Goal: Task Accomplishment & Management: Manage account settings

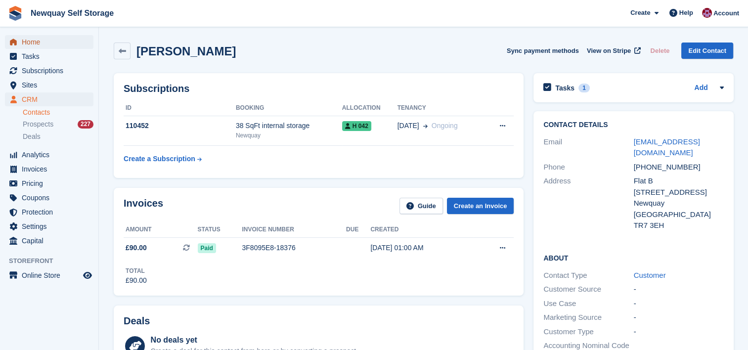
click at [50, 43] on span "Home" at bounding box center [51, 42] width 59 height 14
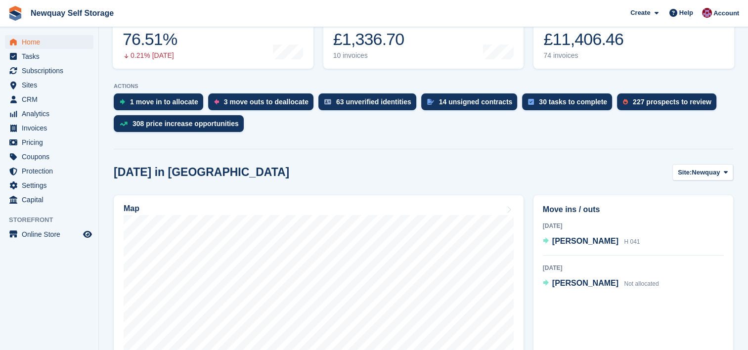
scroll to position [152, 0]
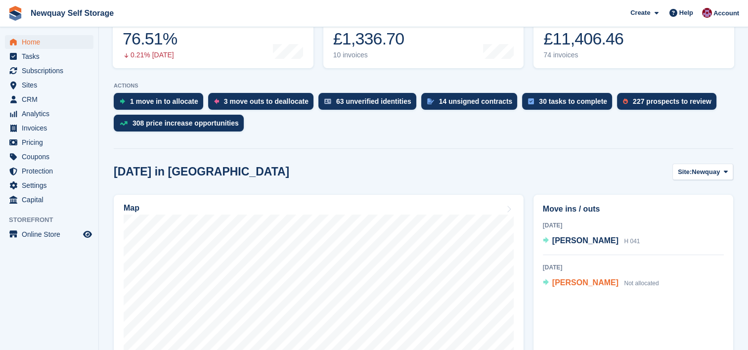
click at [586, 284] on span "Hayley Underwood" at bounding box center [585, 282] width 66 height 8
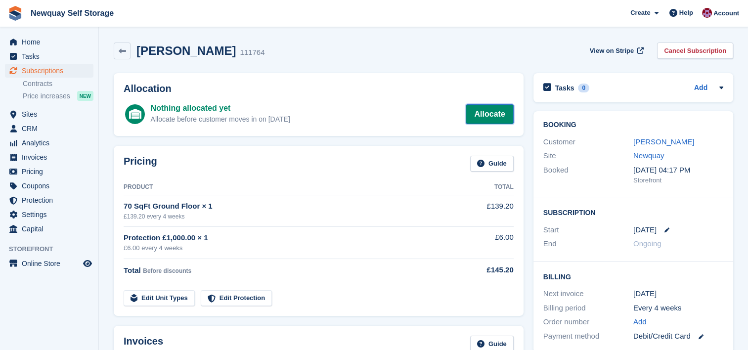
click at [500, 111] on link "Allocate" at bounding box center [489, 114] width 47 height 20
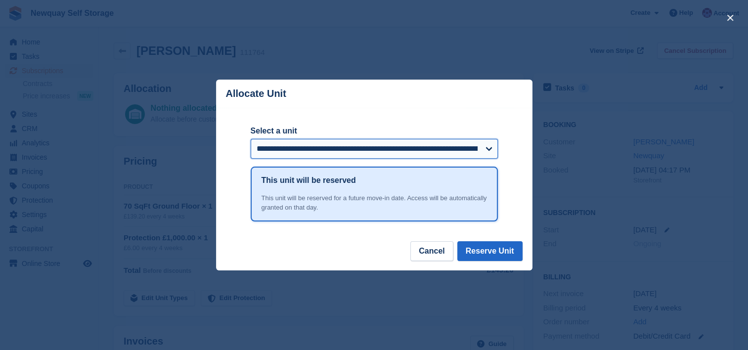
click at [483, 148] on select "**********" at bounding box center [374, 149] width 247 height 20
select select "*****"
click at [251, 139] on select "**********" at bounding box center [374, 149] width 247 height 20
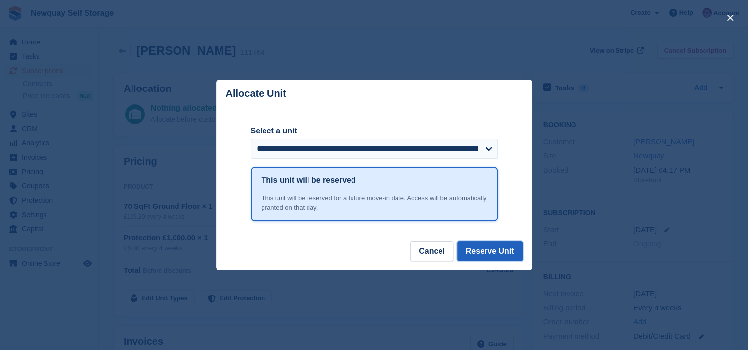
click at [490, 249] on button "Reserve Unit" at bounding box center [489, 251] width 65 height 20
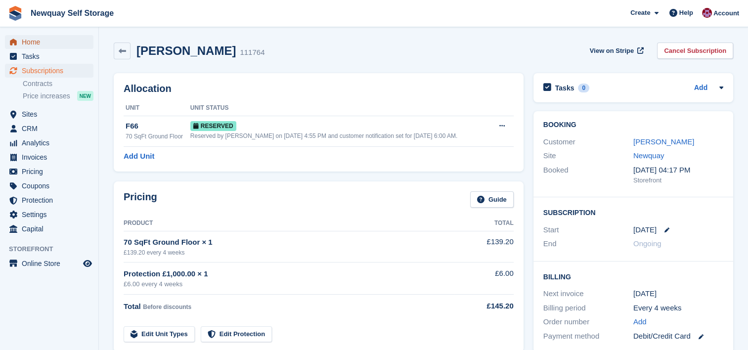
click at [35, 39] on span "Home" at bounding box center [51, 42] width 59 height 14
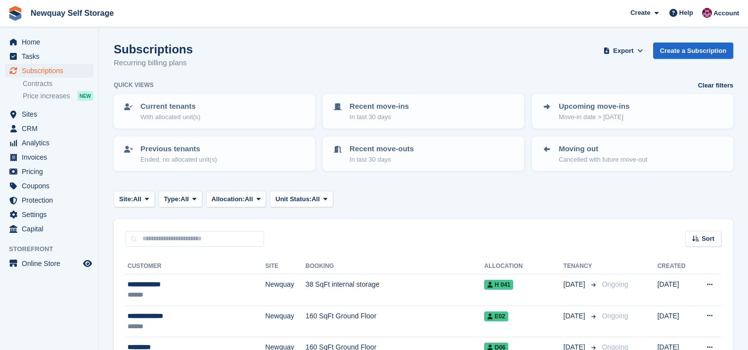
click at [32, 39] on span "Home" at bounding box center [51, 42] width 59 height 14
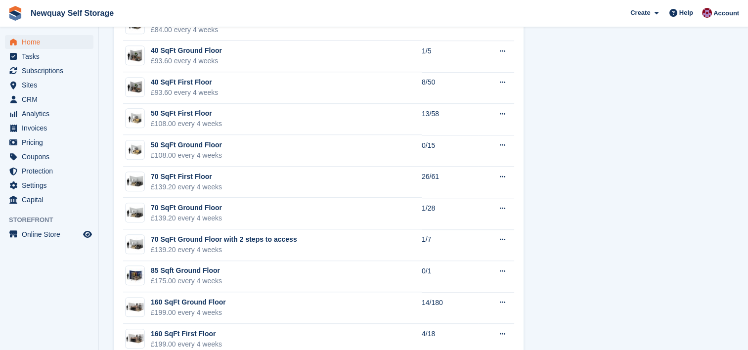
scroll to position [717, 0]
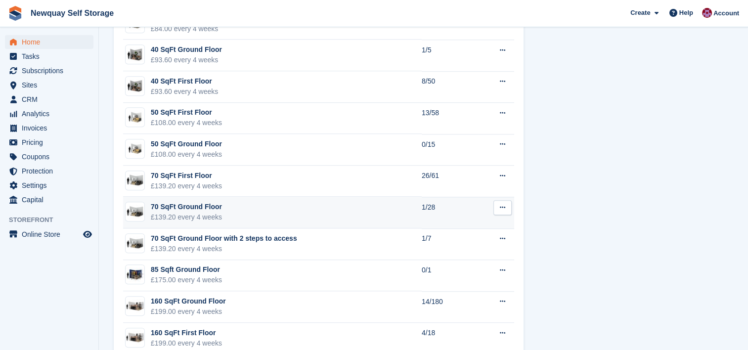
click at [308, 216] on td "70 SqFt Ground Floor £139.20 every 4 weeks" at bounding box center [272, 213] width 299 height 32
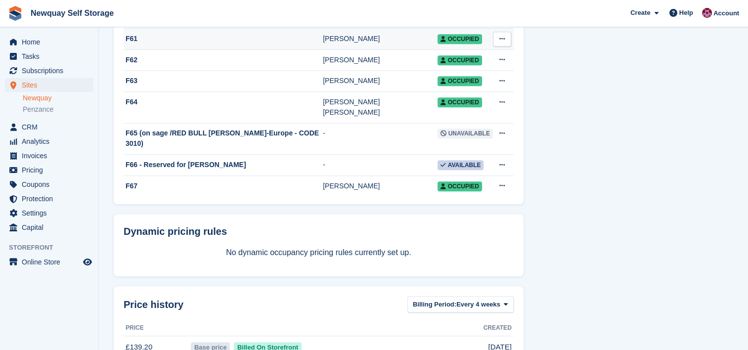
scroll to position [621, 0]
click at [248, 160] on div "F66 - Reserved for [PERSON_NAME]" at bounding box center [223, 165] width 199 height 10
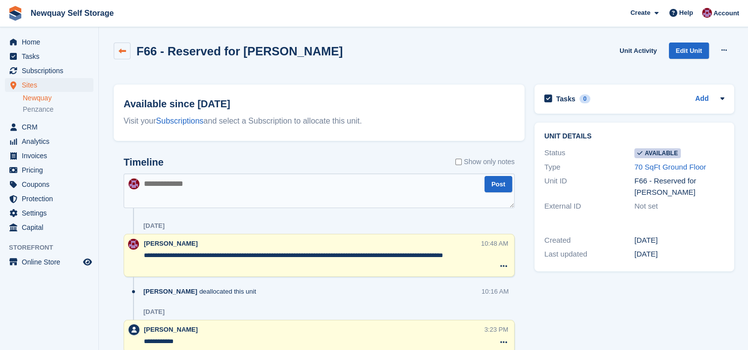
click at [121, 51] on icon at bounding box center [122, 50] width 7 height 7
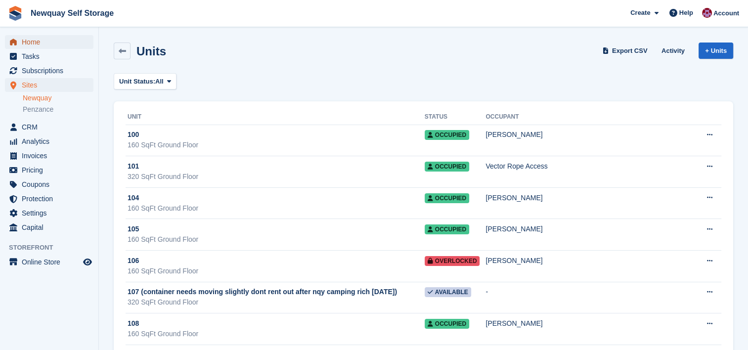
click at [32, 37] on span "Home" at bounding box center [51, 42] width 59 height 14
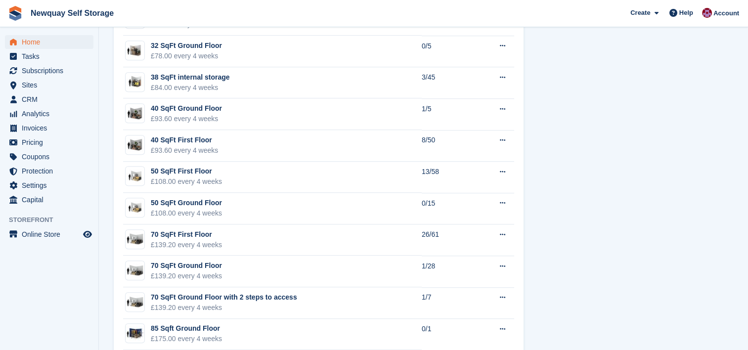
scroll to position [659, 0]
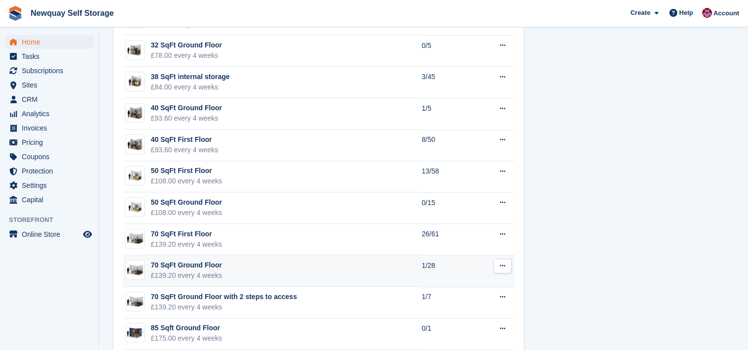
click at [320, 265] on td "70 SqFt Ground Floor £139.20 every 4 weeks" at bounding box center [272, 271] width 299 height 32
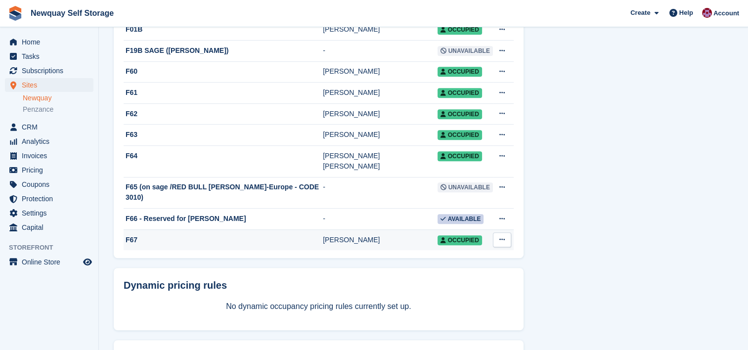
scroll to position [568, 0]
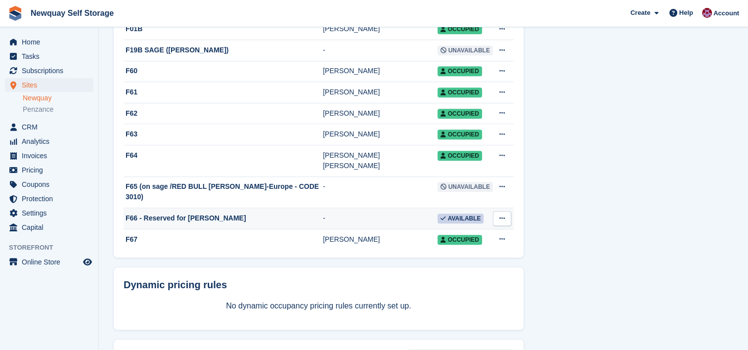
click at [502, 215] on icon at bounding box center [501, 218] width 5 height 6
click at [444, 231] on p "Edit unit" at bounding box center [464, 237] width 86 height 13
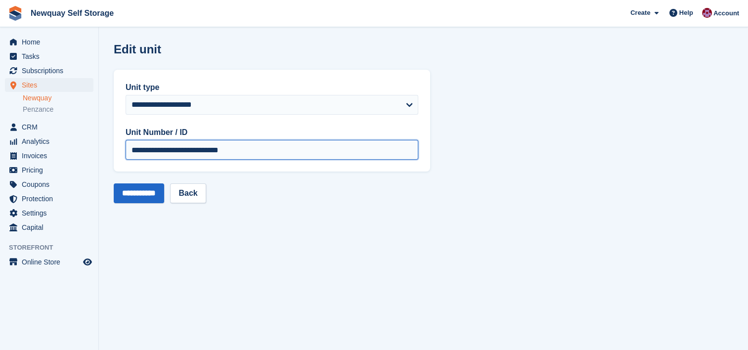
click at [307, 152] on input "**********" at bounding box center [272, 150] width 293 height 20
type input "***"
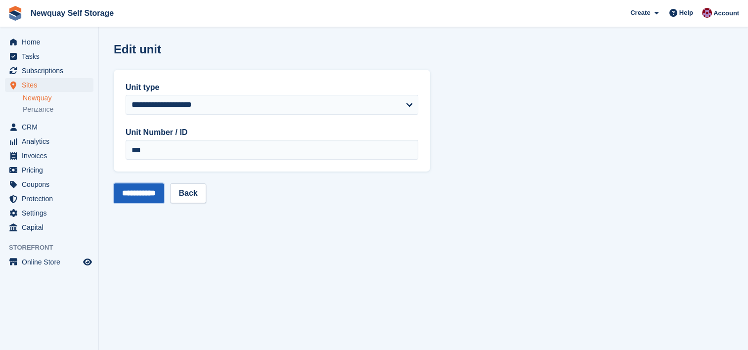
click at [164, 190] on input "**********" at bounding box center [139, 193] width 50 height 20
click at [31, 40] on span "Home" at bounding box center [51, 42] width 59 height 14
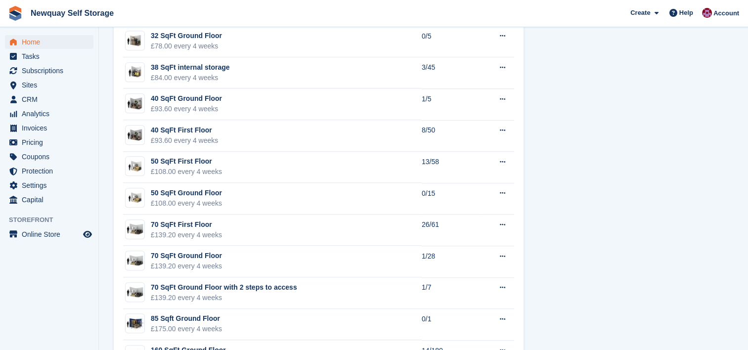
scroll to position [675, 0]
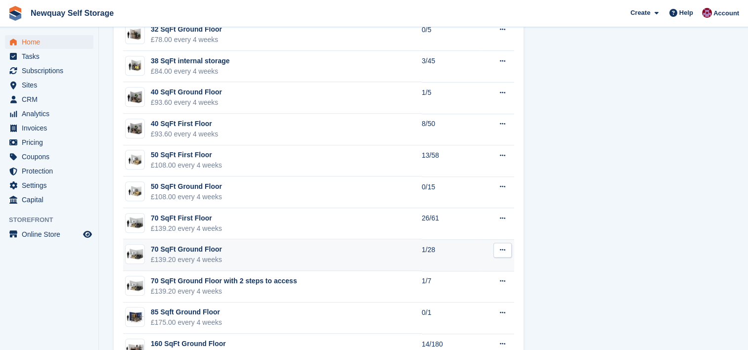
click at [298, 252] on td "70 SqFt Ground Floor £139.20 every 4 weeks" at bounding box center [272, 255] width 299 height 32
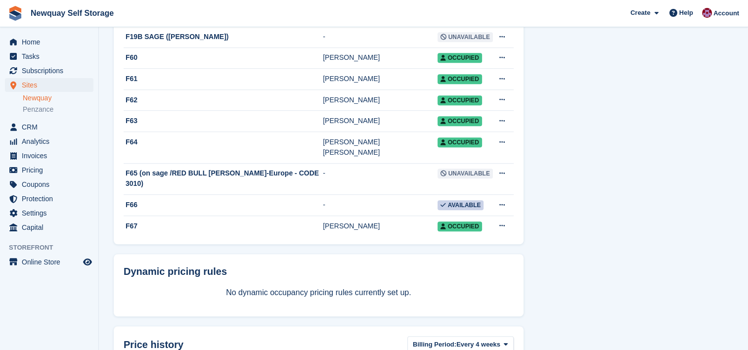
scroll to position [582, 0]
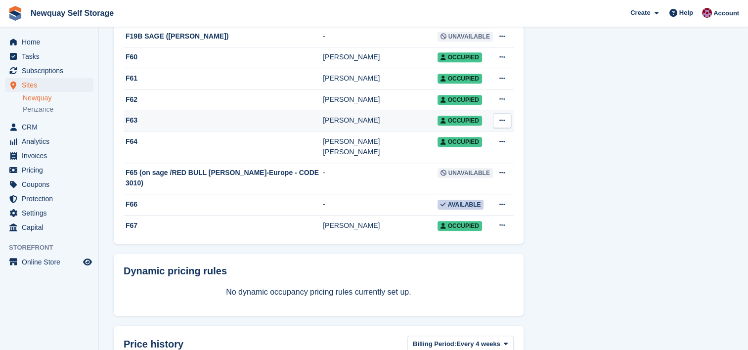
click at [247, 115] on div "F63" at bounding box center [223, 120] width 199 height 10
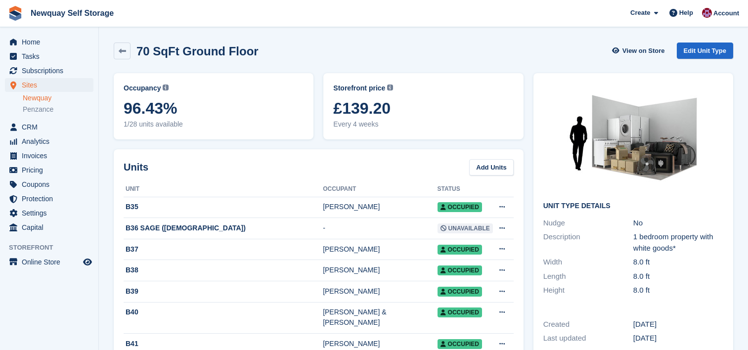
scroll to position [582, 0]
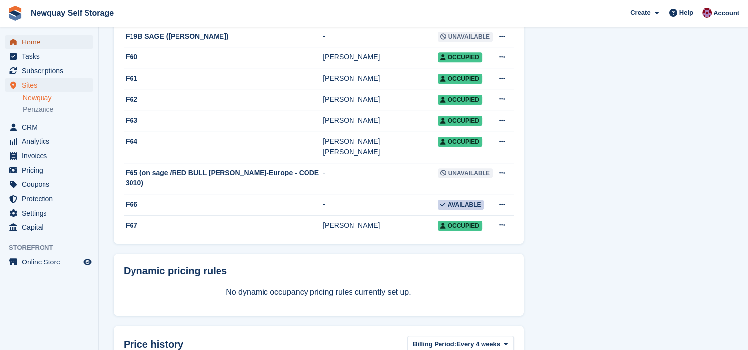
click at [35, 44] on span "Home" at bounding box center [51, 42] width 59 height 14
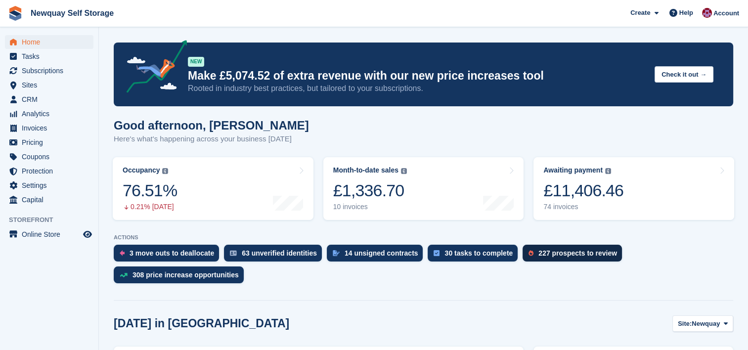
click at [555, 254] on div "227 prospects to review" at bounding box center [578, 253] width 79 height 8
click at [590, 252] on div "227 prospects to review" at bounding box center [578, 253] width 79 height 8
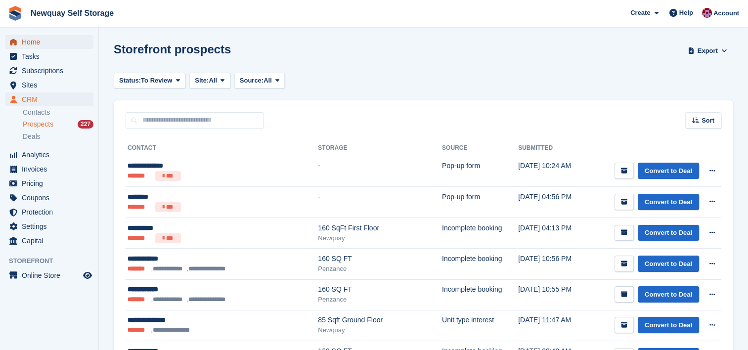
click at [36, 48] on span "Home" at bounding box center [51, 42] width 59 height 14
click at [715, 120] on div "Sort" at bounding box center [703, 120] width 36 height 16
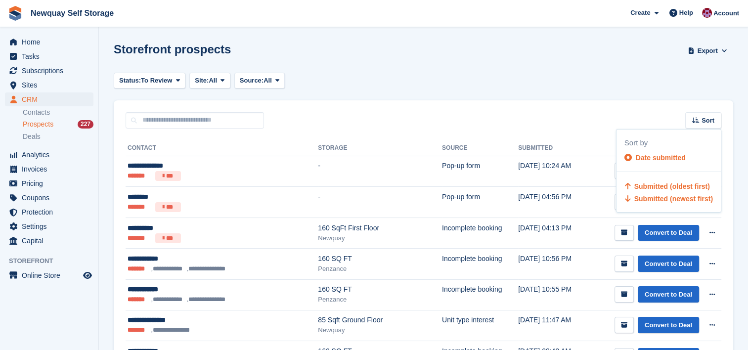
click at [680, 184] on span "Submitted (oldest first)" at bounding box center [672, 186] width 76 height 8
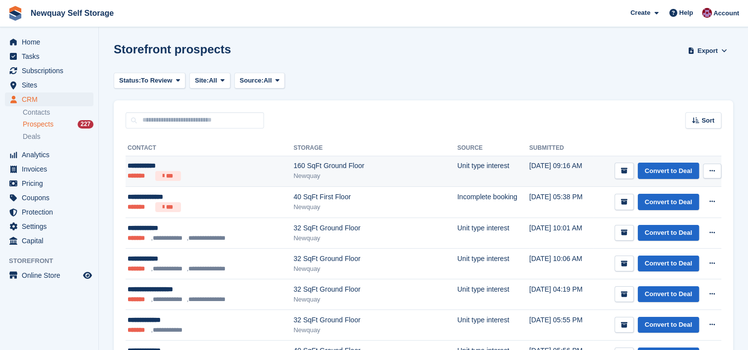
click at [716, 172] on button at bounding box center [712, 171] width 18 height 15
click at [679, 222] on p "Delete prospect" at bounding box center [674, 224] width 86 height 13
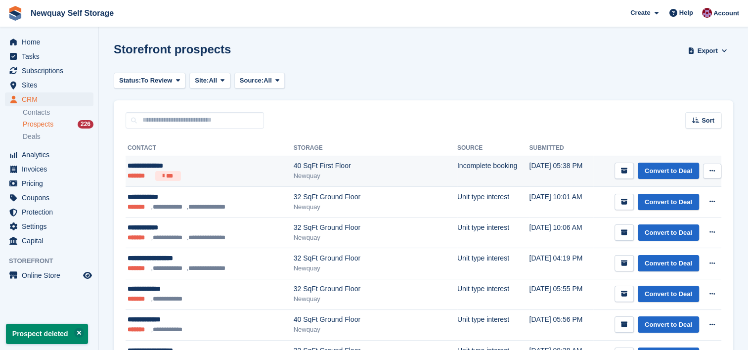
click at [710, 174] on icon at bounding box center [712, 171] width 5 height 6
click at [671, 227] on p "Delete prospect" at bounding box center [674, 224] width 86 height 13
click at [718, 179] on div "Convert to Deal View contact Edit contact Delete prospect" at bounding box center [668, 171] width 107 height 16
click at [715, 173] on icon at bounding box center [712, 171] width 5 height 6
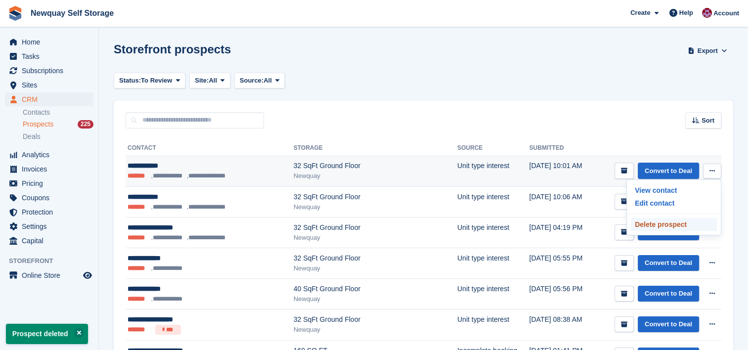
click at [673, 222] on p "Delete prospect" at bounding box center [674, 224] width 86 height 13
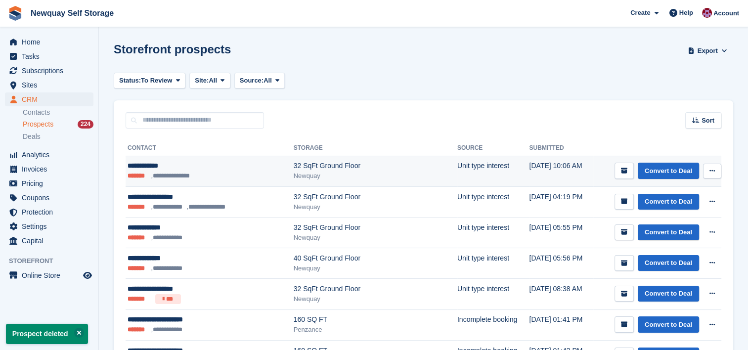
click at [711, 172] on icon at bounding box center [712, 171] width 5 height 6
click at [676, 225] on p "Delete prospect" at bounding box center [674, 224] width 86 height 13
click at [716, 169] on button at bounding box center [712, 171] width 18 height 15
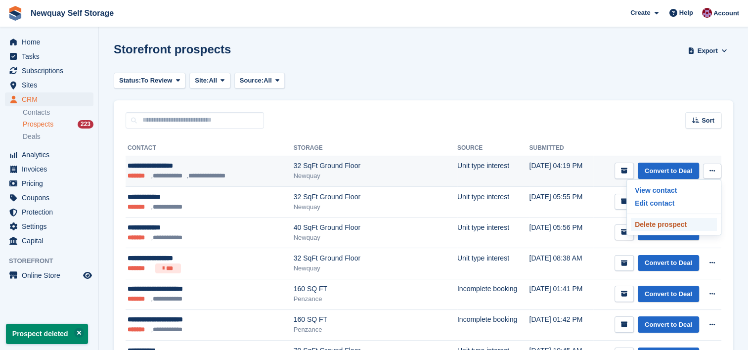
click at [659, 223] on p "Delete prospect" at bounding box center [674, 224] width 86 height 13
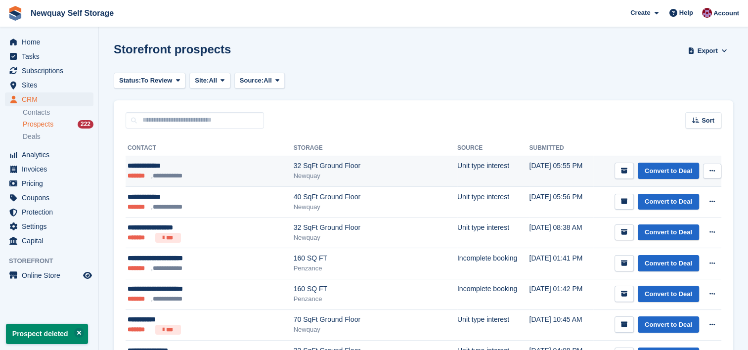
click at [711, 170] on icon at bounding box center [712, 171] width 5 height 6
click at [668, 222] on p "Delete prospect" at bounding box center [674, 224] width 86 height 13
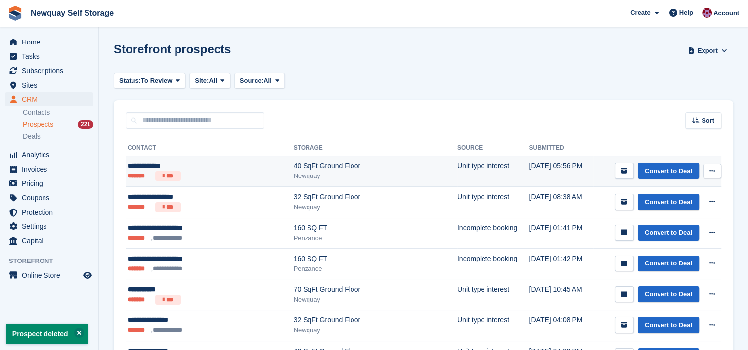
click at [714, 172] on icon at bounding box center [712, 171] width 5 height 6
click at [669, 227] on p "Delete prospect" at bounding box center [674, 224] width 86 height 13
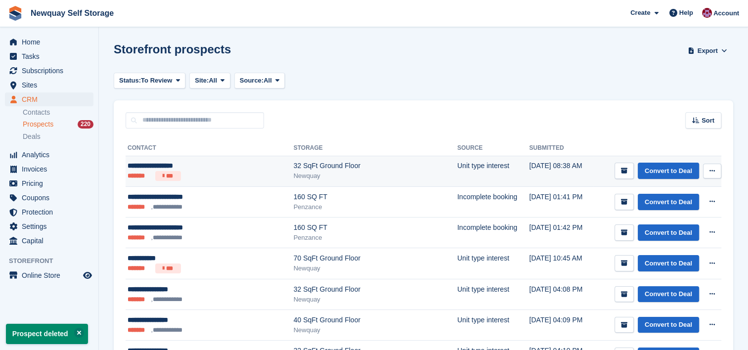
click at [716, 172] on button at bounding box center [712, 171] width 18 height 15
click at [666, 217] on div "View contact Edit contact Delete prospect" at bounding box center [674, 208] width 95 height 56
click at [661, 224] on p "Delete prospect" at bounding box center [674, 224] width 86 height 13
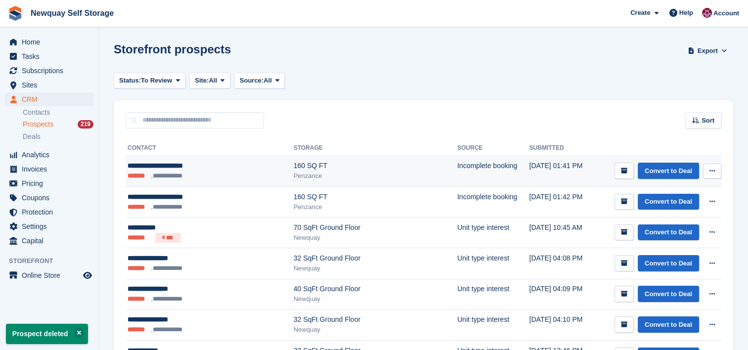
click at [712, 170] on icon at bounding box center [712, 171] width 5 height 6
click at [666, 222] on p "Delete prospect" at bounding box center [674, 224] width 86 height 13
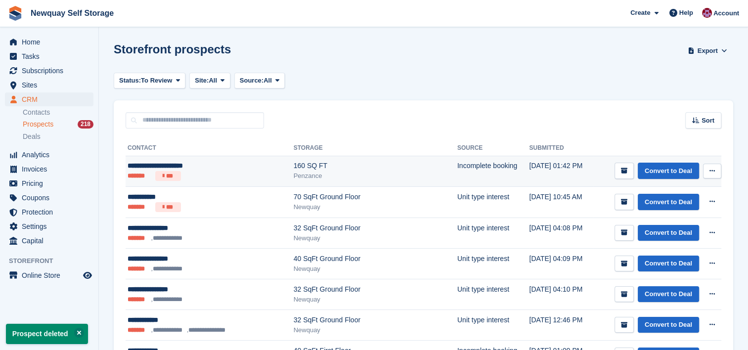
click at [713, 176] on button at bounding box center [712, 171] width 18 height 15
click at [665, 227] on p "Delete prospect" at bounding box center [674, 224] width 86 height 13
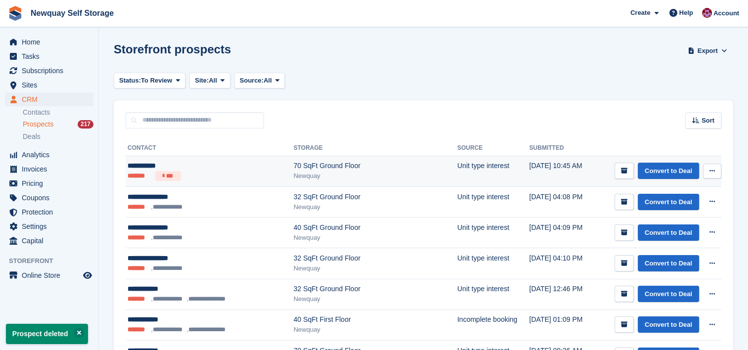
click at [717, 172] on button at bounding box center [712, 171] width 18 height 15
click at [673, 222] on p "Delete prospect" at bounding box center [674, 224] width 86 height 13
click at [713, 166] on button at bounding box center [712, 171] width 18 height 15
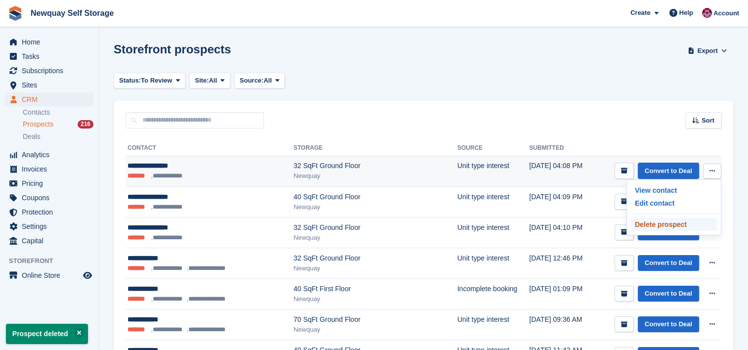
click at [670, 224] on p "Delete prospect" at bounding box center [674, 224] width 86 height 13
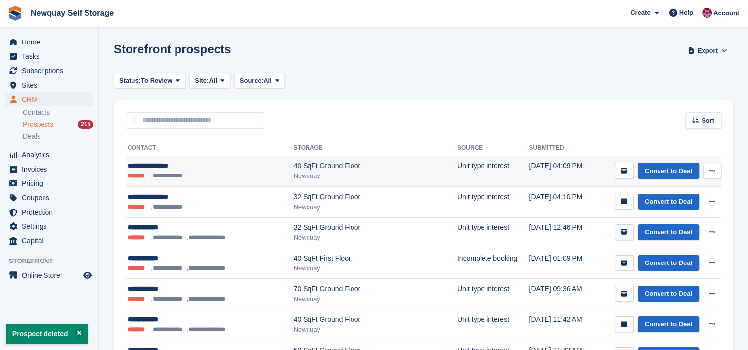
click at [716, 172] on button at bounding box center [712, 171] width 18 height 15
click at [675, 224] on p "Delete prospect" at bounding box center [674, 224] width 86 height 13
click at [712, 173] on icon at bounding box center [712, 171] width 5 height 6
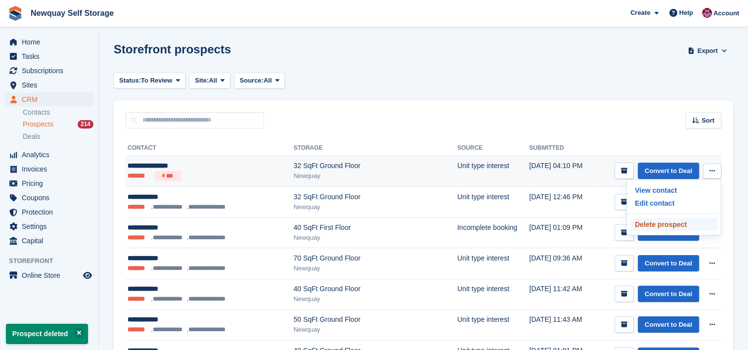
click at [675, 225] on p "Delete prospect" at bounding box center [674, 224] width 86 height 13
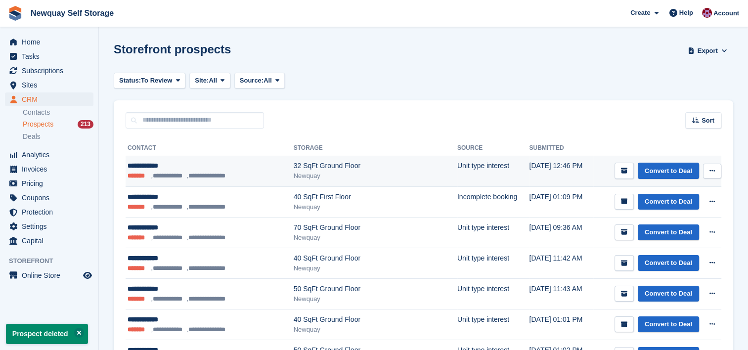
click at [712, 172] on icon at bounding box center [712, 171] width 5 height 6
click at [670, 222] on p "Delete prospect" at bounding box center [674, 224] width 86 height 13
click at [713, 174] on icon at bounding box center [712, 171] width 5 height 6
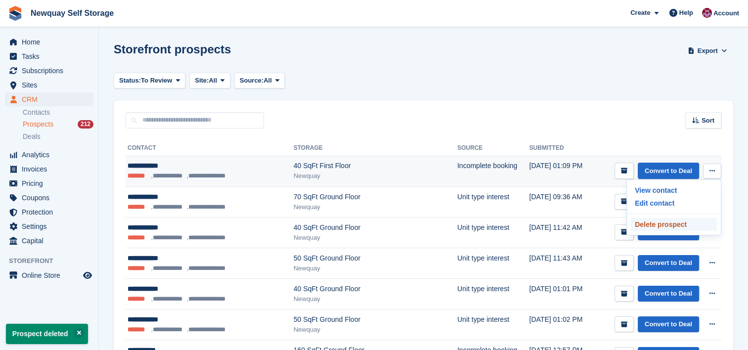
click at [675, 219] on p "Delete prospect" at bounding box center [674, 224] width 86 height 13
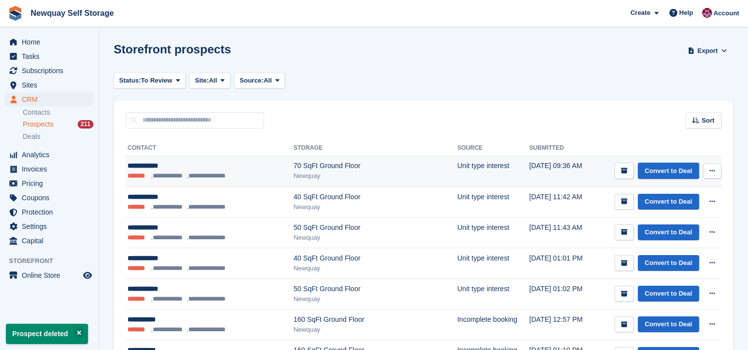
click at [715, 169] on icon at bounding box center [712, 171] width 5 height 6
click at [671, 220] on p "Delete prospect" at bounding box center [674, 224] width 86 height 13
click at [714, 173] on icon at bounding box center [712, 171] width 5 height 6
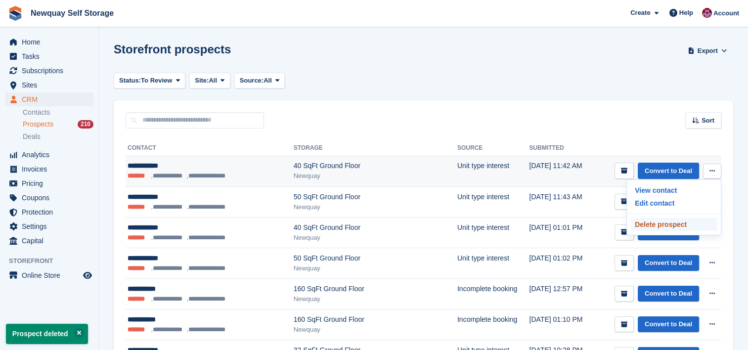
click at [663, 225] on p "Delete prospect" at bounding box center [674, 224] width 86 height 13
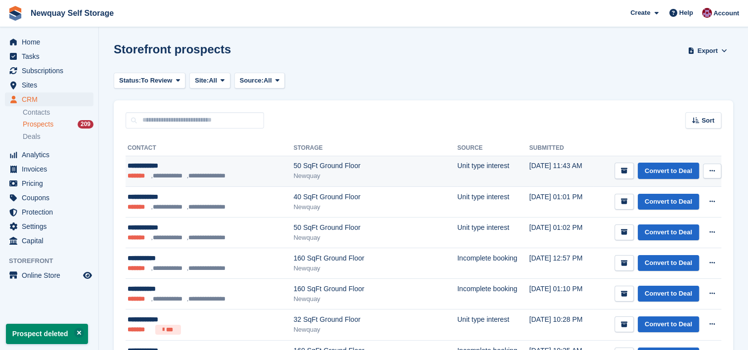
click at [706, 171] on button at bounding box center [712, 171] width 18 height 15
click at [670, 224] on p "Delete prospect" at bounding box center [674, 224] width 86 height 13
click at [718, 174] on button at bounding box center [712, 171] width 18 height 15
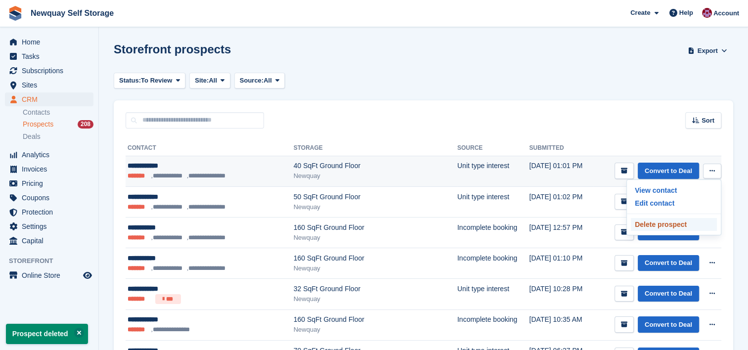
click at [669, 227] on p "Delete prospect" at bounding box center [674, 224] width 86 height 13
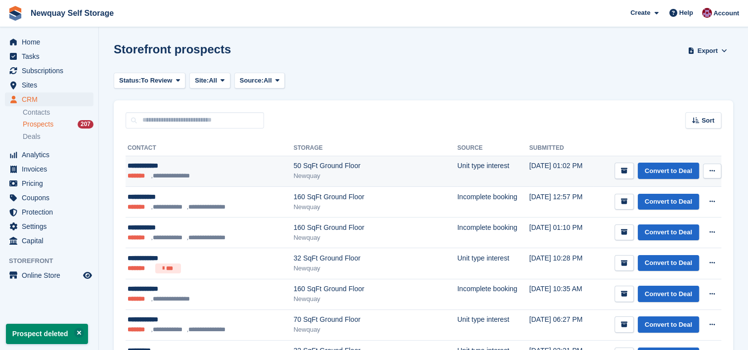
click at [715, 176] on button at bounding box center [712, 171] width 18 height 15
click at [676, 223] on p "Delete prospect" at bounding box center [674, 224] width 86 height 13
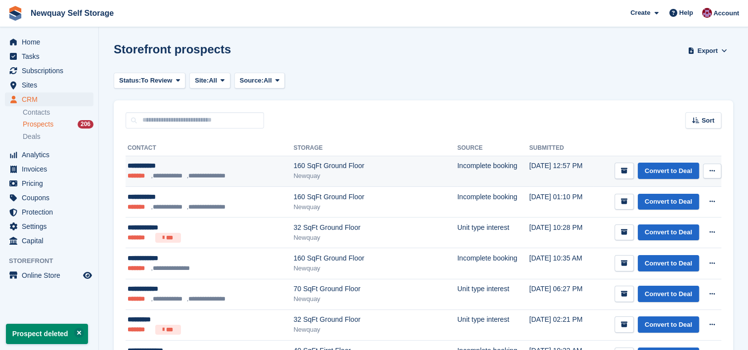
click at [712, 173] on icon at bounding box center [712, 171] width 5 height 6
click at [667, 224] on p "Delete prospect" at bounding box center [674, 224] width 86 height 13
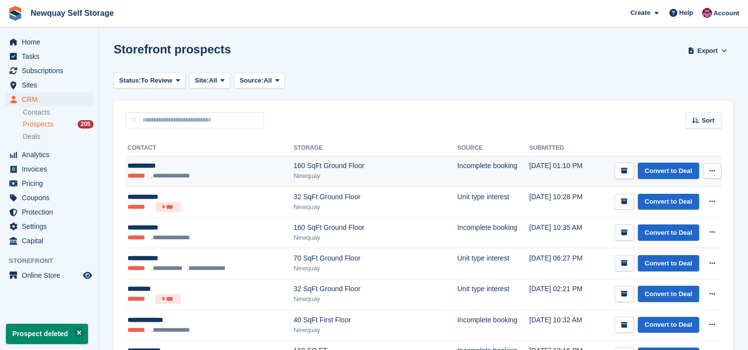
click at [713, 175] on button at bounding box center [712, 171] width 18 height 15
click at [659, 224] on p "Delete prospect" at bounding box center [674, 224] width 86 height 13
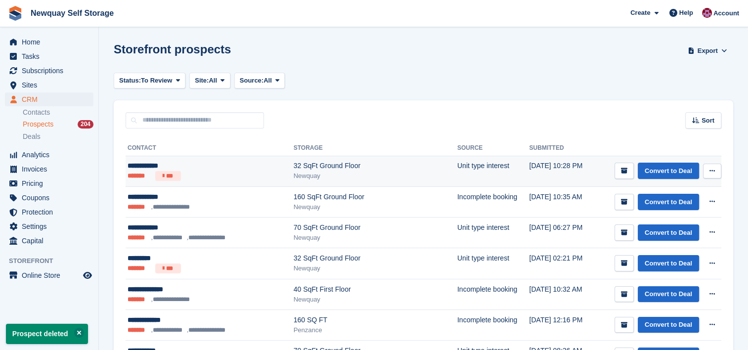
click at [707, 170] on button at bounding box center [712, 171] width 18 height 15
click at [666, 221] on p "Delete prospect" at bounding box center [674, 224] width 86 height 13
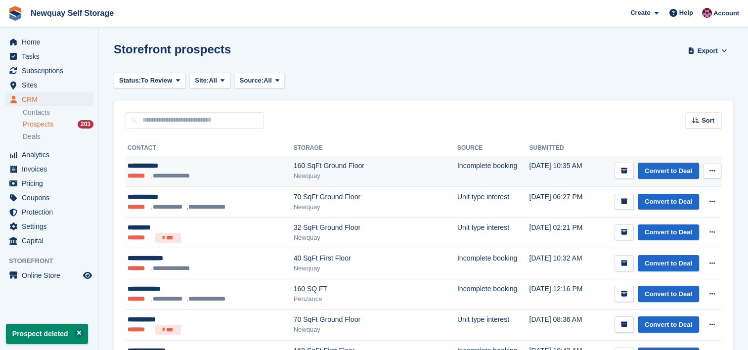
click at [714, 175] on button at bounding box center [712, 171] width 18 height 15
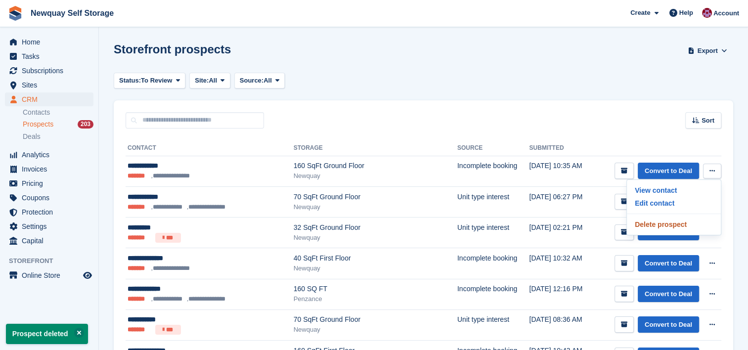
click at [669, 228] on p "Delete prospect" at bounding box center [674, 224] width 86 height 13
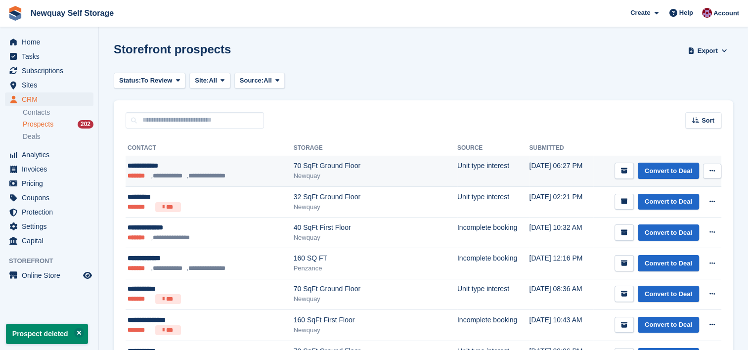
click at [713, 170] on icon at bounding box center [712, 171] width 5 height 6
click at [667, 225] on p "Delete prospect" at bounding box center [674, 224] width 86 height 13
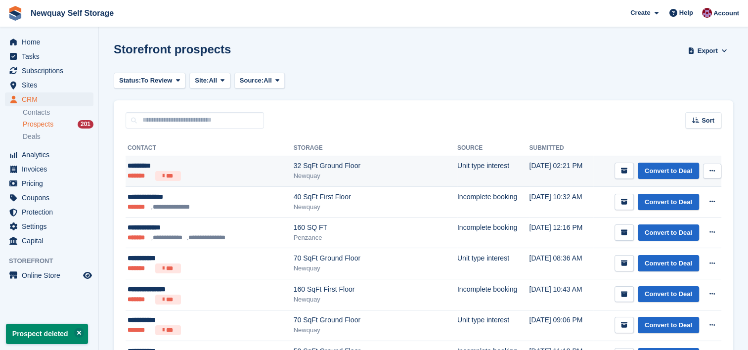
click at [711, 171] on icon at bounding box center [712, 171] width 5 height 6
click at [670, 224] on p "Delete prospect" at bounding box center [674, 224] width 86 height 13
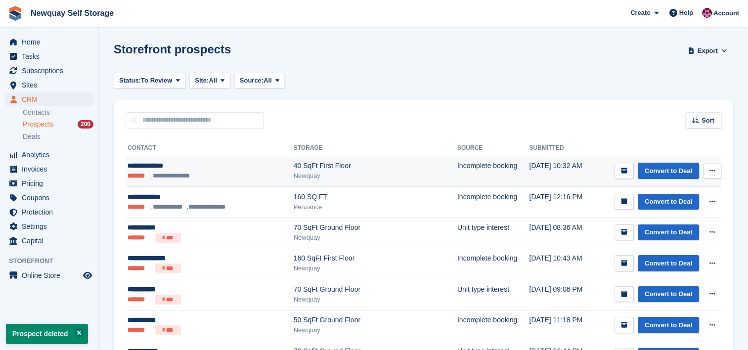
click at [714, 177] on button at bounding box center [712, 171] width 18 height 15
click at [678, 224] on p "Delete prospect" at bounding box center [674, 224] width 86 height 13
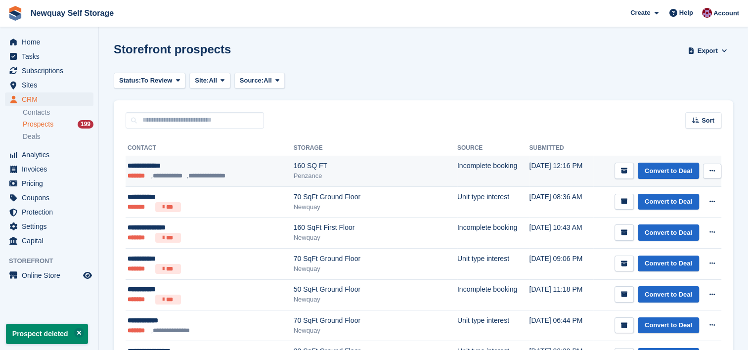
click at [710, 173] on icon at bounding box center [712, 171] width 5 height 6
click at [678, 229] on p "Delete prospect" at bounding box center [674, 224] width 86 height 13
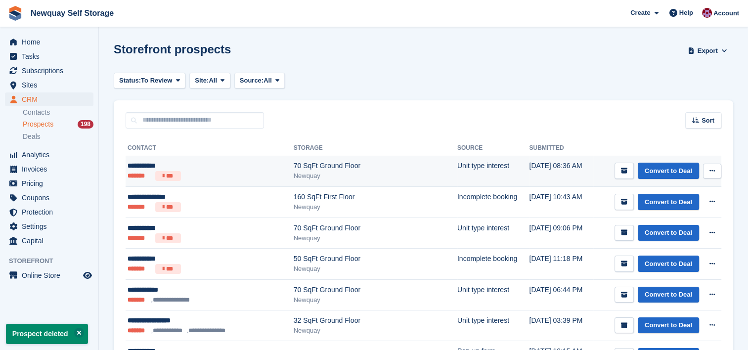
click at [710, 172] on icon at bounding box center [712, 171] width 5 height 6
click at [676, 225] on p "Delete prospect" at bounding box center [674, 224] width 86 height 13
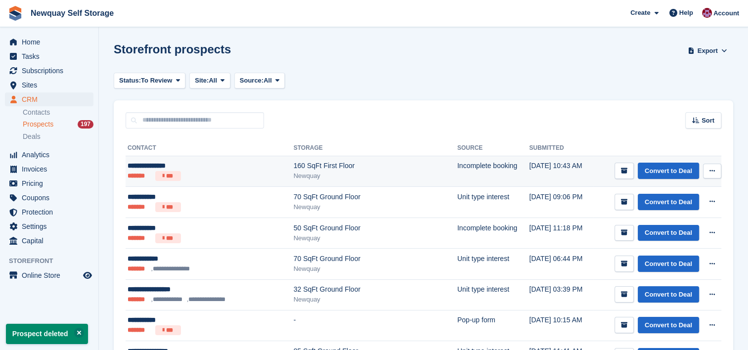
click at [712, 172] on icon at bounding box center [712, 171] width 5 height 6
click at [674, 231] on div "View contact Edit contact Delete prospect" at bounding box center [674, 208] width 95 height 56
click at [663, 223] on p "Delete prospect" at bounding box center [674, 224] width 86 height 13
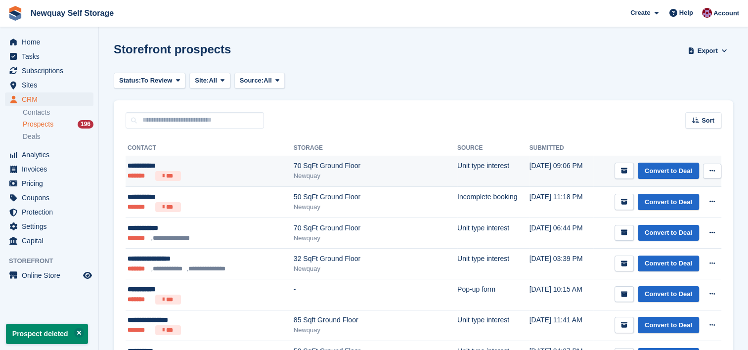
click at [712, 177] on button at bounding box center [712, 171] width 18 height 15
click at [680, 225] on p "Delete prospect" at bounding box center [674, 224] width 86 height 13
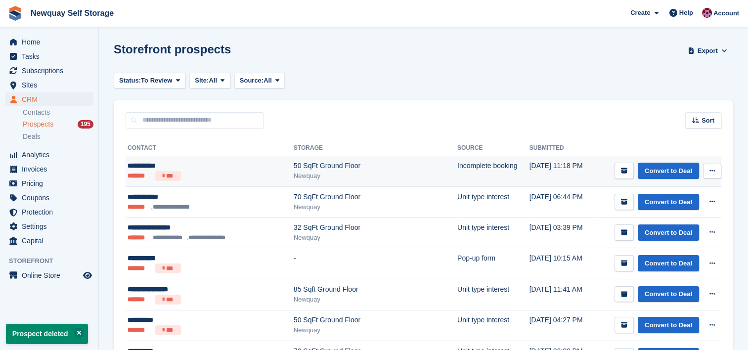
click at [715, 167] on button at bounding box center [712, 171] width 18 height 15
click at [665, 223] on p "Delete prospect" at bounding box center [674, 224] width 86 height 13
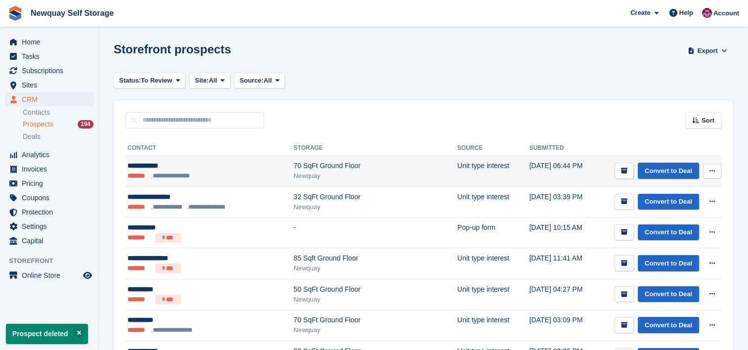
click at [706, 169] on button at bounding box center [712, 171] width 18 height 15
click at [671, 224] on p "Delete prospect" at bounding box center [674, 224] width 86 height 13
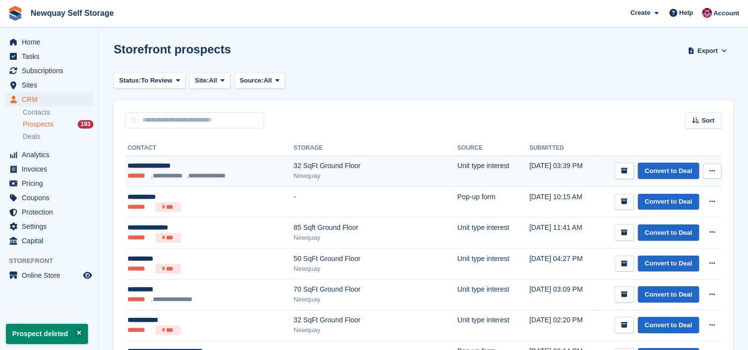
click at [712, 171] on icon at bounding box center [712, 171] width 5 height 6
click at [672, 223] on p "Delete prospect" at bounding box center [674, 224] width 86 height 13
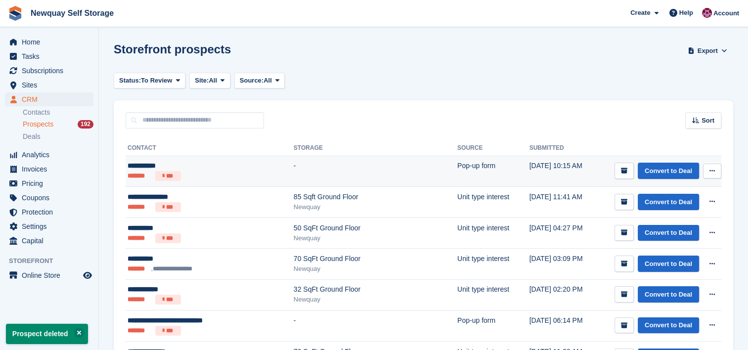
click at [713, 170] on icon at bounding box center [712, 171] width 5 height 6
click at [670, 220] on p "Delete prospect" at bounding box center [674, 224] width 86 height 13
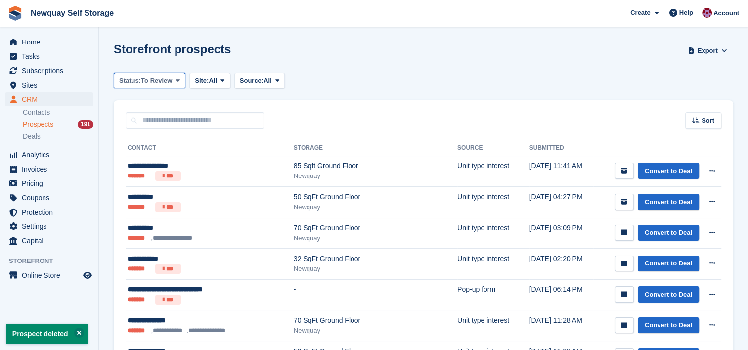
click at [180, 75] on button "Status: To Review" at bounding box center [150, 81] width 72 height 16
click at [164, 103] on link "All" at bounding box center [161, 104] width 86 height 18
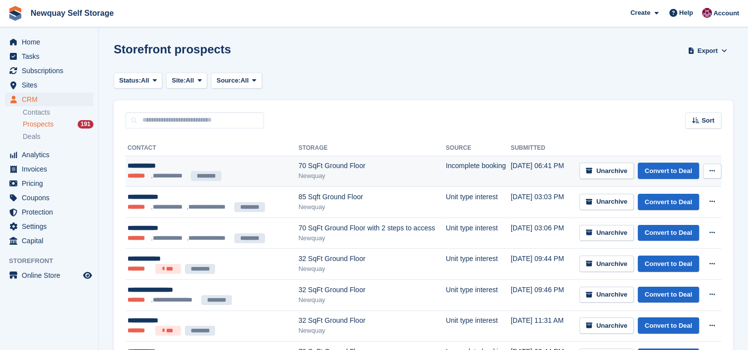
click at [410, 174] on div "Newquay" at bounding box center [372, 176] width 147 height 10
click at [714, 175] on button at bounding box center [712, 171] width 18 height 15
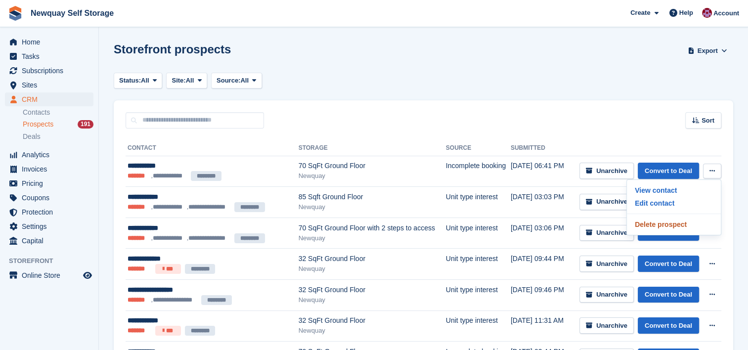
click at [672, 227] on p "Delete prospect" at bounding box center [674, 224] width 86 height 13
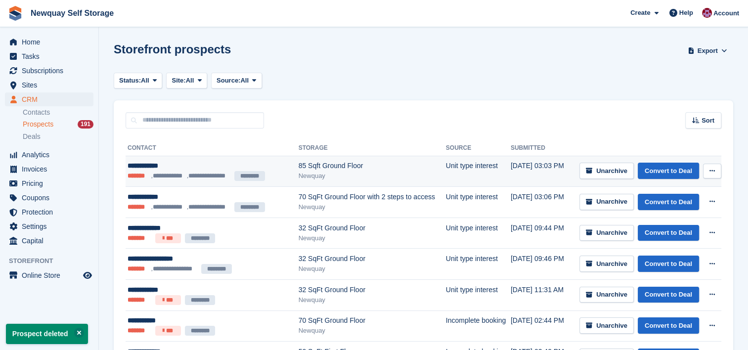
click at [704, 173] on button at bounding box center [712, 171] width 18 height 15
click at [671, 224] on p "Delete prospect" at bounding box center [674, 224] width 86 height 13
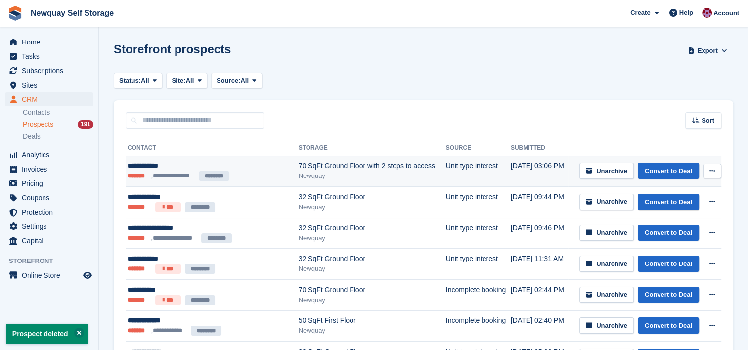
click at [713, 165] on button at bounding box center [712, 171] width 18 height 15
click at [659, 227] on p "Delete prospect" at bounding box center [674, 224] width 86 height 13
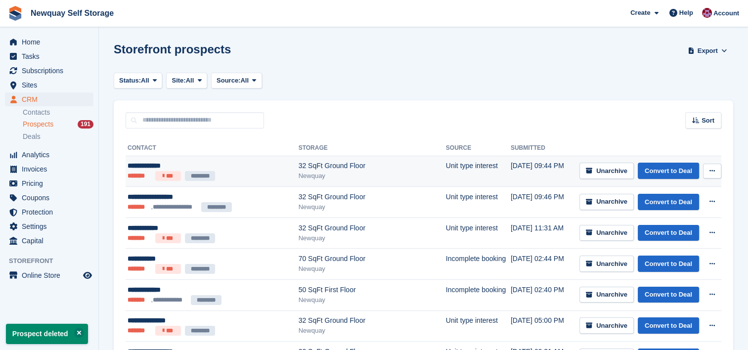
click at [718, 174] on button at bounding box center [712, 171] width 18 height 15
click at [679, 225] on p "Delete prospect" at bounding box center [674, 224] width 86 height 13
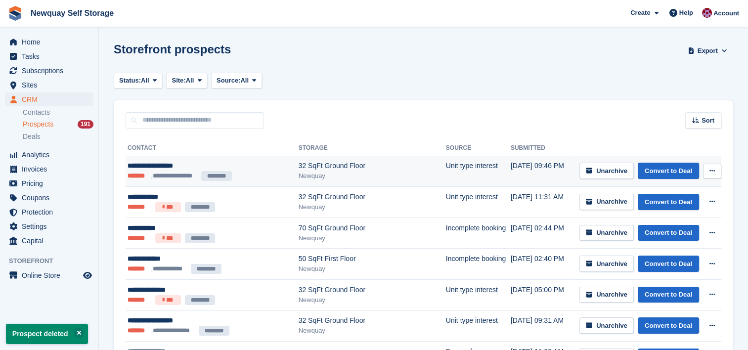
click at [711, 173] on icon at bounding box center [712, 171] width 5 height 6
click at [667, 226] on p "Delete prospect" at bounding box center [674, 224] width 86 height 13
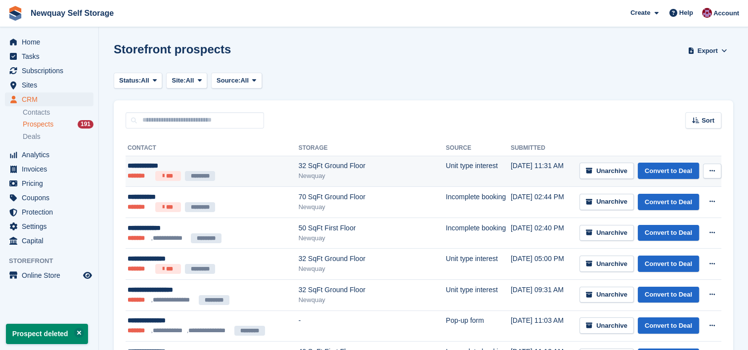
click at [712, 168] on icon at bounding box center [712, 171] width 5 height 6
click at [675, 226] on p "Delete prospect" at bounding box center [674, 224] width 86 height 13
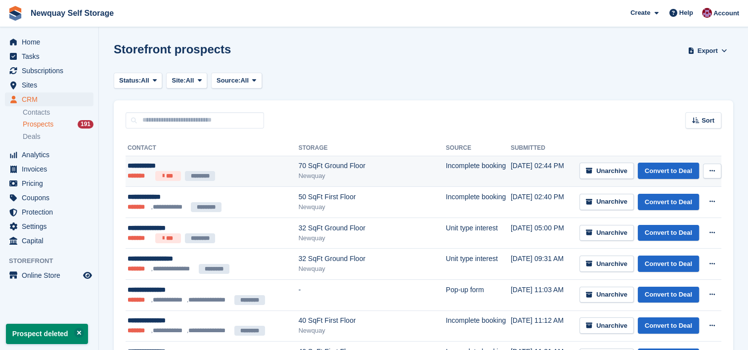
click at [713, 172] on icon at bounding box center [712, 171] width 5 height 6
click at [673, 222] on p "Delete prospect" at bounding box center [674, 224] width 86 height 13
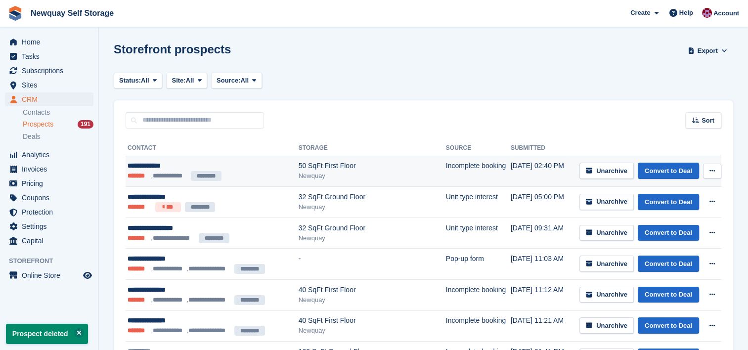
click at [710, 169] on icon at bounding box center [712, 171] width 5 height 6
click at [677, 224] on p "Delete prospect" at bounding box center [674, 224] width 86 height 13
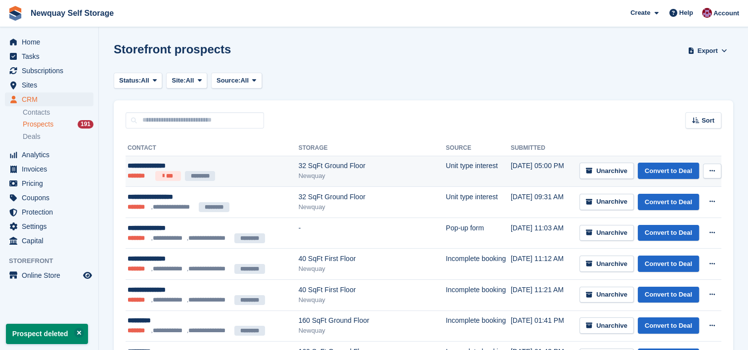
click at [704, 170] on button at bounding box center [712, 171] width 18 height 15
click at [665, 225] on p "Delete prospect" at bounding box center [674, 224] width 86 height 13
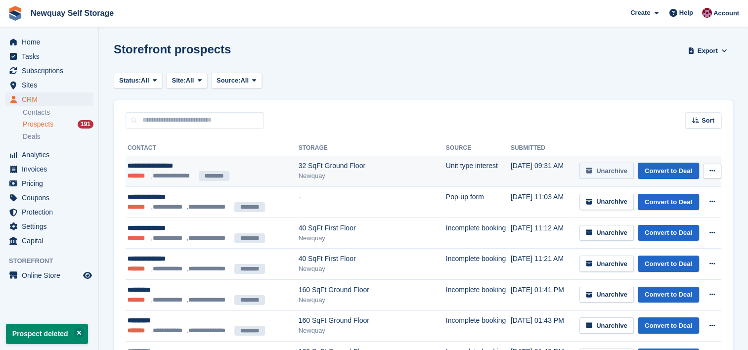
click at [606, 172] on span "Unarchive" at bounding box center [611, 171] width 31 height 8
click at [716, 167] on button at bounding box center [712, 171] width 18 height 15
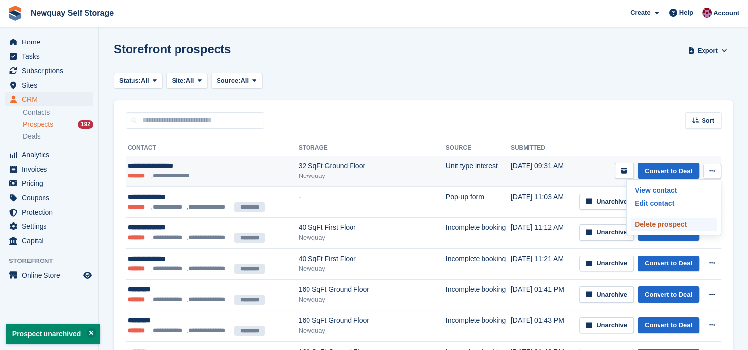
click at [677, 225] on p "Delete prospect" at bounding box center [674, 224] width 86 height 13
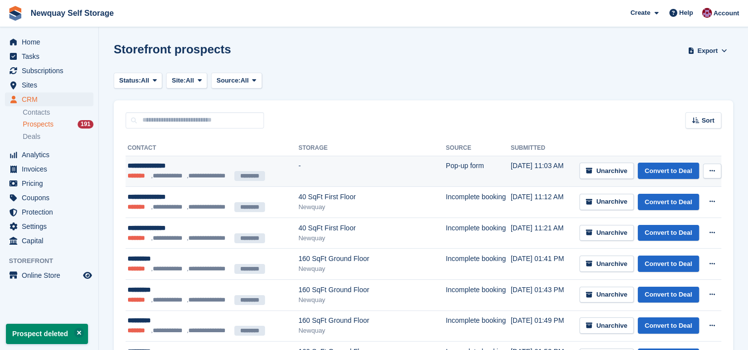
click at [718, 178] on button at bounding box center [712, 171] width 18 height 15
click at [665, 229] on p "Delete prospect" at bounding box center [674, 224] width 86 height 13
click at [702, 166] on div "Unarchive Convert to Deal View contact Edit contact Delete prospect" at bounding box center [651, 171] width 142 height 16
click at [714, 162] on td "Unarchive Convert to Deal View contact Edit contact Delete prospect" at bounding box center [644, 171] width 153 height 31
click at [712, 174] on icon at bounding box center [712, 171] width 5 height 6
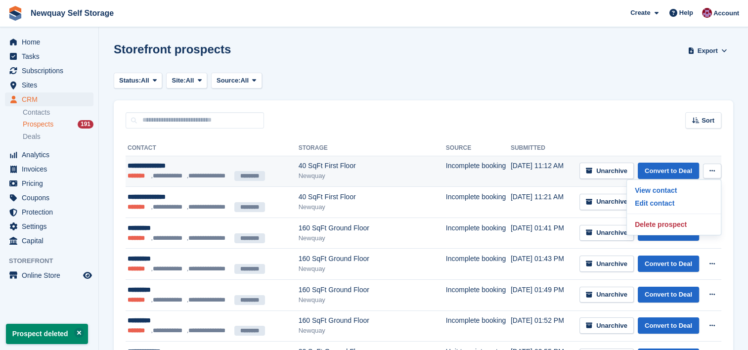
click at [712, 174] on icon at bounding box center [712, 171] width 5 height 6
click at [676, 223] on p "Delete prospect" at bounding box center [674, 224] width 86 height 13
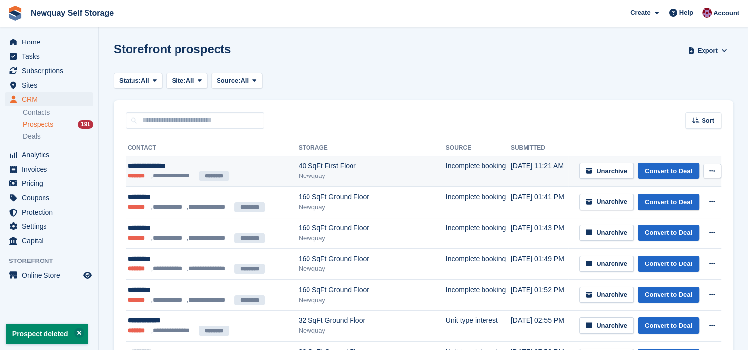
click at [710, 168] on icon at bounding box center [712, 171] width 5 height 6
click at [673, 222] on p "Delete prospect" at bounding box center [674, 224] width 86 height 13
click at [710, 173] on icon at bounding box center [712, 171] width 5 height 6
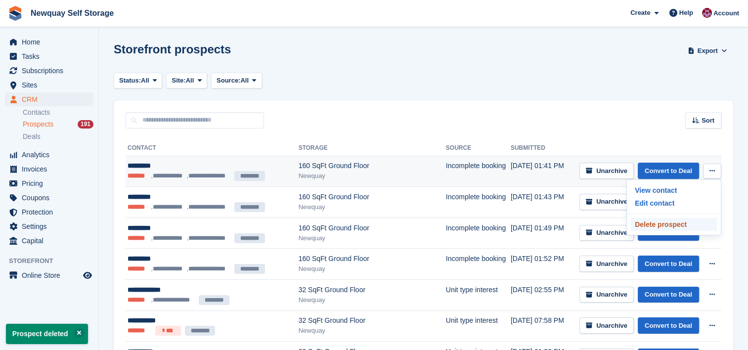
click at [668, 227] on p "Delete prospect" at bounding box center [674, 224] width 86 height 13
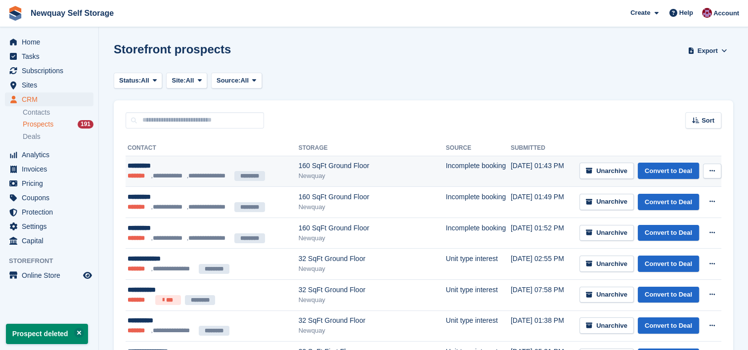
click at [715, 167] on button at bounding box center [712, 171] width 18 height 15
click at [675, 223] on p "Delete prospect" at bounding box center [674, 224] width 86 height 13
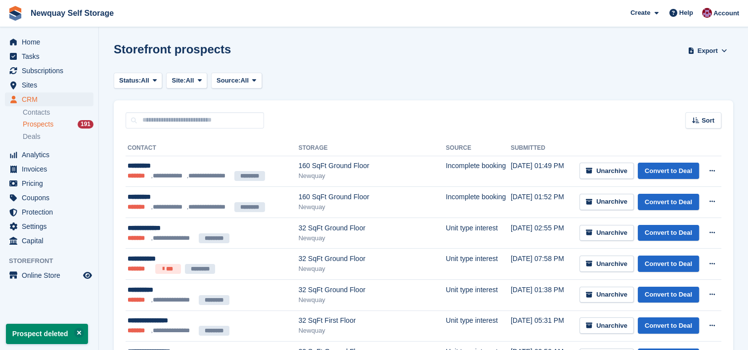
click at [711, 173] on icon at bounding box center [712, 171] width 5 height 6
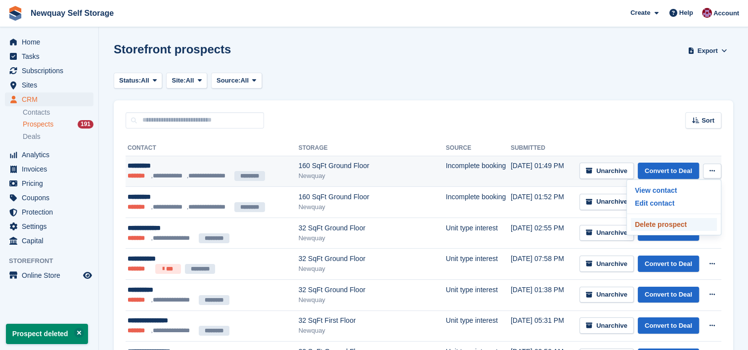
click at [675, 226] on p "Delete prospect" at bounding box center [674, 224] width 86 height 13
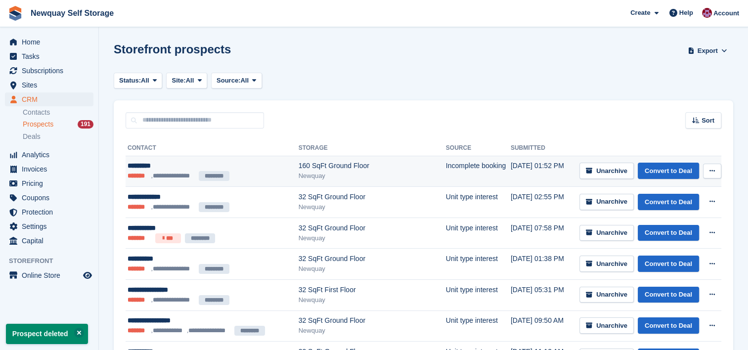
click at [711, 168] on icon at bounding box center [712, 171] width 5 height 6
click at [671, 215] on div "View contact Edit contact Delete prospect" at bounding box center [674, 208] width 95 height 56
click at [669, 227] on p "Delete prospect" at bounding box center [674, 224] width 86 height 13
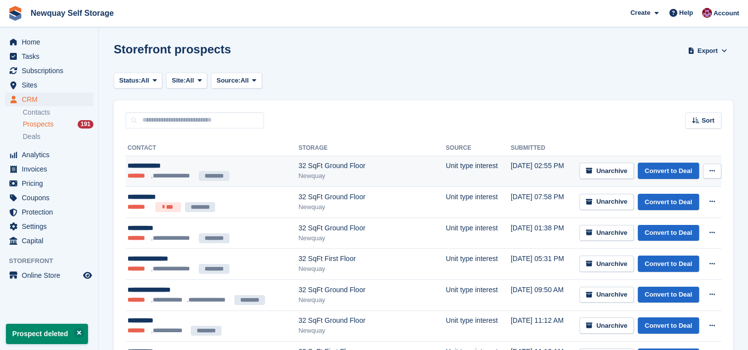
click at [710, 168] on icon at bounding box center [712, 171] width 5 height 6
click at [665, 222] on p "Delete prospect" at bounding box center [674, 224] width 86 height 13
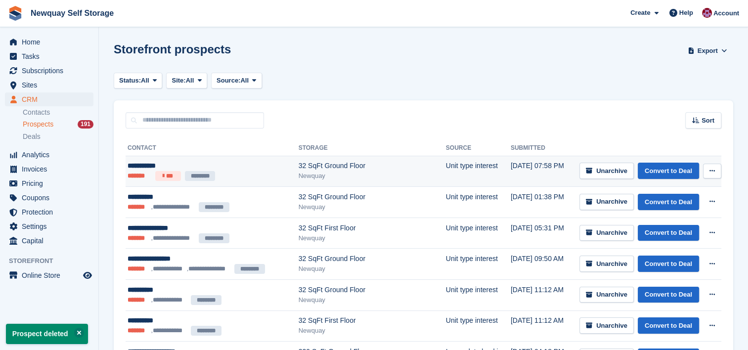
click at [718, 174] on button at bounding box center [712, 171] width 18 height 15
click at [671, 221] on p "Delete prospect" at bounding box center [674, 224] width 86 height 13
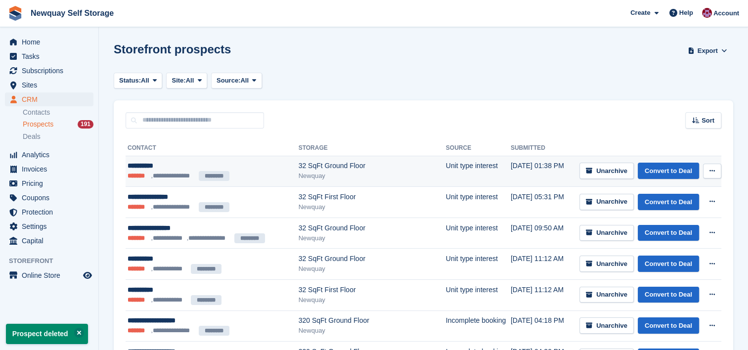
click at [716, 170] on button at bounding box center [712, 171] width 18 height 15
click at [678, 222] on p "Delete prospect" at bounding box center [674, 224] width 86 height 13
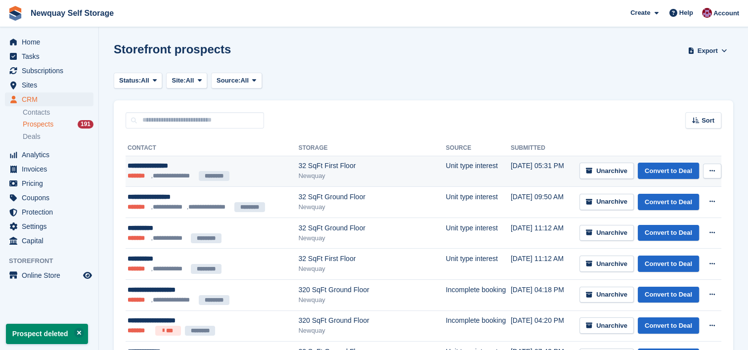
click at [712, 168] on icon at bounding box center [712, 171] width 5 height 6
click at [661, 228] on p "Delete prospect" at bounding box center [674, 224] width 86 height 13
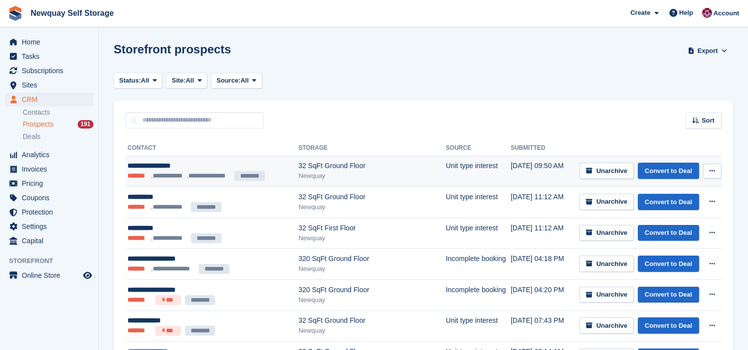
click at [712, 177] on button at bounding box center [712, 171] width 18 height 15
click at [673, 227] on p "Delete prospect" at bounding box center [674, 224] width 86 height 13
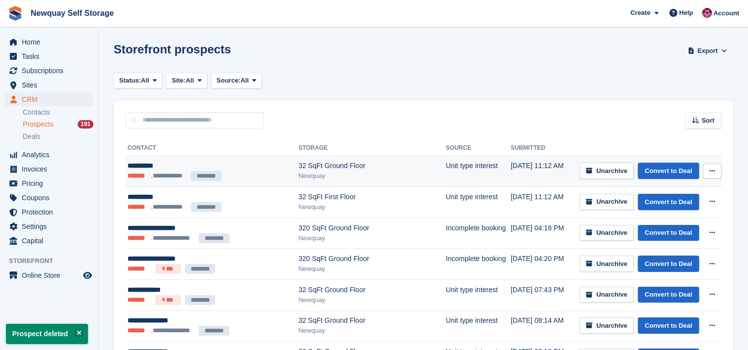
click at [718, 171] on button at bounding box center [712, 171] width 18 height 15
click at [680, 228] on p "Delete prospect" at bounding box center [674, 224] width 86 height 13
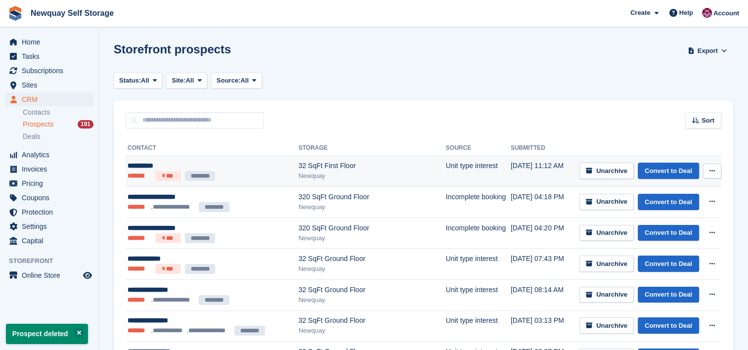
click at [716, 170] on button at bounding box center [712, 171] width 18 height 15
click at [679, 226] on p "Delete prospect" at bounding box center [674, 224] width 86 height 13
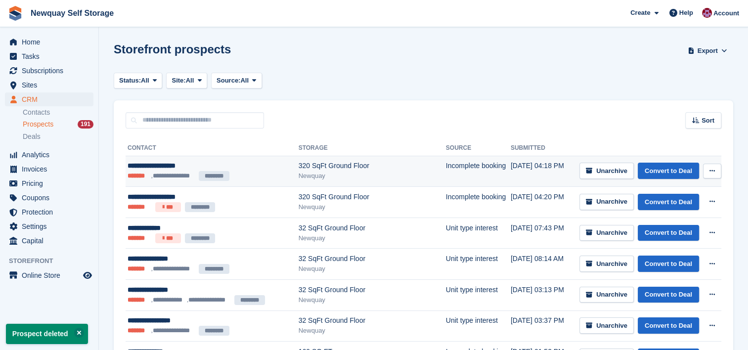
click at [715, 172] on icon at bounding box center [712, 171] width 5 height 6
click at [675, 215] on div "View contact Edit contact Delete prospect" at bounding box center [674, 208] width 95 height 56
click at [666, 224] on p "Delete prospect" at bounding box center [674, 224] width 86 height 13
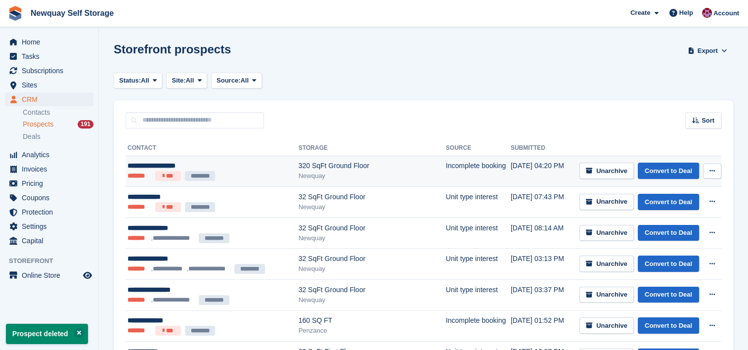
click at [716, 172] on button at bounding box center [712, 171] width 18 height 15
click at [667, 222] on p "Delete prospect" at bounding box center [674, 224] width 86 height 13
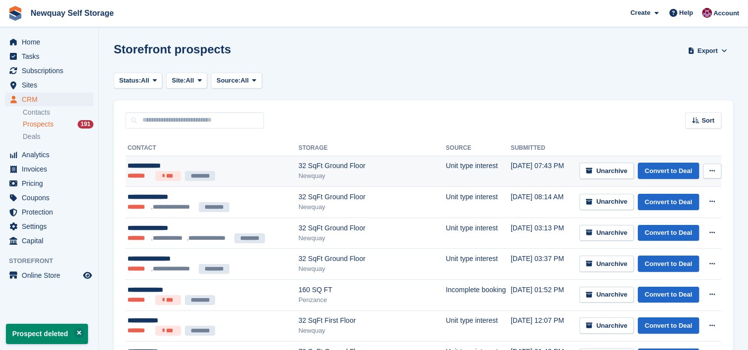
click at [718, 173] on button at bounding box center [712, 171] width 18 height 15
click at [685, 218] on p "Delete prospect" at bounding box center [674, 224] width 86 height 13
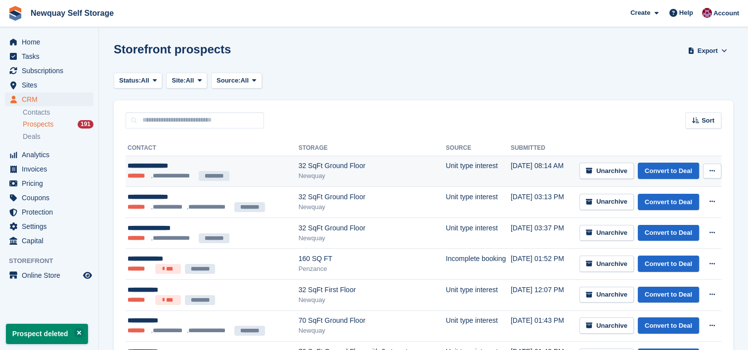
click at [710, 168] on icon at bounding box center [712, 171] width 5 height 6
click at [683, 219] on p "Delete prospect" at bounding box center [674, 224] width 86 height 13
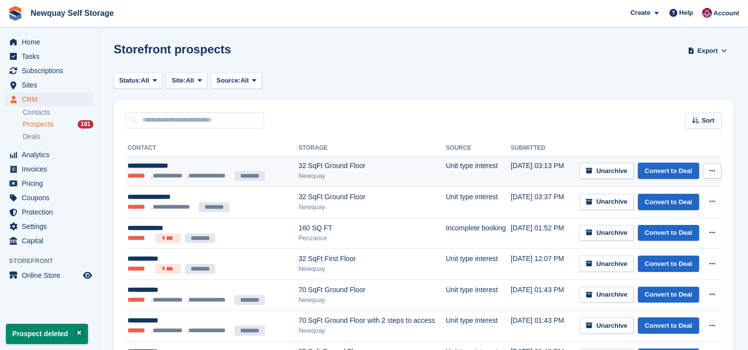
click at [708, 169] on button at bounding box center [712, 171] width 18 height 15
click at [677, 224] on p "Delete prospect" at bounding box center [674, 224] width 86 height 13
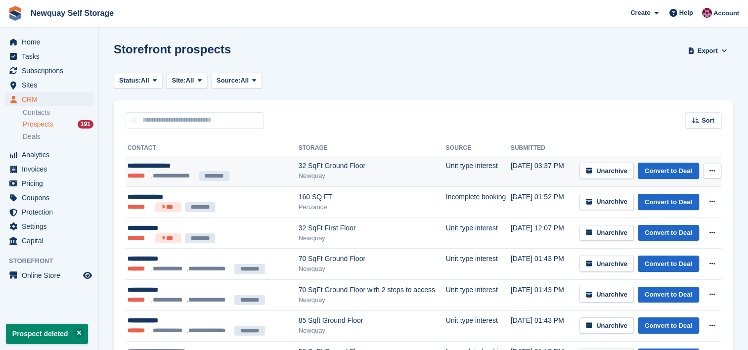
click at [712, 170] on icon at bounding box center [712, 171] width 5 height 6
click at [663, 218] on p "Delete prospect" at bounding box center [674, 224] width 86 height 13
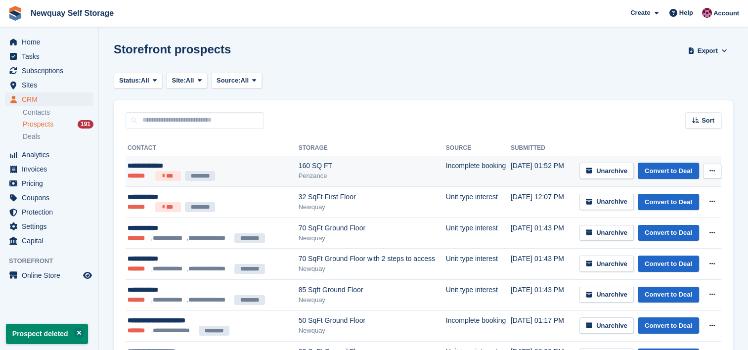
click at [717, 170] on button at bounding box center [712, 171] width 18 height 15
click at [672, 223] on p "Delete prospect" at bounding box center [674, 224] width 86 height 13
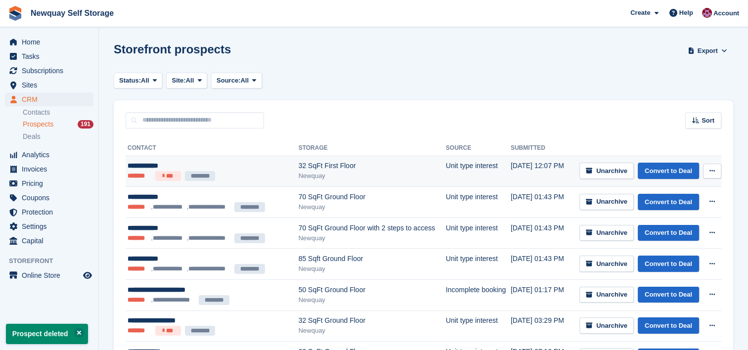
click at [709, 166] on button at bounding box center [712, 171] width 18 height 15
click at [673, 218] on p "Delete prospect" at bounding box center [674, 224] width 86 height 13
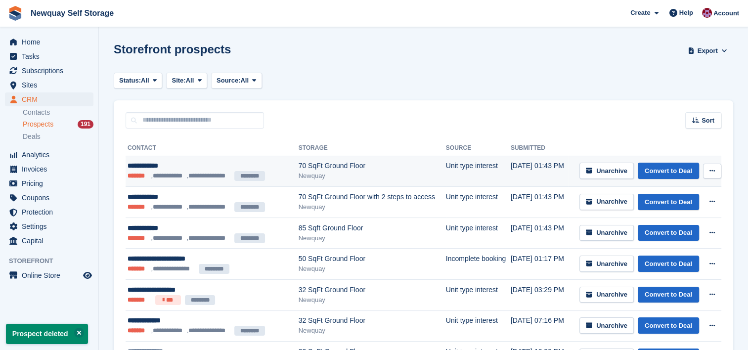
click at [718, 169] on button at bounding box center [712, 171] width 18 height 15
click at [684, 221] on p "Delete prospect" at bounding box center [674, 224] width 86 height 13
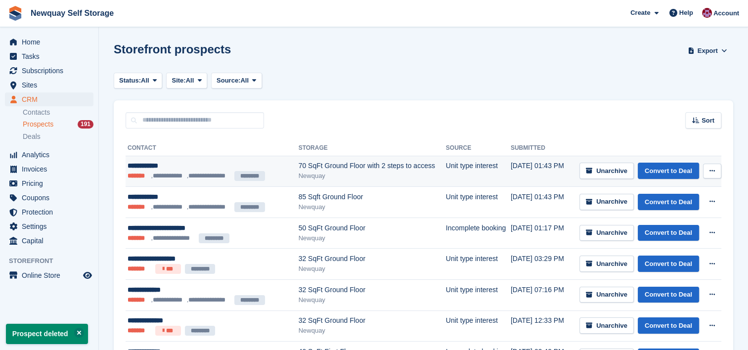
click at [713, 176] on button at bounding box center [712, 171] width 18 height 15
click at [678, 222] on p "Delete prospect" at bounding box center [674, 224] width 86 height 13
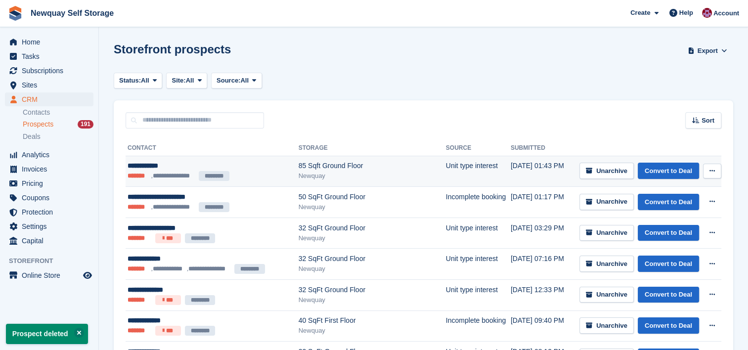
click at [712, 169] on icon at bounding box center [712, 171] width 5 height 6
click at [674, 221] on p "Delete prospect" at bounding box center [674, 224] width 86 height 13
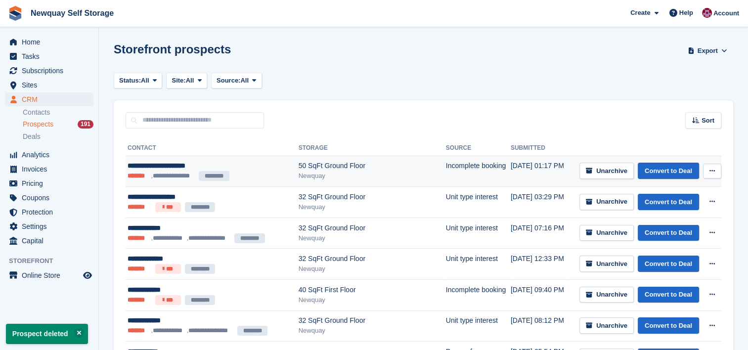
click at [709, 164] on button at bounding box center [712, 171] width 18 height 15
click at [672, 223] on p "Delete prospect" at bounding box center [674, 224] width 86 height 13
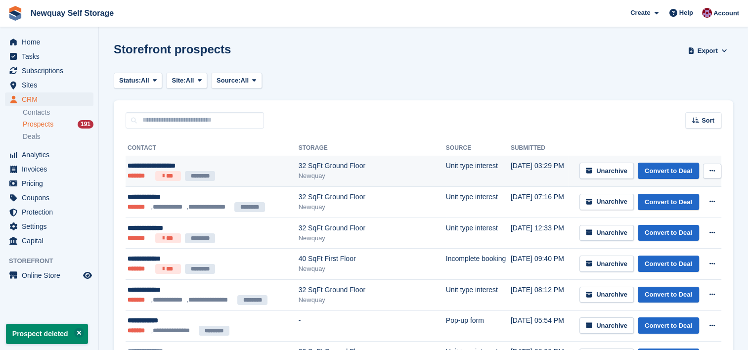
click at [710, 170] on icon at bounding box center [712, 171] width 5 height 6
click at [671, 225] on p "Delete prospect" at bounding box center [674, 224] width 86 height 13
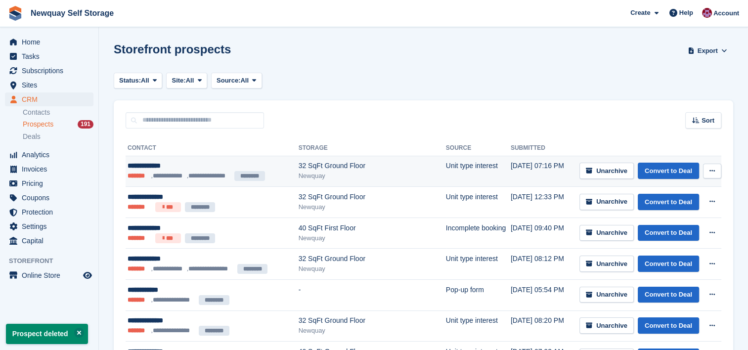
click at [711, 171] on icon at bounding box center [712, 171] width 5 height 6
click at [678, 230] on div "View contact Edit contact Delete prospect" at bounding box center [674, 208] width 95 height 56
click at [670, 222] on p "Delete prospect" at bounding box center [674, 224] width 86 height 13
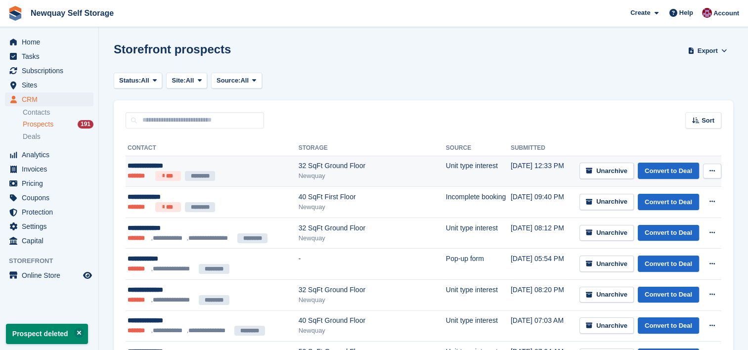
click at [715, 171] on button at bounding box center [712, 171] width 18 height 15
click at [675, 218] on p "Delete prospect" at bounding box center [674, 224] width 86 height 13
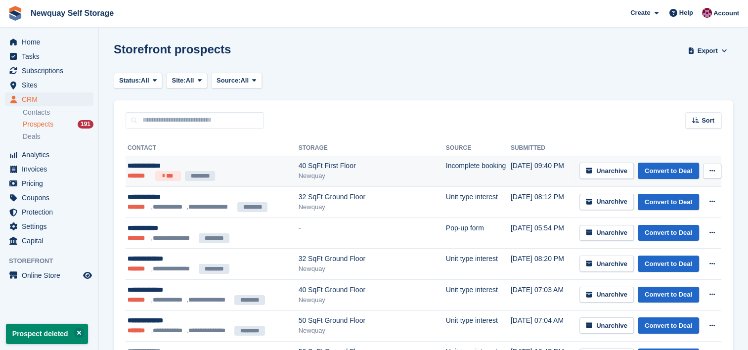
click at [713, 180] on td "Unarchive Convert to Deal View contact Edit contact Delete prospect" at bounding box center [644, 171] width 153 height 31
click at [711, 178] on div "Unarchive Convert to Deal View contact Edit contact Delete prospect" at bounding box center [651, 171] width 142 height 16
click at [711, 176] on button at bounding box center [712, 171] width 18 height 15
click at [682, 224] on p "Delete prospect" at bounding box center [674, 224] width 86 height 13
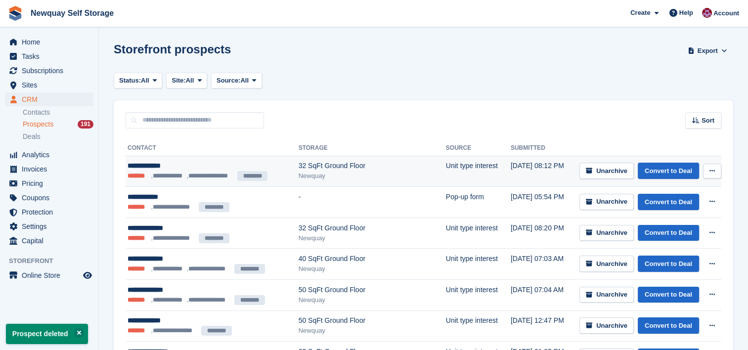
click at [713, 172] on icon at bounding box center [712, 171] width 5 height 6
click at [676, 225] on p "Delete prospect" at bounding box center [674, 224] width 86 height 13
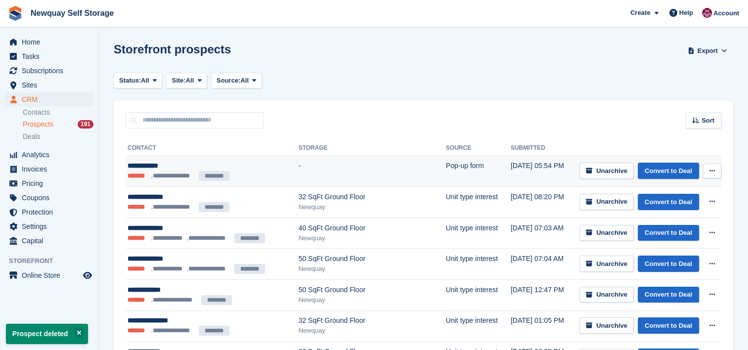
click at [716, 169] on button at bounding box center [712, 171] width 18 height 15
click at [677, 224] on p "Delete prospect" at bounding box center [674, 224] width 86 height 13
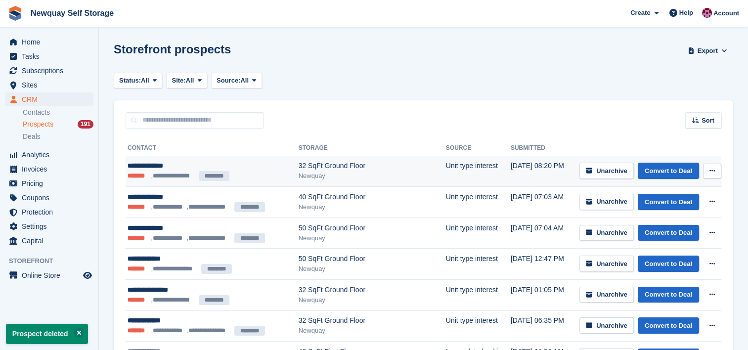
click at [716, 166] on button at bounding box center [712, 171] width 18 height 15
click at [680, 221] on p "Delete prospect" at bounding box center [674, 224] width 86 height 13
click at [711, 170] on icon at bounding box center [712, 171] width 5 height 6
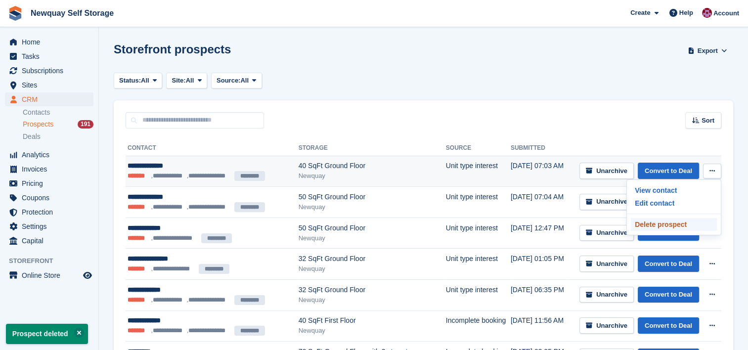
click at [669, 225] on p "Delete prospect" at bounding box center [674, 224] width 86 height 13
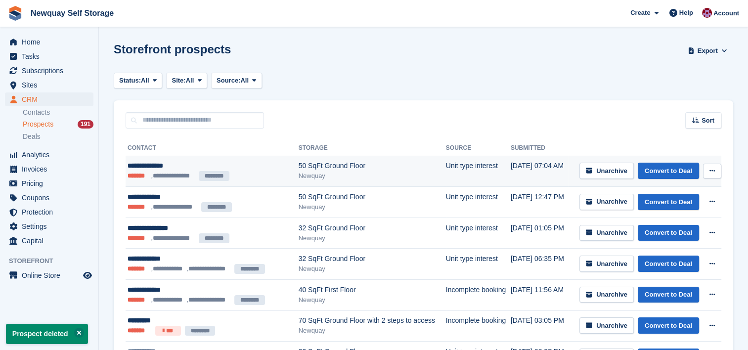
click at [716, 170] on button at bounding box center [712, 171] width 18 height 15
click at [673, 233] on div "View contact Edit contact Delete prospect" at bounding box center [674, 208] width 95 height 56
click at [673, 228] on p "Delete prospect" at bounding box center [674, 224] width 86 height 13
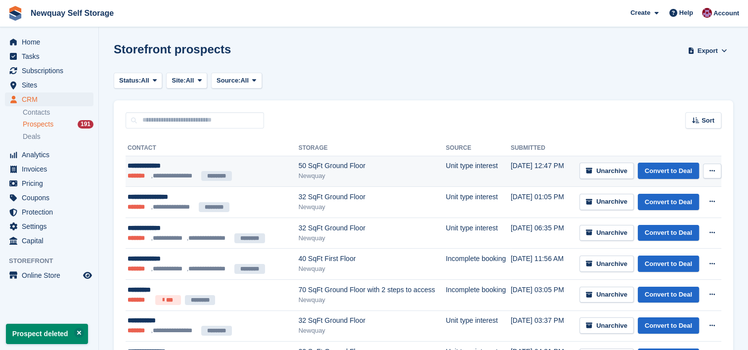
click at [718, 172] on button at bounding box center [712, 171] width 18 height 15
click at [682, 219] on p "Delete prospect" at bounding box center [674, 224] width 86 height 13
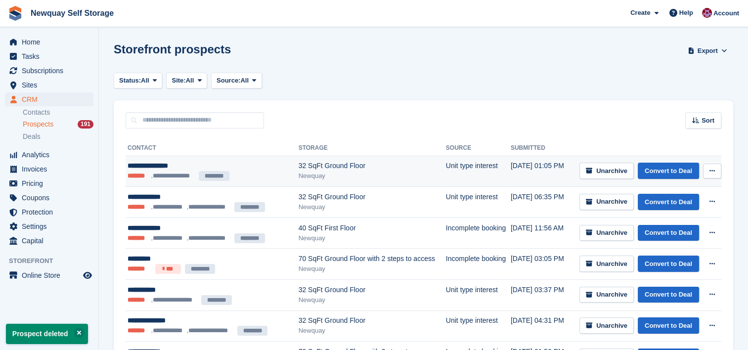
click at [713, 168] on icon at bounding box center [712, 171] width 5 height 6
click at [678, 225] on p "Delete prospect" at bounding box center [674, 224] width 86 height 13
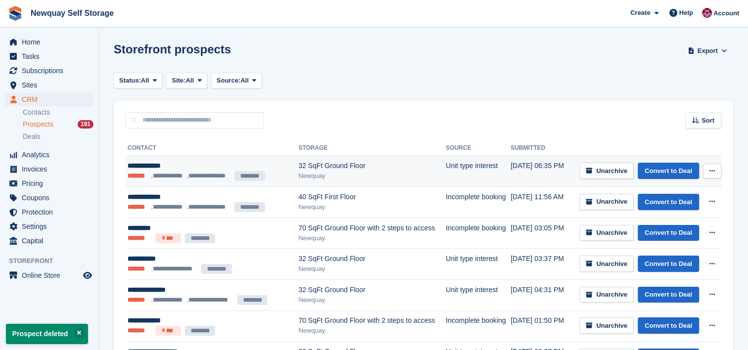
click at [712, 173] on icon at bounding box center [712, 171] width 5 height 6
click at [677, 225] on p "Delete prospect" at bounding box center [674, 224] width 86 height 13
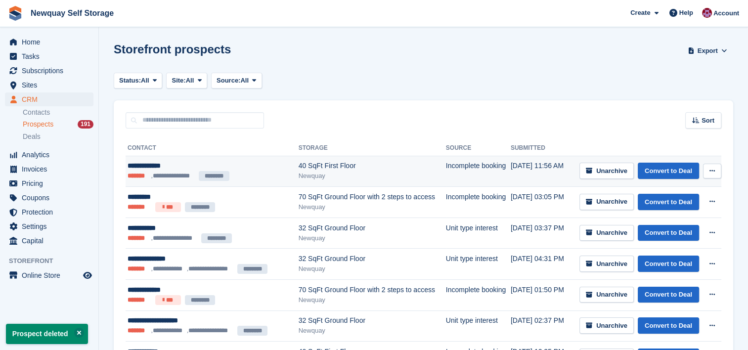
click at [714, 169] on icon at bounding box center [712, 171] width 5 height 6
click at [656, 224] on p "Delete prospect" at bounding box center [674, 224] width 86 height 13
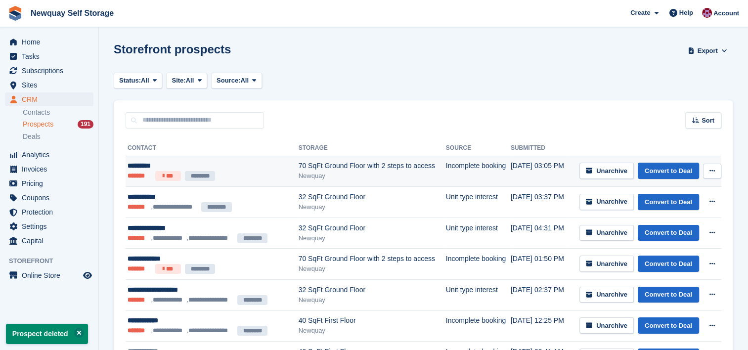
click at [713, 166] on button at bounding box center [712, 171] width 18 height 15
click at [664, 224] on p "Delete prospect" at bounding box center [674, 224] width 86 height 13
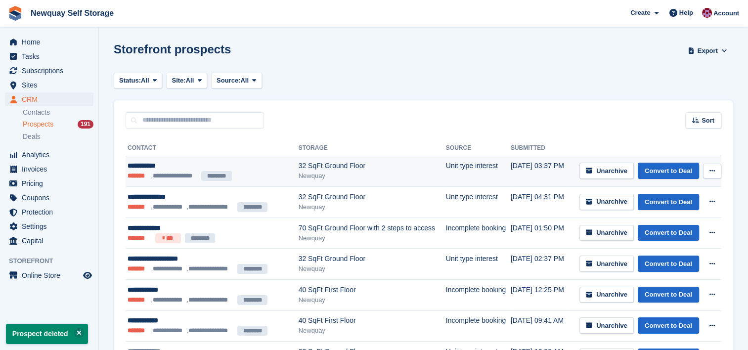
click at [710, 171] on icon at bounding box center [712, 171] width 5 height 6
click at [663, 222] on p "Delete prospect" at bounding box center [674, 224] width 86 height 13
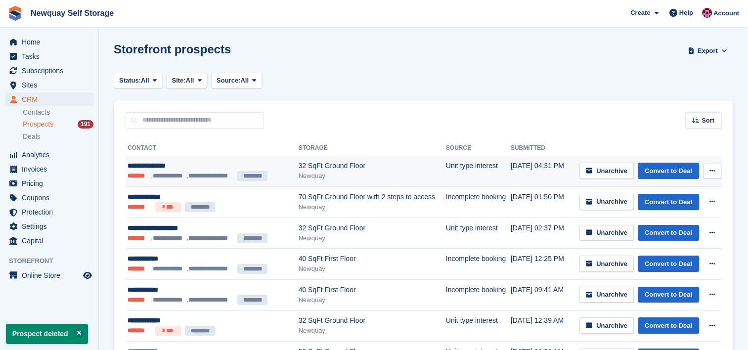
click at [715, 172] on icon at bounding box center [712, 171] width 5 height 6
click at [671, 224] on p "Delete prospect" at bounding box center [674, 224] width 86 height 13
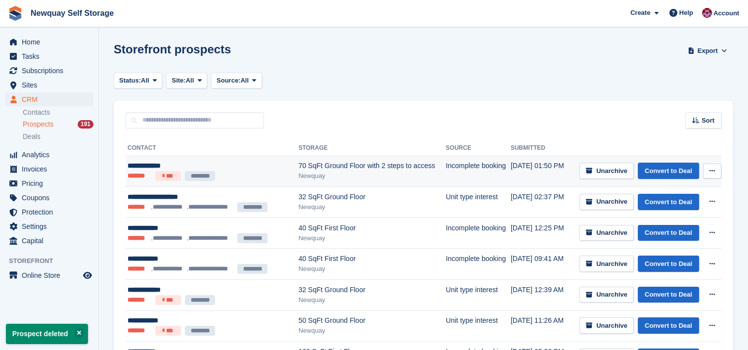
click at [714, 171] on icon at bounding box center [712, 171] width 5 height 6
click at [671, 224] on p "Delete prospect" at bounding box center [674, 224] width 86 height 13
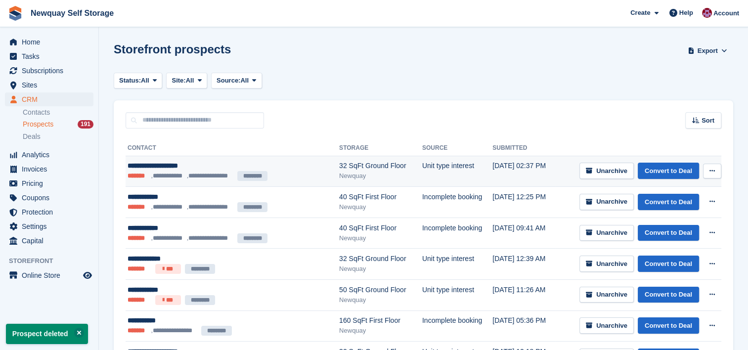
click at [714, 170] on icon at bounding box center [712, 171] width 5 height 6
click at [666, 220] on p "Delete prospect" at bounding box center [674, 224] width 86 height 13
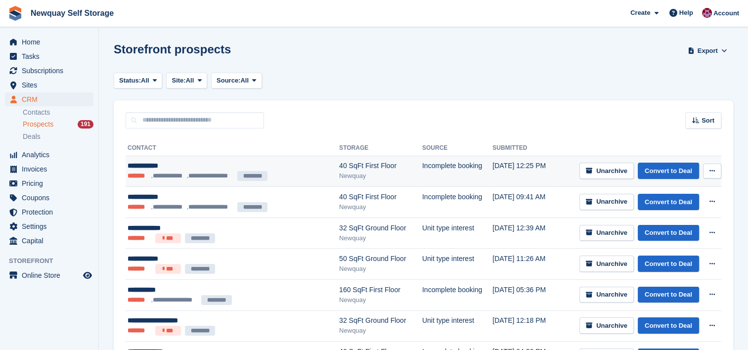
click at [714, 171] on icon at bounding box center [712, 171] width 5 height 6
click at [669, 225] on p "Delete prospect" at bounding box center [674, 224] width 86 height 13
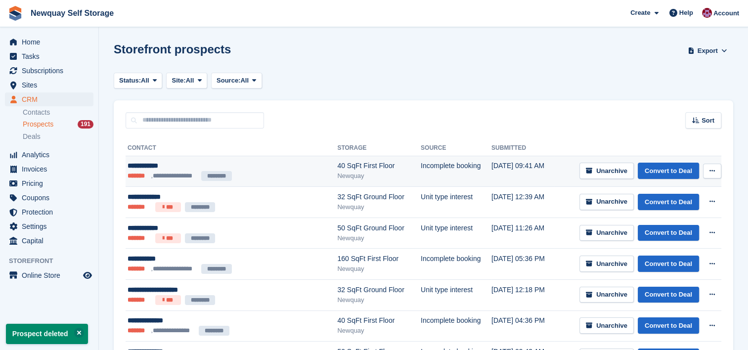
click at [714, 177] on button at bounding box center [712, 171] width 18 height 15
click at [675, 227] on p "Delete prospect" at bounding box center [674, 224] width 86 height 13
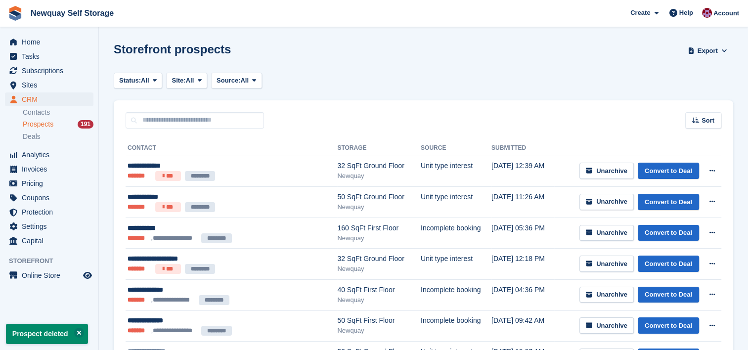
click at [712, 170] on icon at bounding box center [712, 171] width 5 height 6
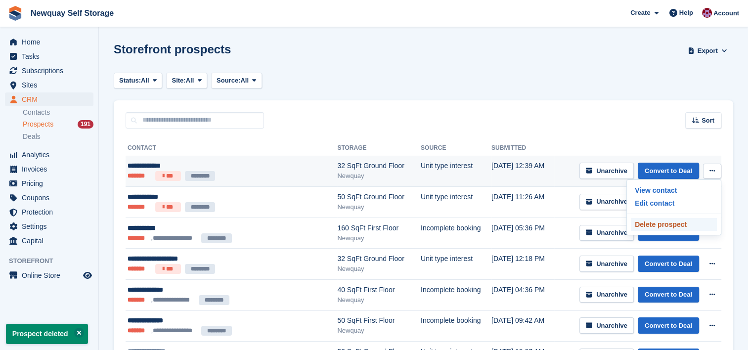
click at [667, 227] on p "Delete prospect" at bounding box center [674, 224] width 86 height 13
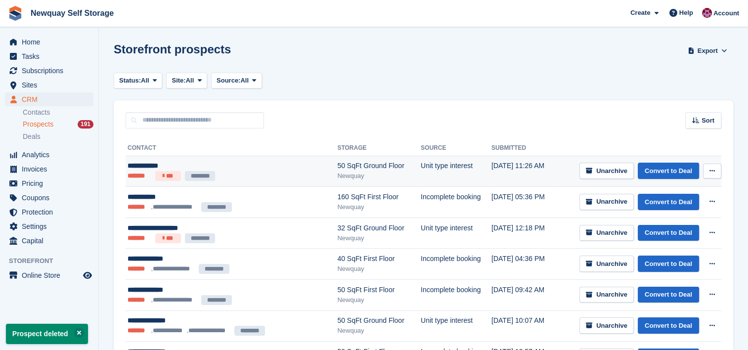
click at [714, 169] on icon at bounding box center [712, 171] width 5 height 6
click at [661, 222] on p "Delete prospect" at bounding box center [674, 224] width 86 height 13
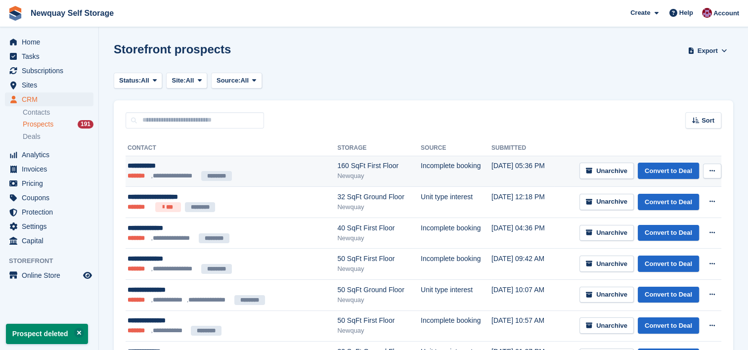
click at [715, 169] on button at bounding box center [712, 171] width 18 height 15
click at [669, 221] on p "Delete prospect" at bounding box center [674, 224] width 86 height 13
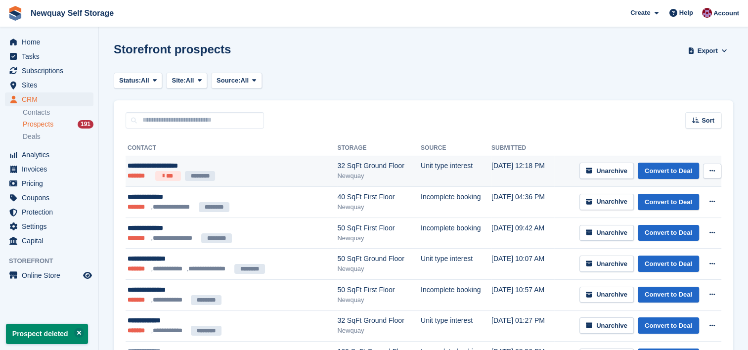
click at [717, 171] on button at bounding box center [712, 171] width 18 height 15
click at [659, 224] on p "Delete prospect" at bounding box center [674, 224] width 86 height 13
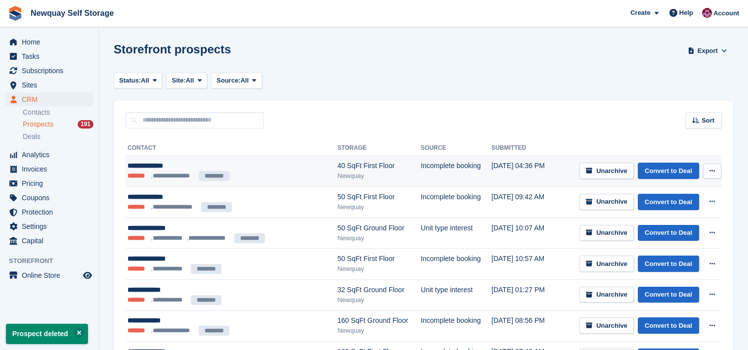
click at [714, 171] on icon at bounding box center [712, 171] width 5 height 6
click at [660, 223] on p "Delete prospect" at bounding box center [674, 224] width 86 height 13
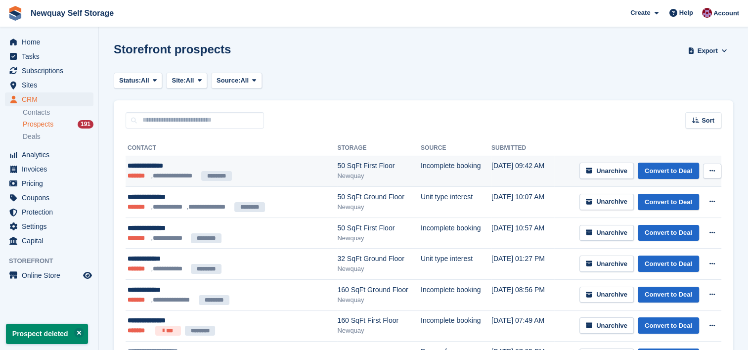
click at [715, 170] on button at bounding box center [712, 171] width 18 height 15
click at [665, 220] on p "Delete prospect" at bounding box center [674, 224] width 86 height 13
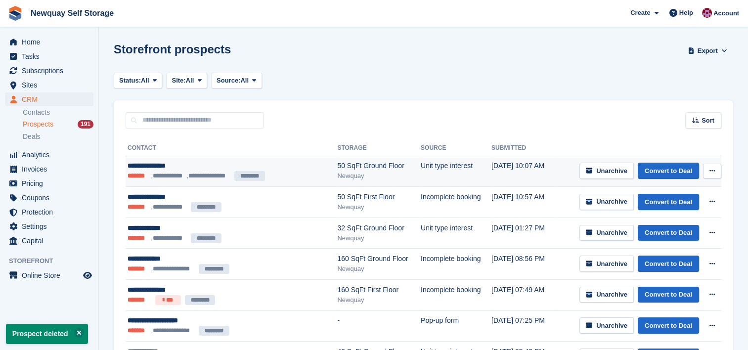
click at [707, 169] on button at bounding box center [712, 171] width 18 height 15
click at [670, 223] on p "Delete prospect" at bounding box center [674, 224] width 86 height 13
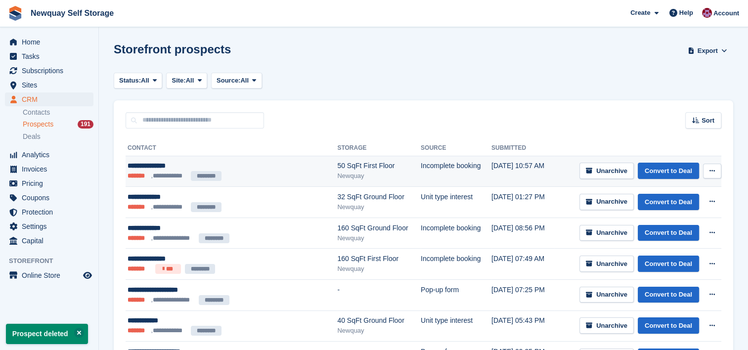
click at [714, 170] on icon at bounding box center [712, 171] width 5 height 6
click at [661, 224] on p "Delete prospect" at bounding box center [674, 224] width 86 height 13
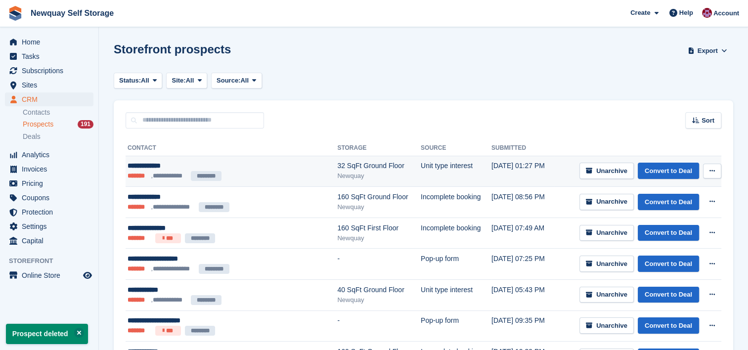
click at [713, 165] on button at bounding box center [712, 171] width 18 height 15
click at [663, 223] on p "Delete prospect" at bounding box center [674, 224] width 86 height 13
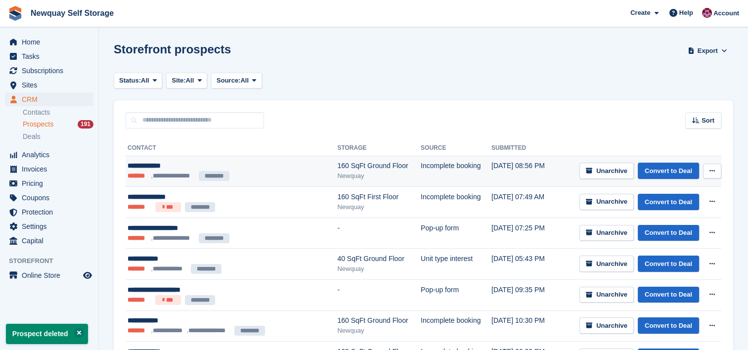
click at [707, 170] on button at bounding box center [712, 171] width 18 height 15
click at [680, 226] on p "Delete prospect" at bounding box center [674, 224] width 86 height 13
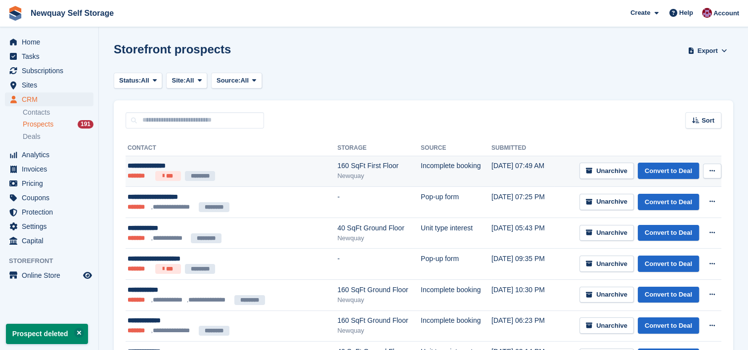
click at [714, 170] on icon at bounding box center [712, 171] width 5 height 6
click at [673, 225] on p "Delete prospect" at bounding box center [674, 224] width 86 height 13
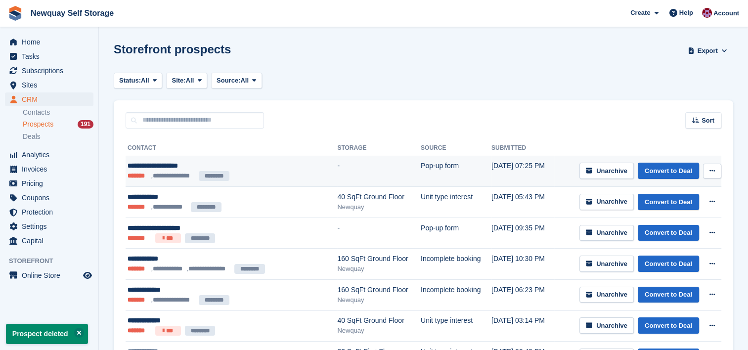
click at [712, 172] on icon at bounding box center [712, 171] width 5 height 6
click at [682, 220] on p "Delete prospect" at bounding box center [674, 224] width 86 height 13
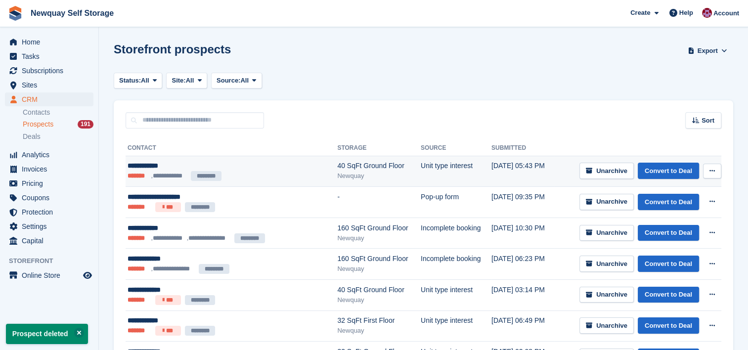
click at [717, 174] on button at bounding box center [712, 171] width 18 height 15
click at [663, 228] on p "Delete prospect" at bounding box center [674, 224] width 86 height 13
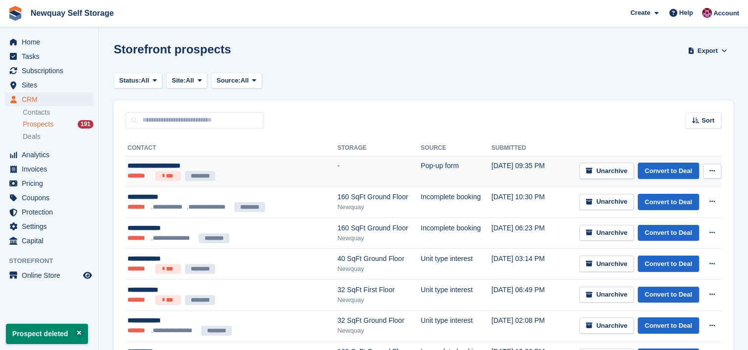
click at [710, 169] on icon at bounding box center [712, 171] width 5 height 6
click at [671, 229] on p "Delete prospect" at bounding box center [674, 224] width 86 height 13
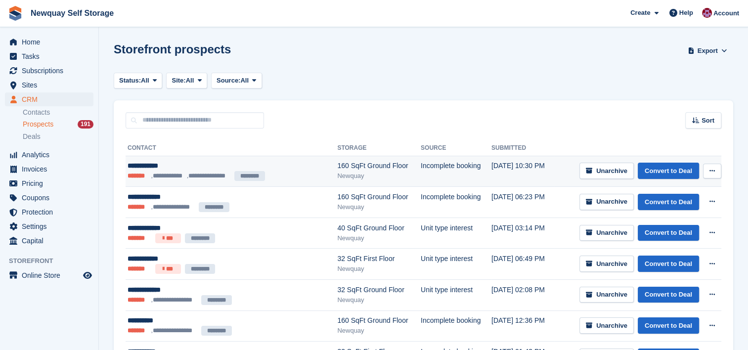
click at [720, 169] on button at bounding box center [712, 171] width 18 height 15
click at [661, 227] on p "Delete prospect" at bounding box center [674, 224] width 86 height 13
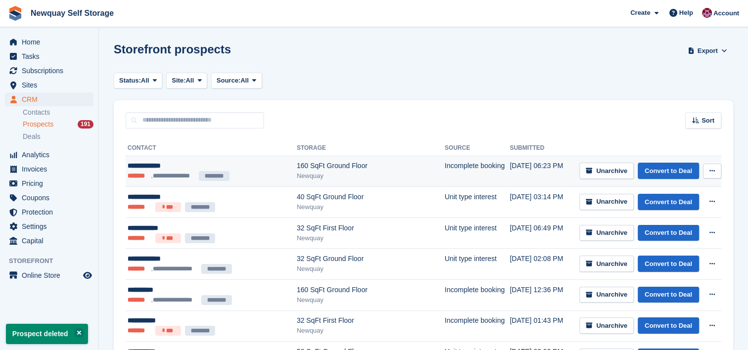
click at [717, 171] on button at bounding box center [712, 171] width 18 height 15
click at [675, 223] on p "Delete prospect" at bounding box center [674, 224] width 86 height 13
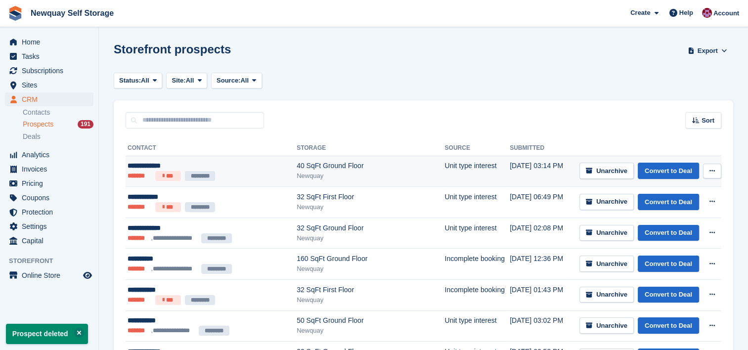
click at [710, 171] on icon at bounding box center [712, 171] width 5 height 6
click at [665, 224] on p "Delete prospect" at bounding box center [674, 224] width 86 height 13
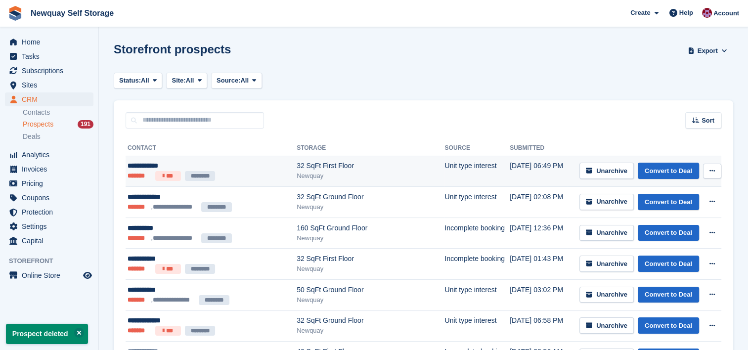
click at [708, 168] on button at bounding box center [712, 171] width 18 height 15
click at [673, 222] on p "Delete prospect" at bounding box center [674, 224] width 86 height 13
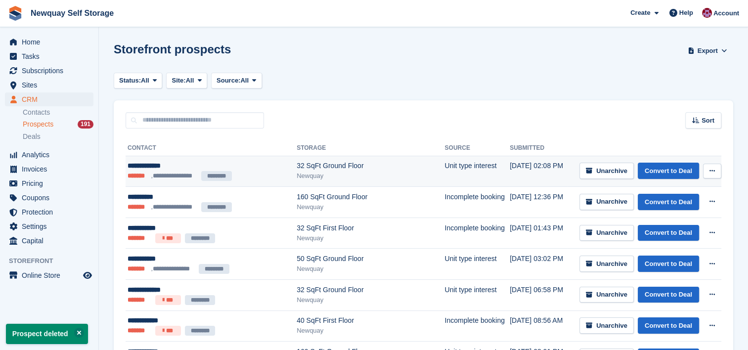
click at [712, 174] on icon at bounding box center [712, 171] width 5 height 6
click at [674, 224] on p "Delete prospect" at bounding box center [674, 224] width 86 height 13
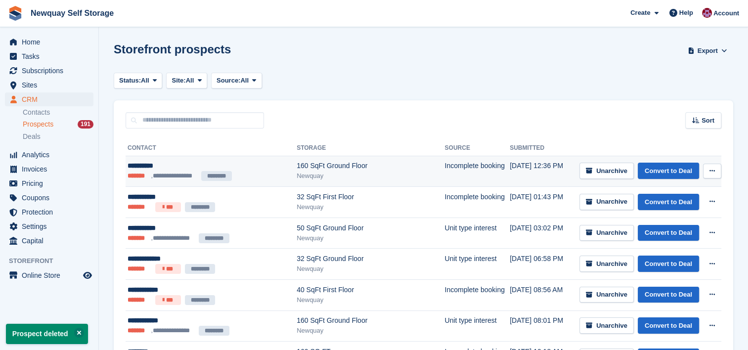
click at [714, 168] on icon at bounding box center [712, 171] width 5 height 6
click at [674, 219] on p "Delete prospect" at bounding box center [674, 224] width 86 height 13
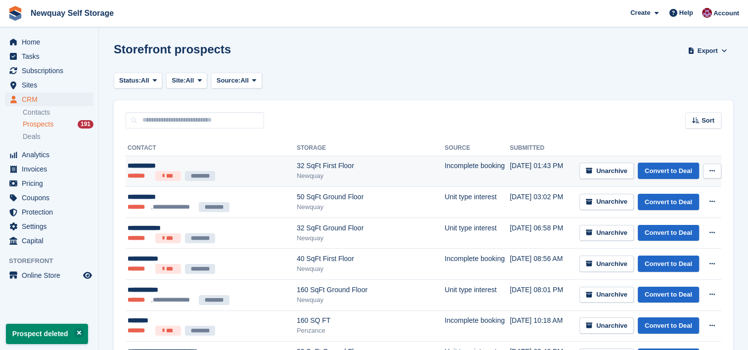
click at [716, 167] on button at bounding box center [712, 171] width 18 height 15
click at [675, 222] on p "Delete prospect" at bounding box center [674, 224] width 86 height 13
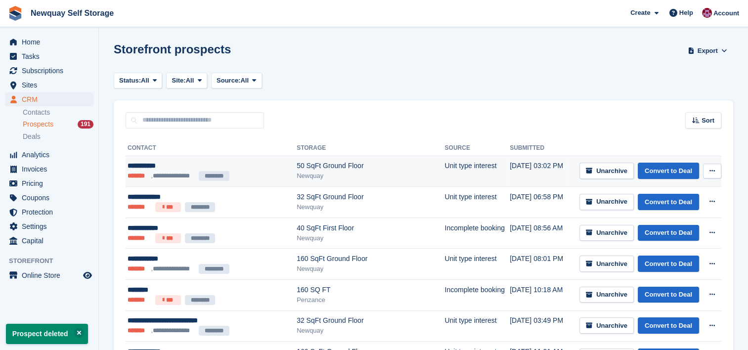
click at [711, 165] on button at bounding box center [712, 171] width 18 height 15
click at [662, 225] on p "Delete prospect" at bounding box center [674, 224] width 86 height 13
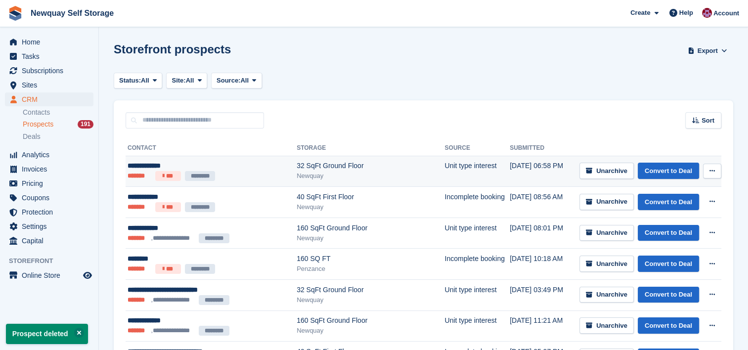
click at [718, 168] on button at bounding box center [712, 171] width 18 height 15
click at [671, 225] on p "Delete prospect" at bounding box center [674, 224] width 86 height 13
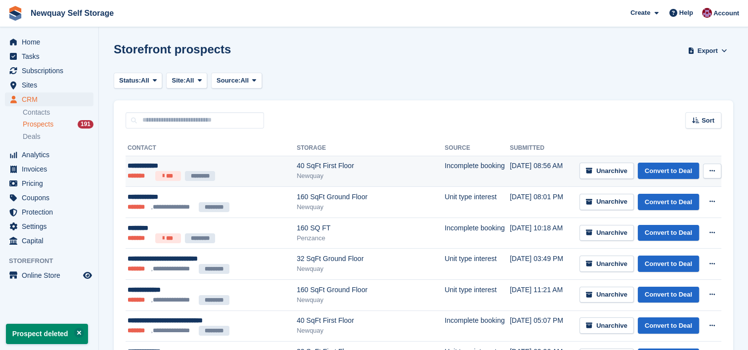
click at [716, 170] on button at bounding box center [712, 171] width 18 height 15
click at [663, 219] on p "Delete prospect" at bounding box center [674, 224] width 86 height 13
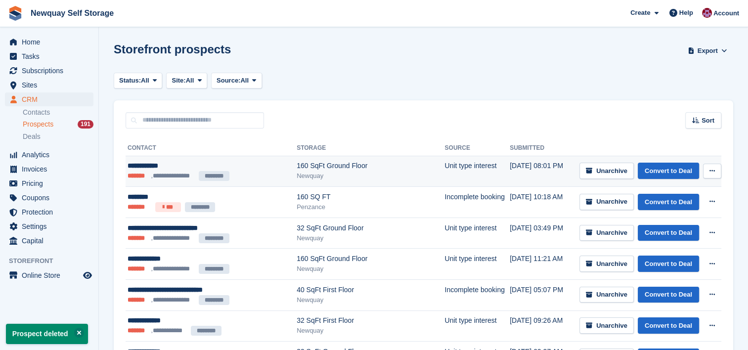
click at [718, 167] on button at bounding box center [712, 171] width 18 height 15
click at [675, 221] on p "Delete prospect" at bounding box center [674, 224] width 86 height 13
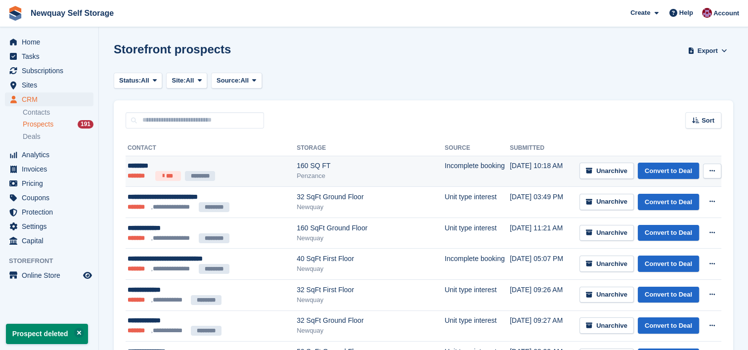
click at [712, 162] on td "Unarchive Convert to Deal View contact Edit contact Delete prospect" at bounding box center [645, 171] width 154 height 31
click at [712, 169] on icon at bounding box center [712, 171] width 5 height 6
click at [645, 231] on div "View contact Edit contact Delete prospect" at bounding box center [674, 208] width 95 height 56
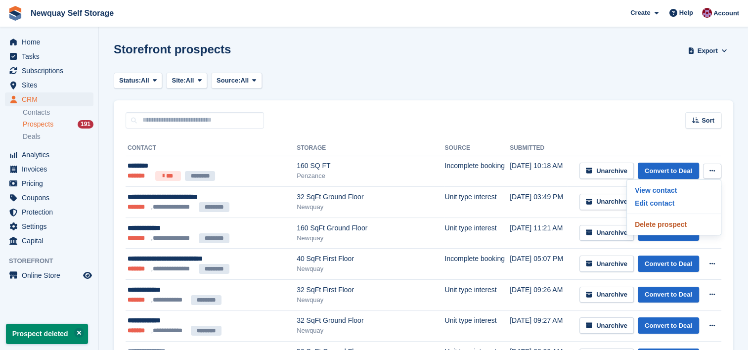
drag, startPoint x: 660, startPoint y: 225, endPoint x: 418, endPoint y: 28, distance: 312.4
click at [660, 225] on p "Delete prospect" at bounding box center [674, 224] width 86 height 13
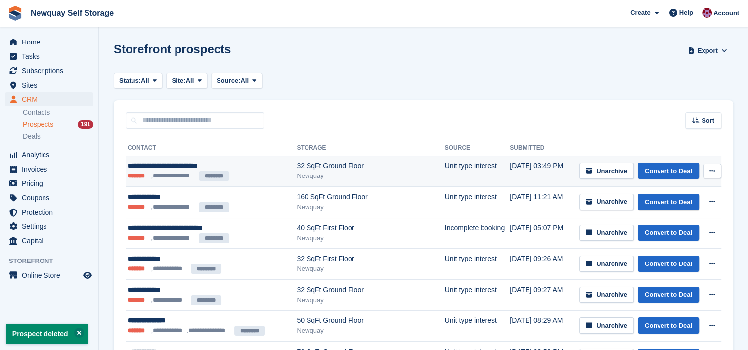
click at [716, 166] on button at bounding box center [712, 171] width 18 height 15
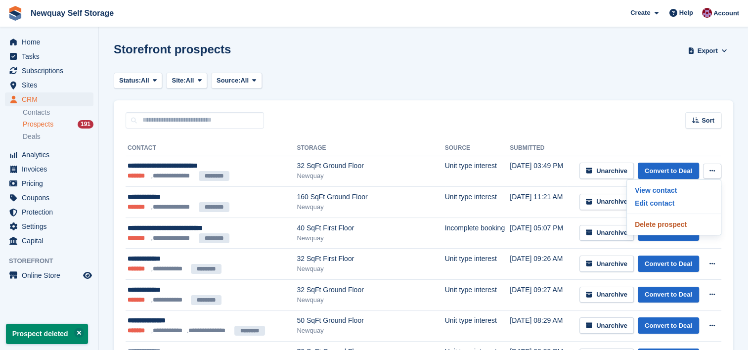
click at [662, 224] on p "Delete prospect" at bounding box center [674, 224] width 86 height 13
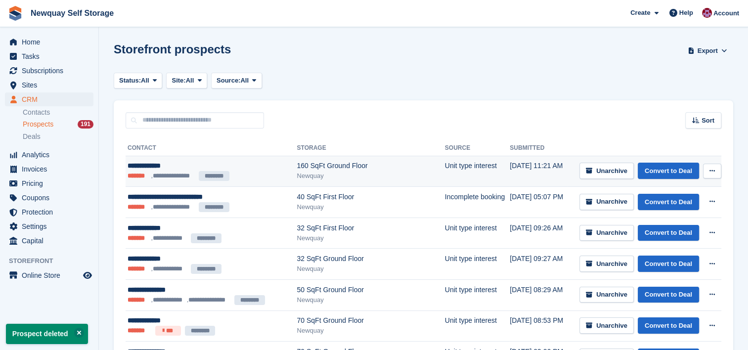
click at [708, 172] on button at bounding box center [712, 171] width 18 height 15
click at [667, 228] on p "Delete prospect" at bounding box center [674, 224] width 86 height 13
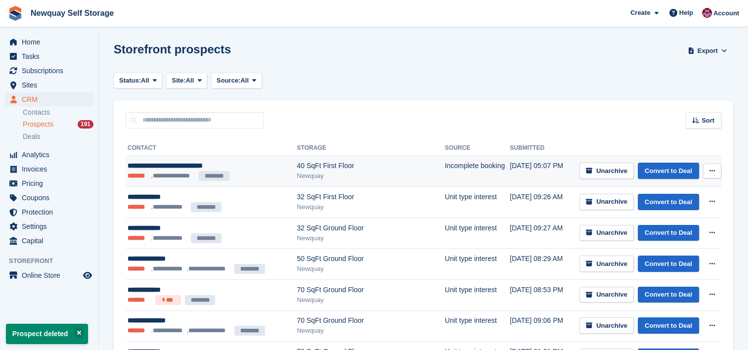
click at [712, 168] on icon at bounding box center [712, 171] width 5 height 6
click at [670, 224] on p "Delete prospect" at bounding box center [674, 224] width 86 height 13
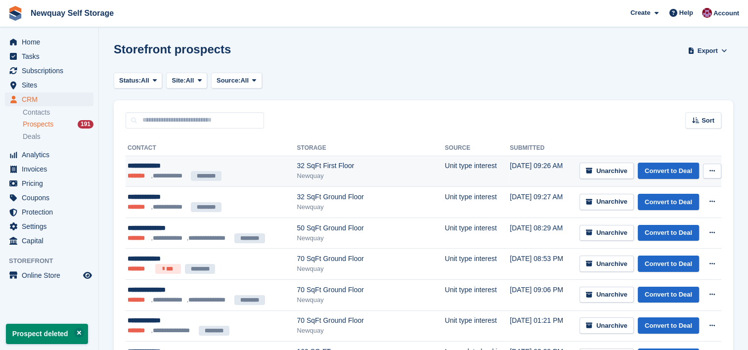
click at [713, 175] on button at bounding box center [712, 171] width 18 height 15
click at [664, 229] on p "Delete prospect" at bounding box center [674, 224] width 86 height 13
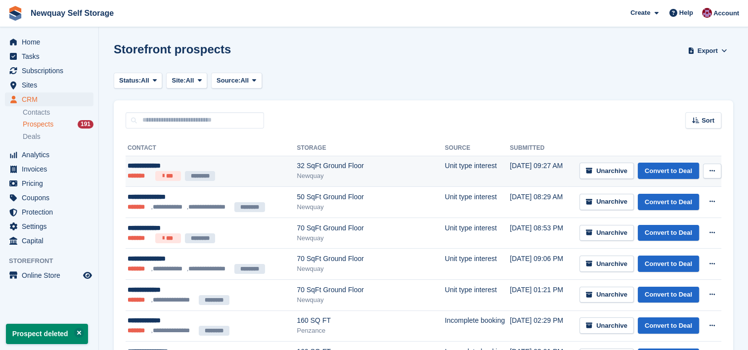
click at [718, 170] on button at bounding box center [712, 171] width 18 height 15
click at [666, 225] on p "Delete prospect" at bounding box center [674, 224] width 86 height 13
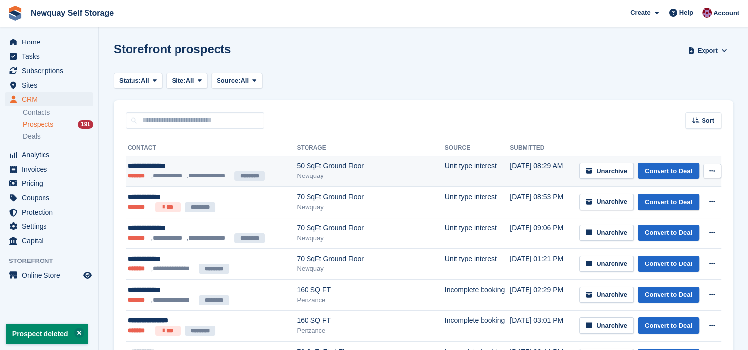
click at [712, 172] on icon at bounding box center [712, 171] width 5 height 6
click at [664, 222] on p "Delete prospect" at bounding box center [674, 224] width 86 height 13
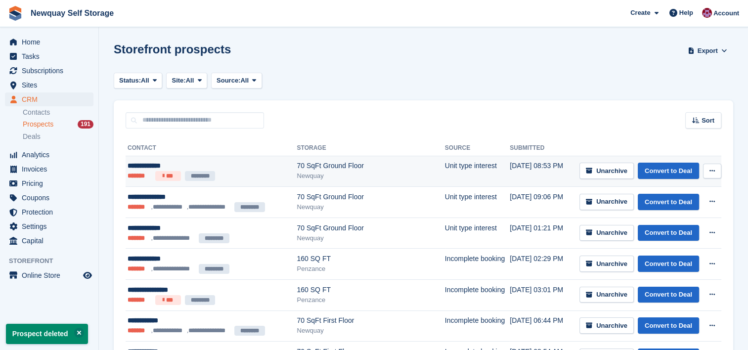
click at [716, 167] on button at bounding box center [712, 171] width 18 height 15
click at [672, 223] on p "Delete prospect" at bounding box center [674, 224] width 86 height 13
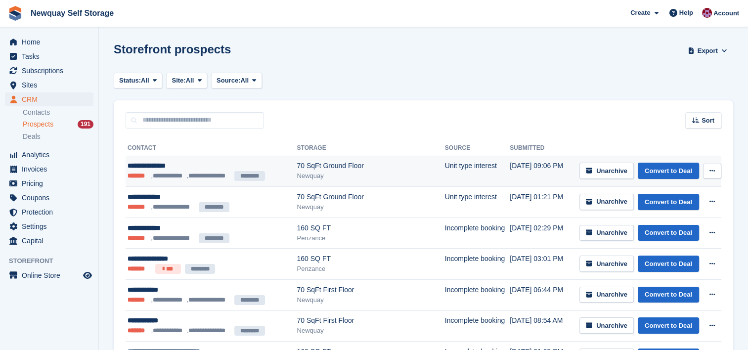
click at [719, 168] on button at bounding box center [712, 171] width 18 height 15
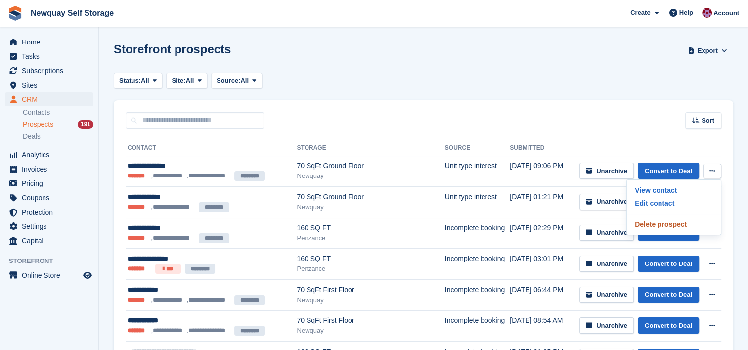
drag, startPoint x: 665, startPoint y: 225, endPoint x: 435, endPoint y: 24, distance: 304.9
click at [665, 225] on p "Delete prospect" at bounding box center [674, 224] width 86 height 13
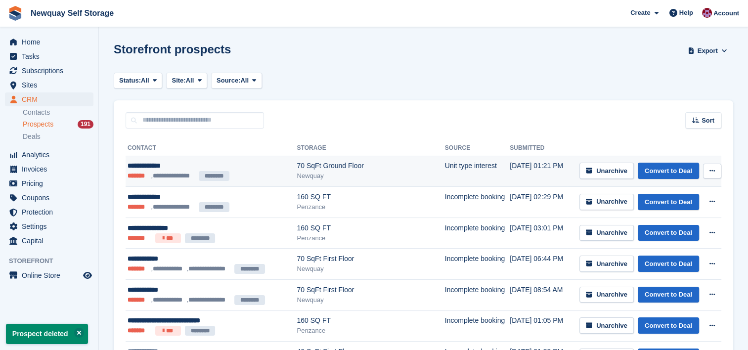
click at [716, 173] on button at bounding box center [712, 171] width 18 height 15
click at [675, 220] on p "Delete prospect" at bounding box center [674, 224] width 86 height 13
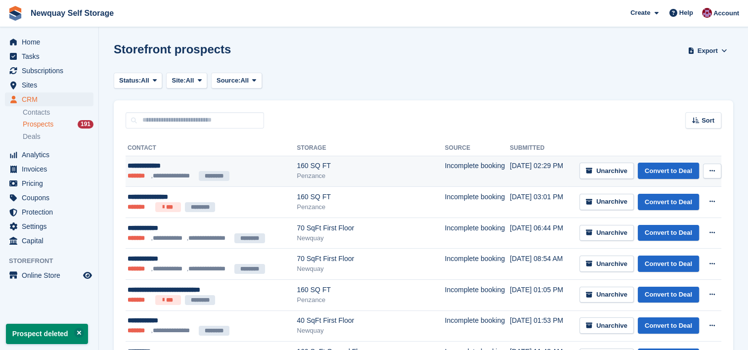
click at [714, 171] on icon at bounding box center [712, 171] width 5 height 6
click at [671, 224] on p "Delete prospect" at bounding box center [674, 224] width 86 height 13
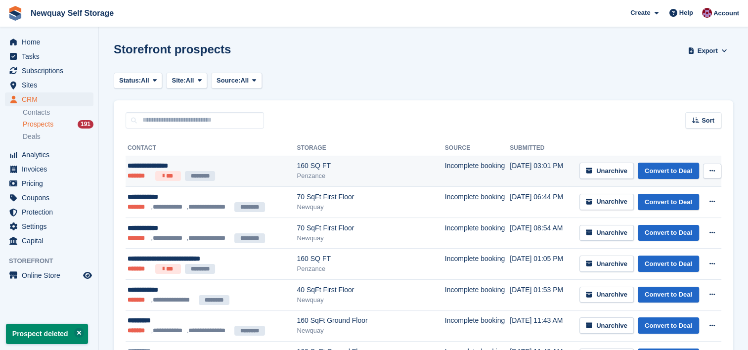
click at [718, 172] on button at bounding box center [712, 171] width 18 height 15
click at [671, 223] on p "Delete prospect" at bounding box center [674, 224] width 86 height 13
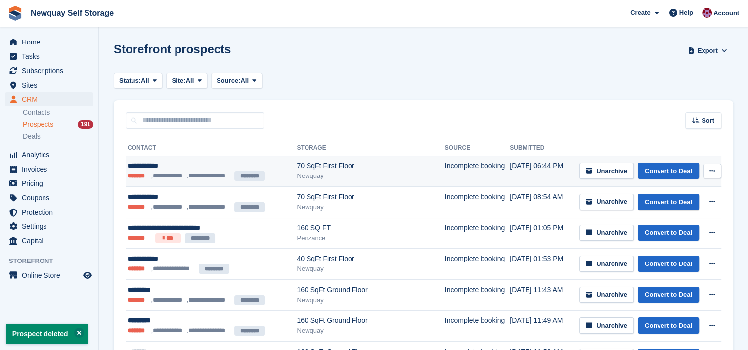
click at [712, 173] on icon at bounding box center [712, 171] width 5 height 6
click at [664, 228] on p "Delete prospect" at bounding box center [674, 224] width 86 height 13
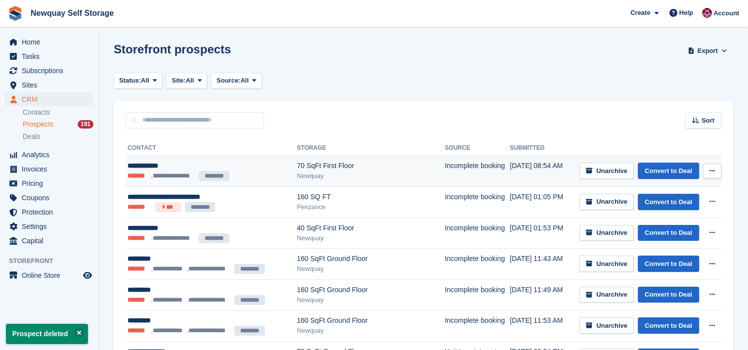
click at [712, 175] on button at bounding box center [712, 171] width 18 height 15
click at [680, 223] on p "Delete prospect" at bounding box center [674, 224] width 86 height 13
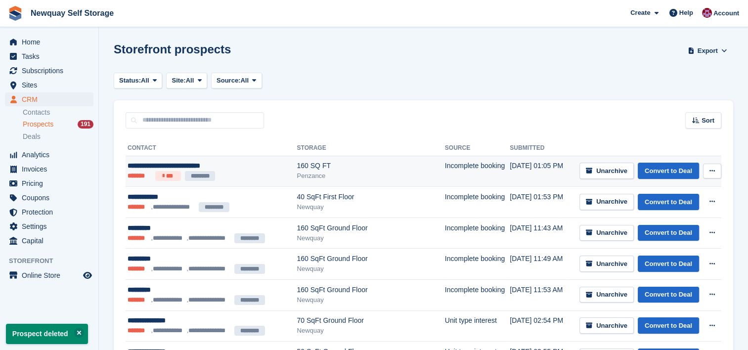
click at [709, 176] on button at bounding box center [712, 171] width 18 height 15
click at [678, 222] on p "Delete prospect" at bounding box center [674, 224] width 86 height 13
click at [708, 172] on button at bounding box center [712, 171] width 18 height 15
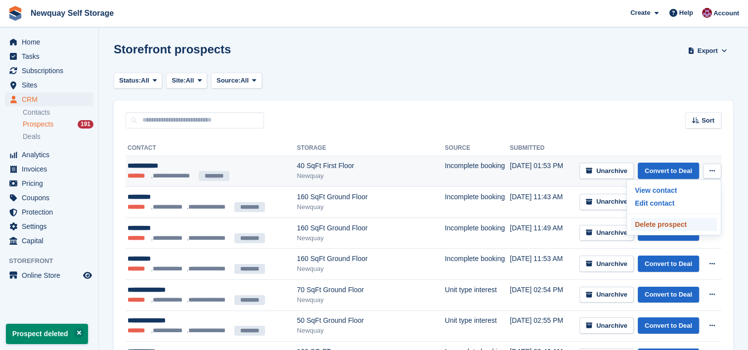
click at [671, 225] on p "Delete prospect" at bounding box center [674, 224] width 86 height 13
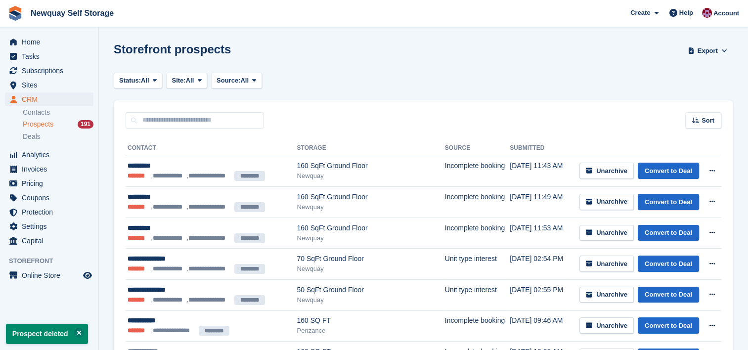
click at [712, 169] on icon at bounding box center [712, 171] width 5 height 6
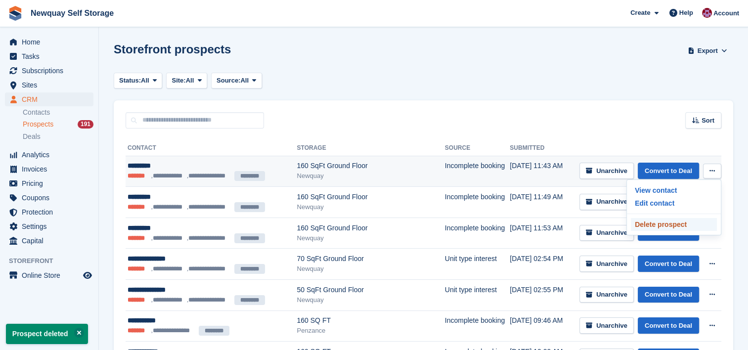
click at [670, 225] on p "Delete prospect" at bounding box center [674, 224] width 86 height 13
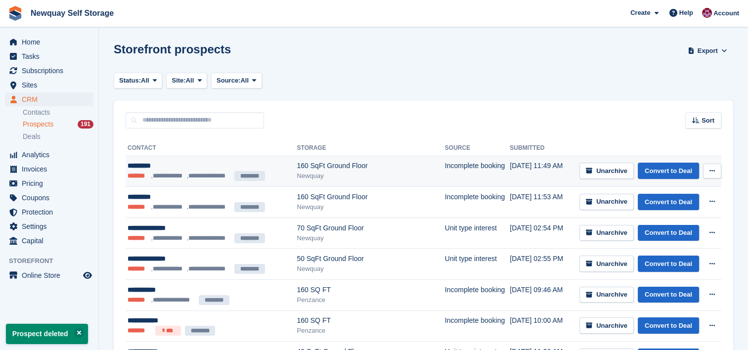
click at [712, 171] on icon at bounding box center [712, 171] width 5 height 6
click at [673, 224] on p "Delete prospect" at bounding box center [674, 224] width 86 height 13
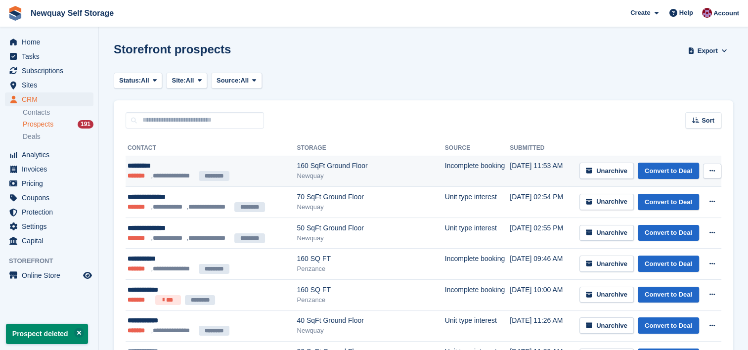
click at [710, 171] on icon at bounding box center [712, 171] width 5 height 6
click at [666, 220] on p "Delete prospect" at bounding box center [674, 224] width 86 height 13
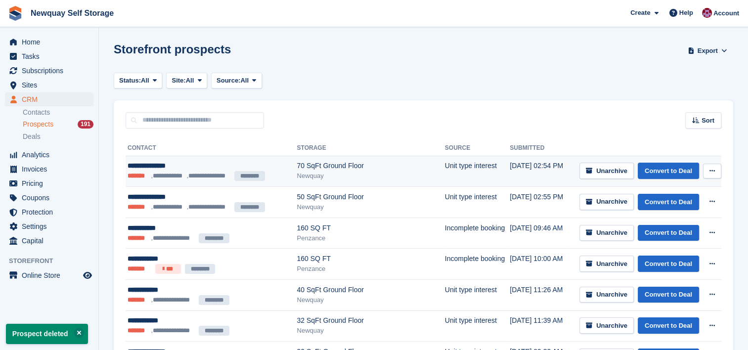
click at [715, 169] on button at bounding box center [712, 171] width 18 height 15
click at [662, 223] on p "Delete prospect" at bounding box center [674, 224] width 86 height 13
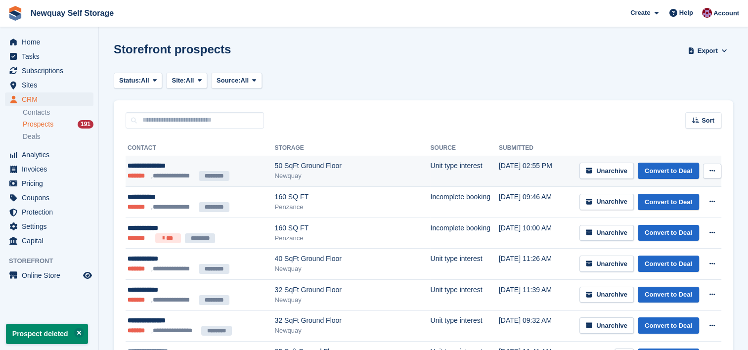
click at [714, 168] on icon at bounding box center [712, 171] width 5 height 6
click at [673, 221] on p "Delete prospect" at bounding box center [674, 224] width 86 height 13
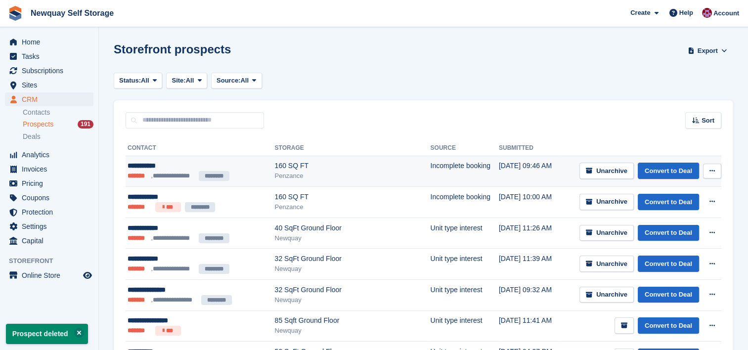
click at [715, 173] on icon at bounding box center [712, 171] width 5 height 6
click at [655, 217] on div "View contact Edit contact Delete prospect" at bounding box center [674, 208] width 95 height 56
click at [663, 223] on p "Delete prospect" at bounding box center [674, 224] width 86 height 13
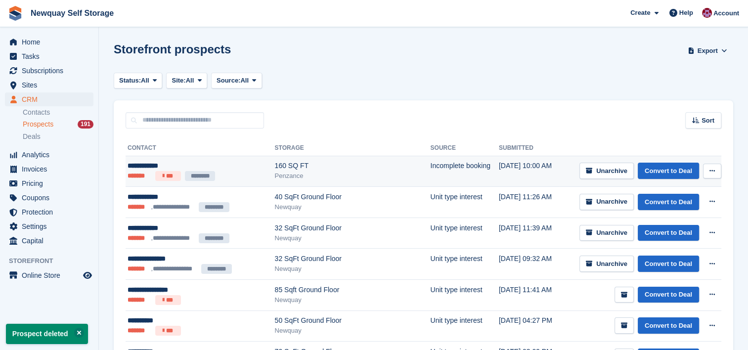
click at [714, 167] on button at bounding box center [712, 171] width 18 height 15
click at [661, 222] on p "Delete prospect" at bounding box center [674, 224] width 86 height 13
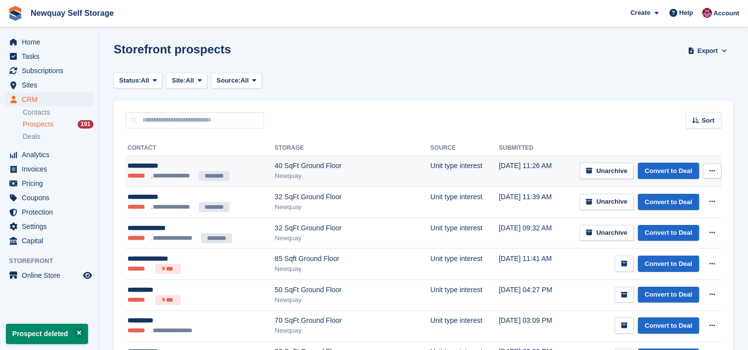
click at [718, 172] on button at bounding box center [712, 171] width 18 height 15
click at [669, 226] on p "Delete prospect" at bounding box center [674, 224] width 86 height 13
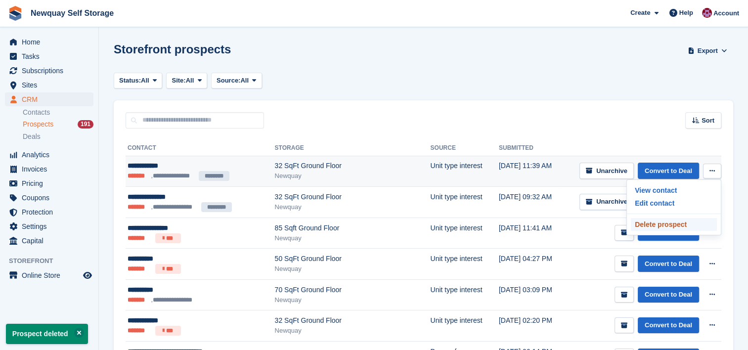
click at [671, 218] on p "Delete prospect" at bounding box center [674, 224] width 86 height 13
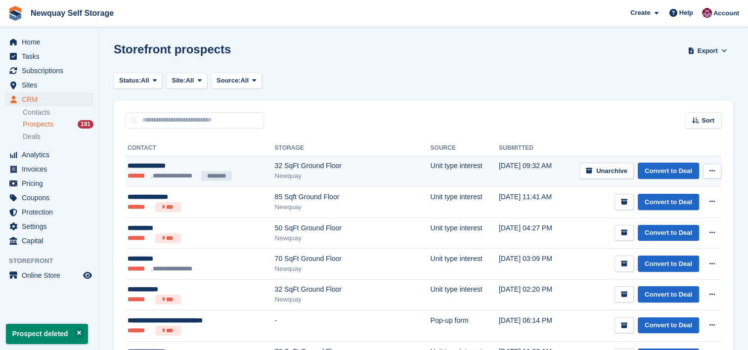
click at [716, 171] on button at bounding box center [712, 171] width 18 height 15
click at [661, 228] on p "Delete prospect" at bounding box center [674, 224] width 86 height 13
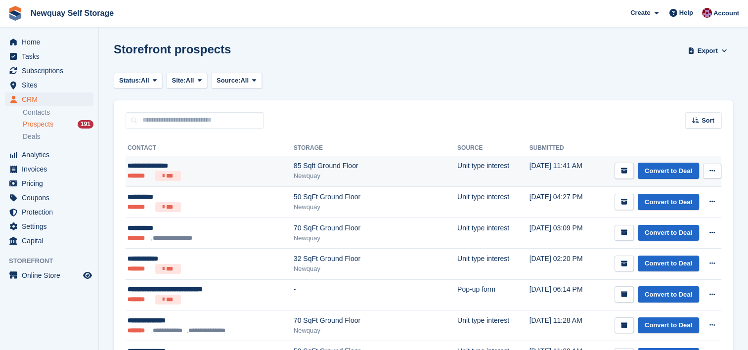
click at [721, 170] on button at bounding box center [712, 171] width 18 height 15
click at [662, 228] on p "Delete prospect" at bounding box center [674, 224] width 86 height 13
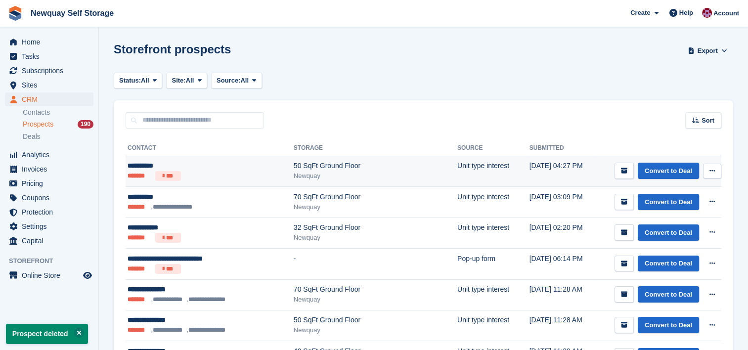
click at [712, 171] on icon at bounding box center [712, 171] width 5 height 6
click at [665, 223] on p "Delete prospect" at bounding box center [674, 224] width 86 height 13
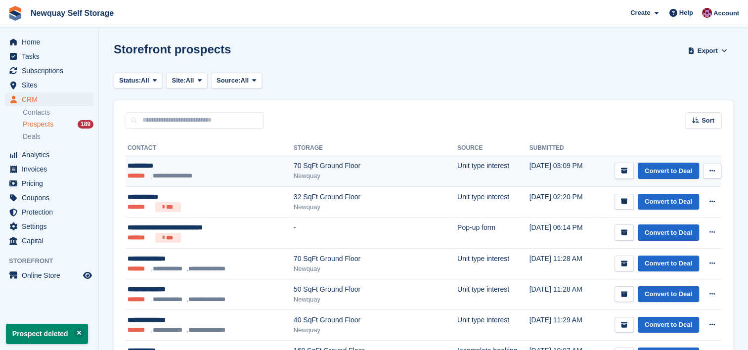
click at [714, 171] on icon at bounding box center [712, 171] width 5 height 6
click at [659, 222] on p "Delete prospect" at bounding box center [674, 224] width 86 height 13
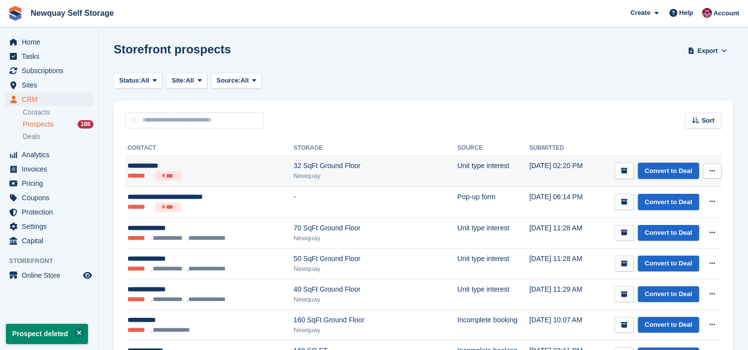
click at [716, 174] on button at bounding box center [712, 171] width 18 height 15
click at [665, 224] on p "Delete prospect" at bounding box center [674, 224] width 86 height 13
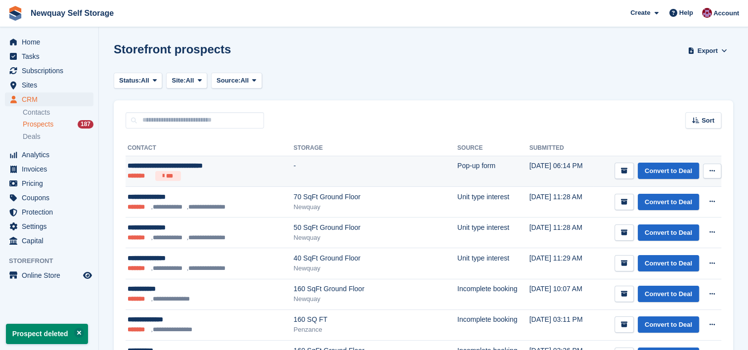
click at [712, 178] on button at bounding box center [712, 171] width 18 height 15
click at [665, 224] on p "Delete prospect" at bounding box center [674, 224] width 86 height 13
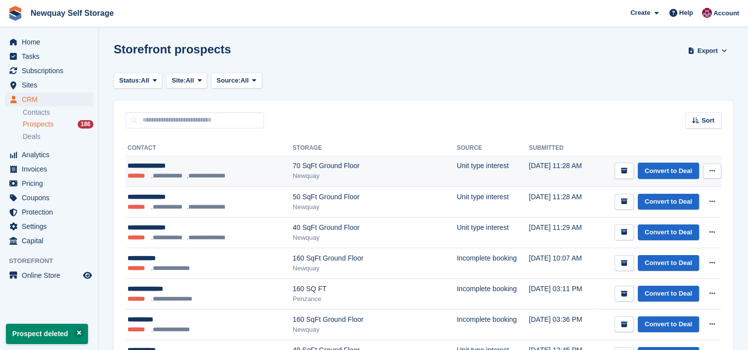
click at [706, 177] on button at bounding box center [712, 171] width 18 height 15
click at [677, 226] on p "Delete prospect" at bounding box center [674, 224] width 86 height 13
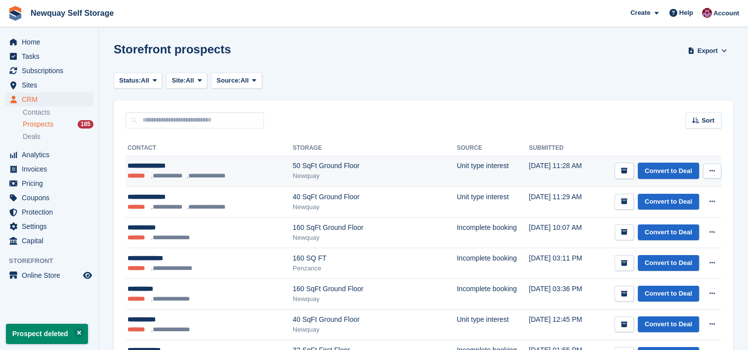
click at [714, 169] on icon at bounding box center [712, 171] width 5 height 6
click at [666, 222] on p "Delete prospect" at bounding box center [674, 224] width 86 height 13
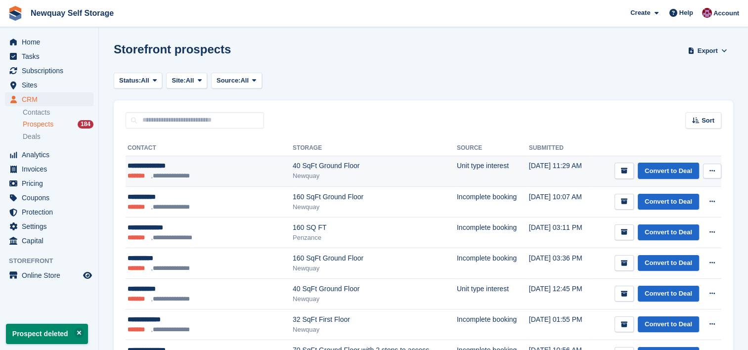
click at [709, 164] on button at bounding box center [712, 171] width 18 height 15
click at [665, 222] on p "Delete prospect" at bounding box center [674, 224] width 86 height 13
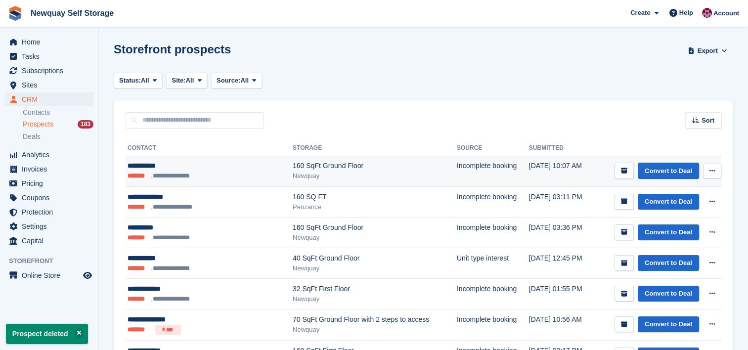
click at [716, 169] on button at bounding box center [712, 171] width 18 height 15
click at [664, 225] on p "Delete prospect" at bounding box center [674, 224] width 86 height 13
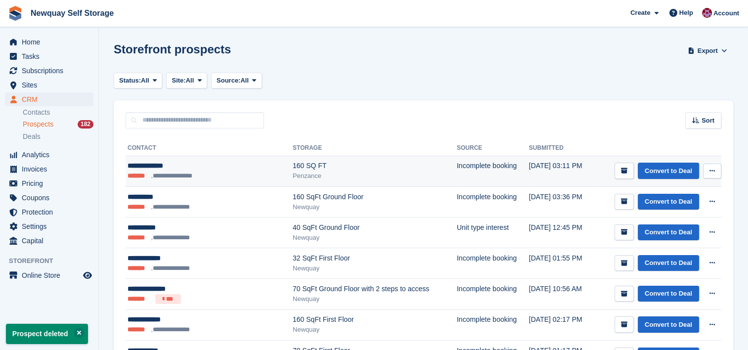
click at [709, 166] on button at bounding box center [712, 171] width 18 height 15
click at [667, 223] on p "Delete prospect" at bounding box center [674, 224] width 86 height 13
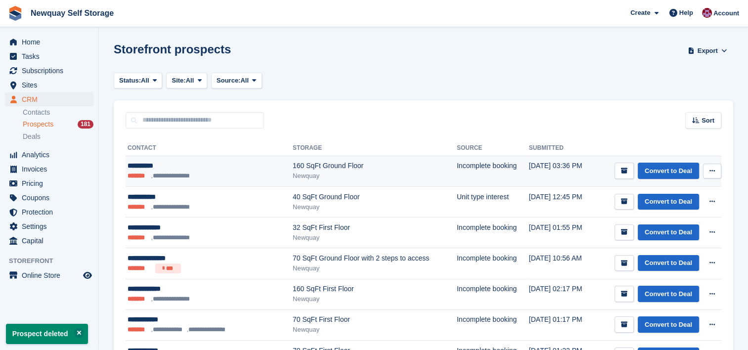
click at [713, 169] on icon at bounding box center [712, 171] width 5 height 6
click at [675, 223] on p "Delete prospect" at bounding box center [674, 224] width 86 height 13
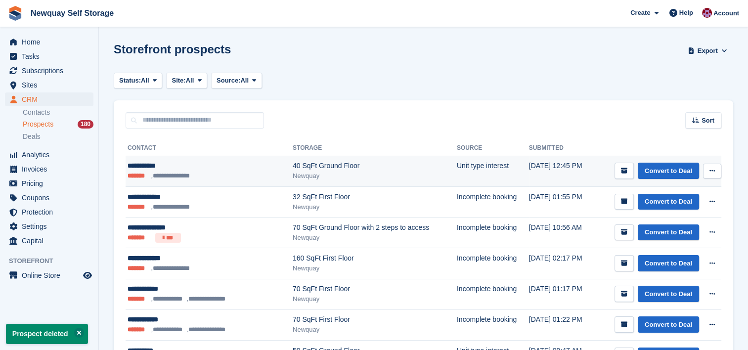
click at [714, 169] on icon at bounding box center [712, 171] width 5 height 6
click at [665, 222] on p "Delete prospect" at bounding box center [674, 224] width 86 height 13
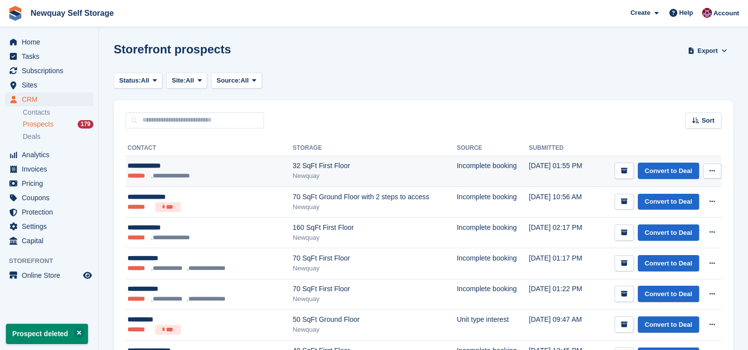
click at [706, 170] on button at bounding box center [712, 171] width 18 height 15
click at [676, 223] on p "Delete prospect" at bounding box center [674, 224] width 86 height 13
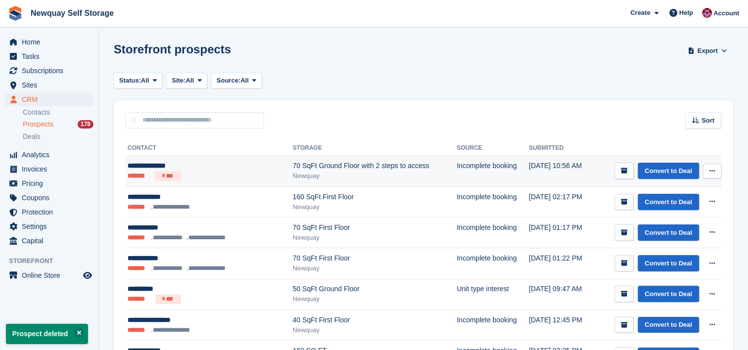
click at [712, 168] on icon at bounding box center [712, 171] width 5 height 6
click at [685, 218] on p "Delete prospect" at bounding box center [674, 224] width 86 height 13
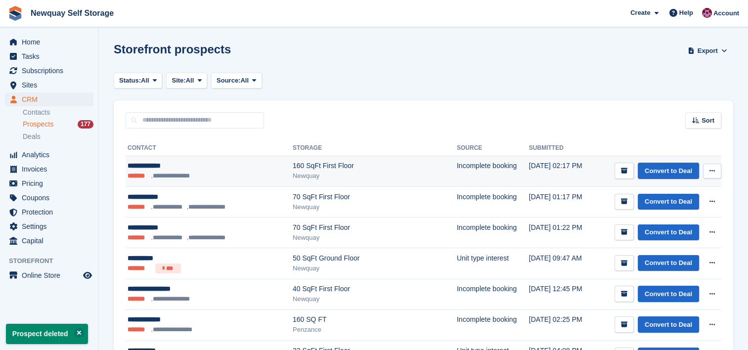
click at [711, 164] on button at bounding box center [712, 171] width 18 height 15
click at [675, 222] on p "Delete prospect" at bounding box center [674, 224] width 86 height 13
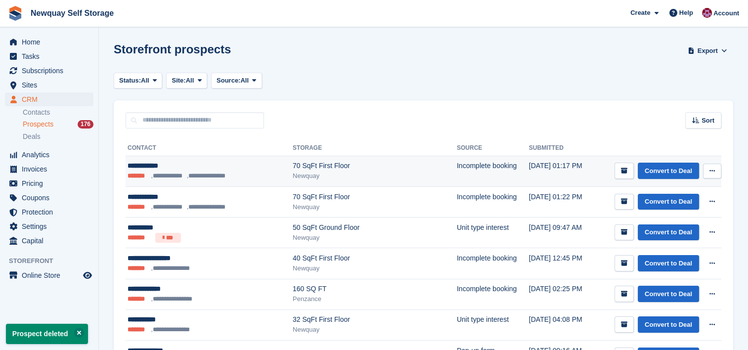
click at [718, 173] on button at bounding box center [712, 171] width 18 height 15
click at [671, 222] on p "Delete prospect" at bounding box center [674, 224] width 86 height 13
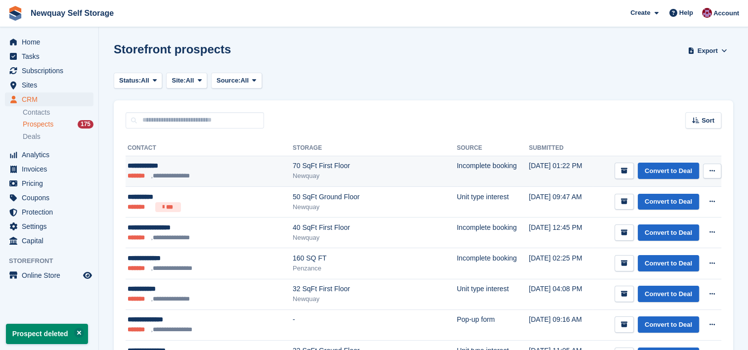
click at [704, 170] on button at bounding box center [712, 171] width 18 height 15
click at [673, 227] on p "Delete prospect" at bounding box center [674, 224] width 86 height 13
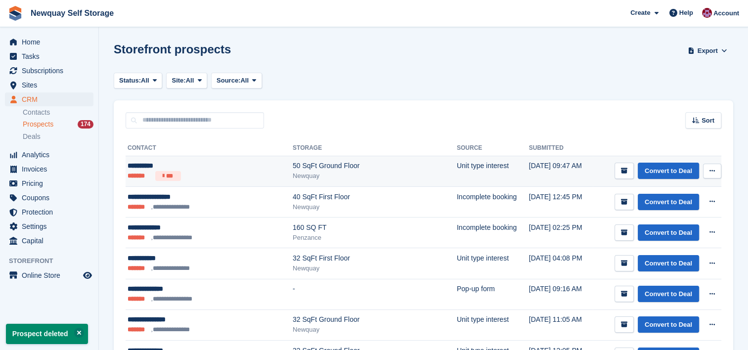
click at [715, 170] on button at bounding box center [712, 171] width 18 height 15
click at [671, 221] on p "Delete prospect" at bounding box center [674, 224] width 86 height 13
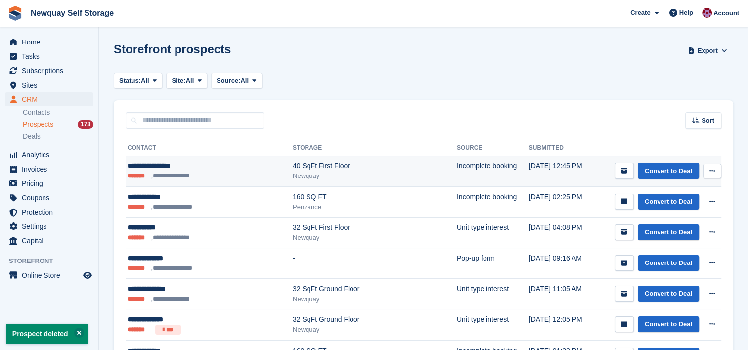
click at [719, 172] on button at bounding box center [712, 171] width 18 height 15
click at [668, 222] on p "Delete prospect" at bounding box center [674, 224] width 86 height 13
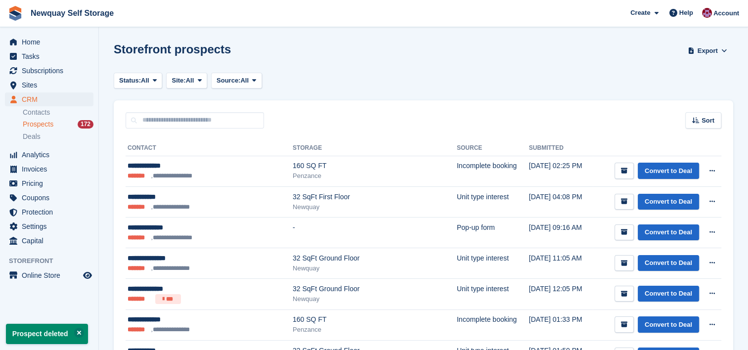
click at [715, 166] on button at bounding box center [712, 171] width 18 height 15
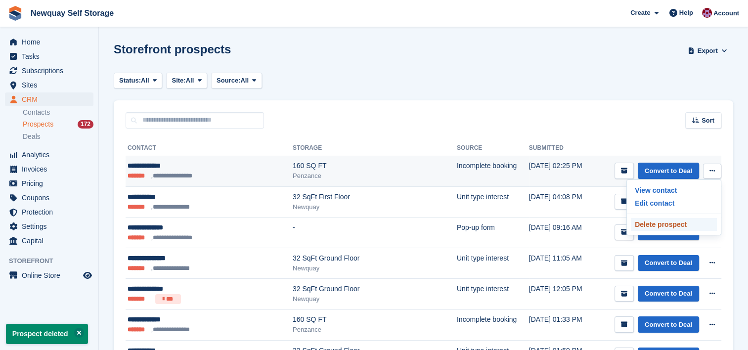
click at [675, 220] on p "Delete prospect" at bounding box center [674, 224] width 86 height 13
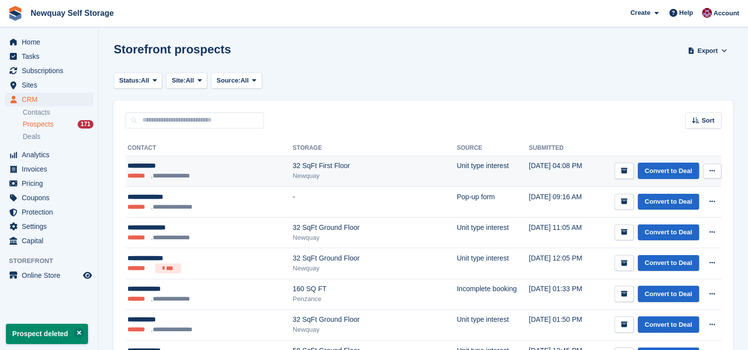
click at [706, 167] on button at bounding box center [712, 171] width 18 height 15
click at [680, 220] on p "Delete prospect" at bounding box center [674, 224] width 86 height 13
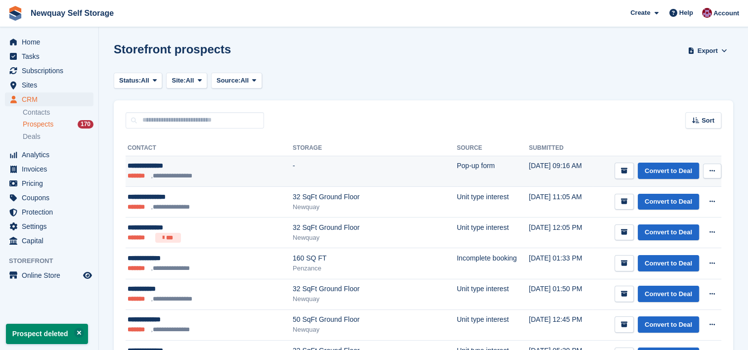
click at [714, 167] on button at bounding box center [712, 171] width 18 height 15
click at [671, 221] on p "Delete prospect" at bounding box center [674, 224] width 86 height 13
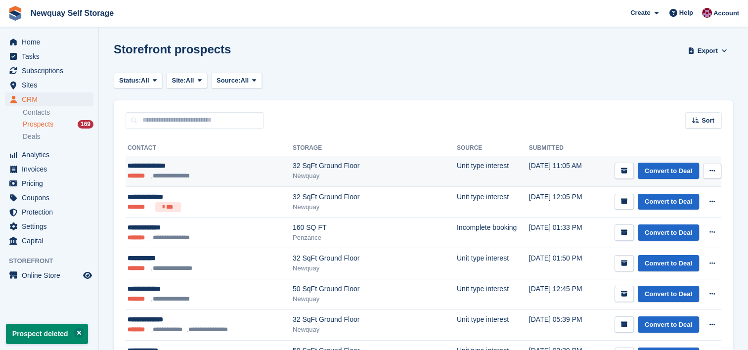
click at [706, 170] on button at bounding box center [712, 171] width 18 height 15
click at [674, 222] on p "Delete prospect" at bounding box center [674, 224] width 86 height 13
click at [708, 168] on button at bounding box center [712, 171] width 18 height 15
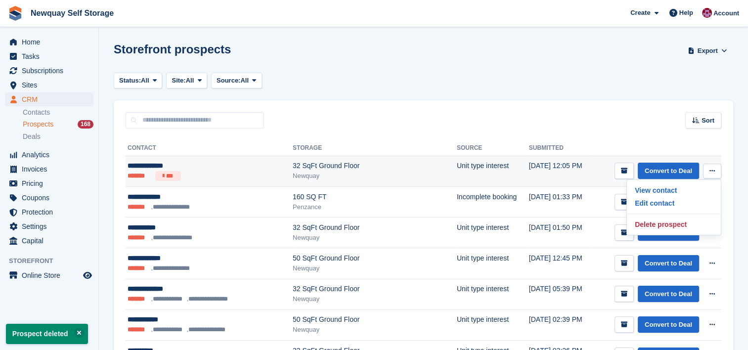
click at [649, 214] on div "View contact Edit contact Delete prospect" at bounding box center [674, 208] width 95 height 56
click at [657, 221] on p "Delete prospect" at bounding box center [674, 224] width 86 height 13
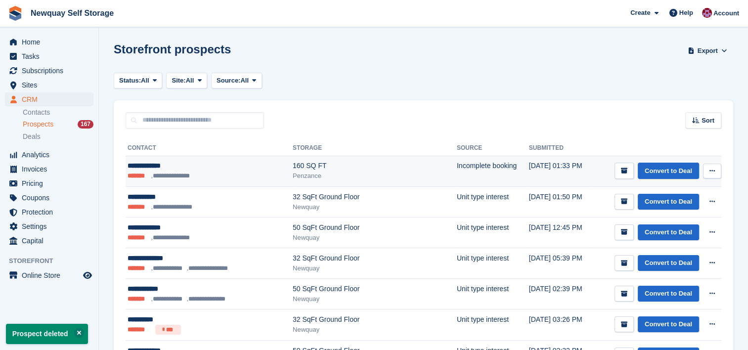
click at [710, 180] on td "Convert to Deal View contact Edit contact Delete prospect" at bounding box center [657, 171] width 129 height 31
click at [712, 168] on icon at bounding box center [712, 171] width 5 height 6
click at [670, 224] on p "Delete prospect" at bounding box center [674, 224] width 86 height 13
click at [712, 170] on icon at bounding box center [712, 171] width 5 height 6
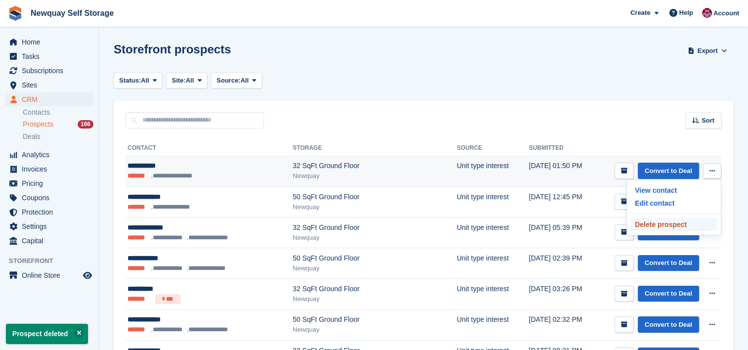
click at [668, 224] on p "Delete prospect" at bounding box center [674, 224] width 86 height 13
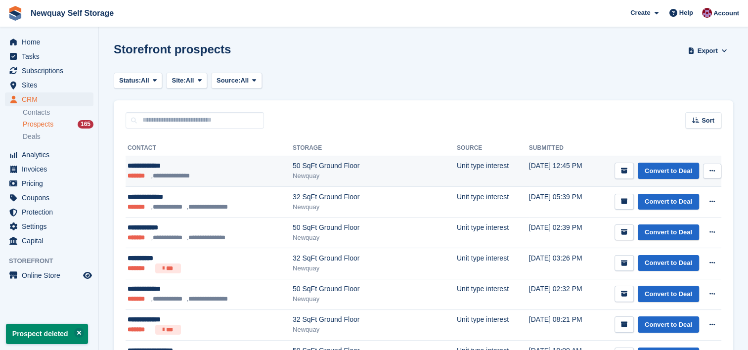
click at [708, 168] on button at bounding box center [712, 171] width 18 height 15
click at [664, 225] on p "Delete prospect" at bounding box center [674, 224] width 86 height 13
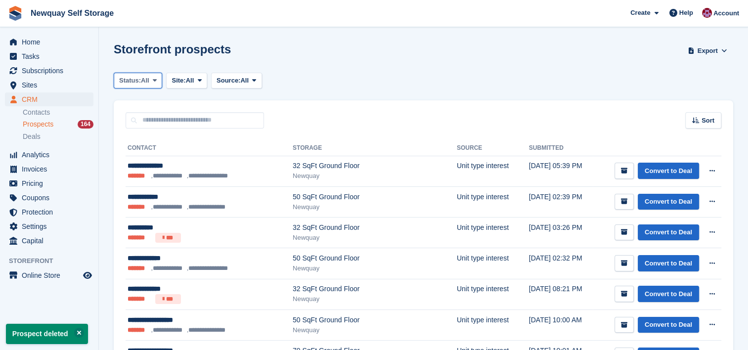
click at [160, 75] on button "Status: All" at bounding box center [138, 81] width 48 height 16
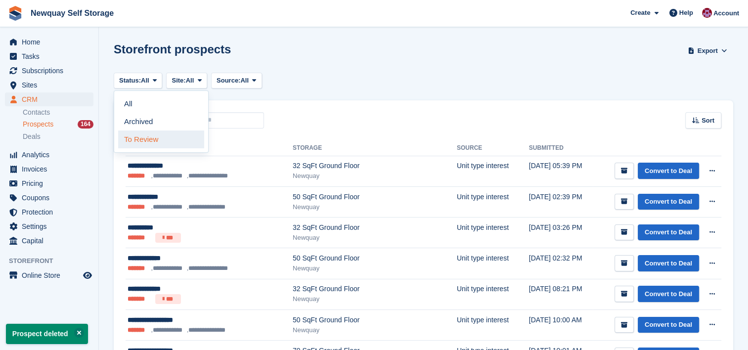
click at [158, 142] on link "To Review" at bounding box center [161, 140] width 86 height 18
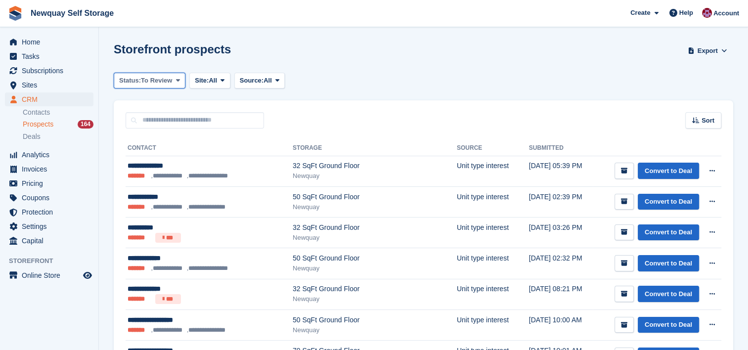
click at [176, 76] on button "Status: To Review" at bounding box center [150, 81] width 72 height 16
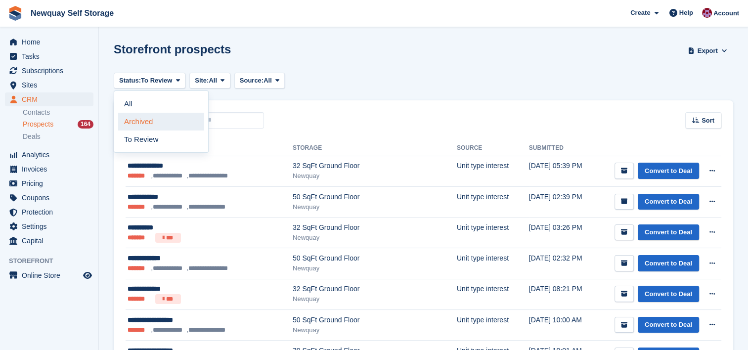
click at [157, 128] on link "Archived" at bounding box center [161, 122] width 86 height 18
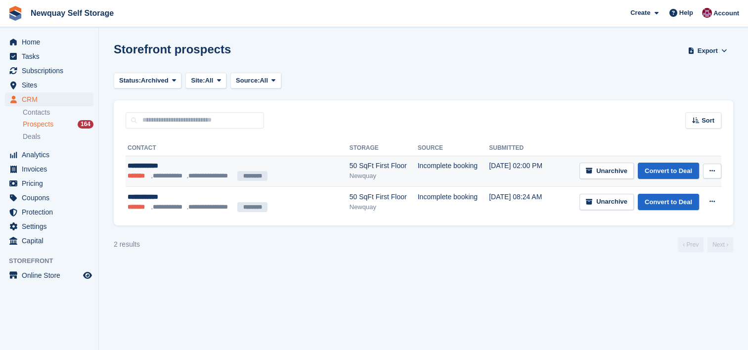
click at [719, 172] on button at bounding box center [712, 171] width 18 height 15
click at [665, 225] on p "Delete prospect" at bounding box center [674, 224] width 86 height 13
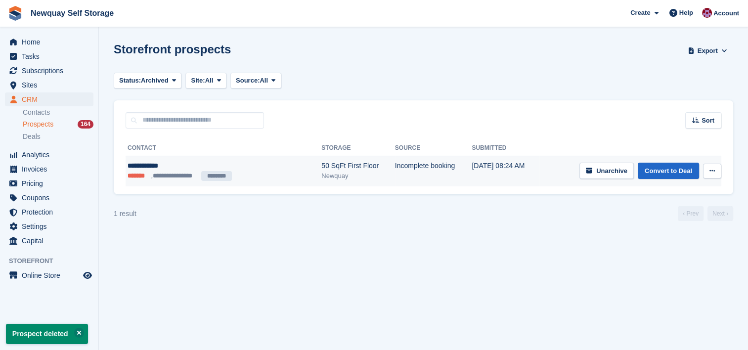
click at [714, 168] on icon at bounding box center [712, 171] width 5 height 6
click at [659, 221] on p "Delete prospect" at bounding box center [674, 224] width 86 height 13
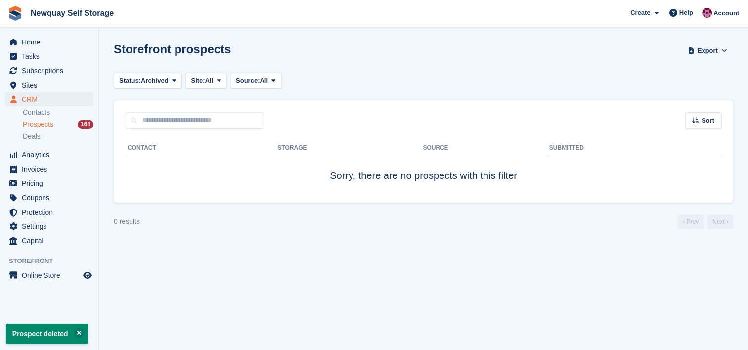
click at [181, 77] on div "Status: Archived All Archived To Review Site: All All Newquay Penzance Not spec…" at bounding box center [200, 81] width 172 height 16
click at [163, 83] on span "Archived" at bounding box center [155, 81] width 28 height 10
click at [148, 103] on link "All" at bounding box center [161, 104] width 86 height 18
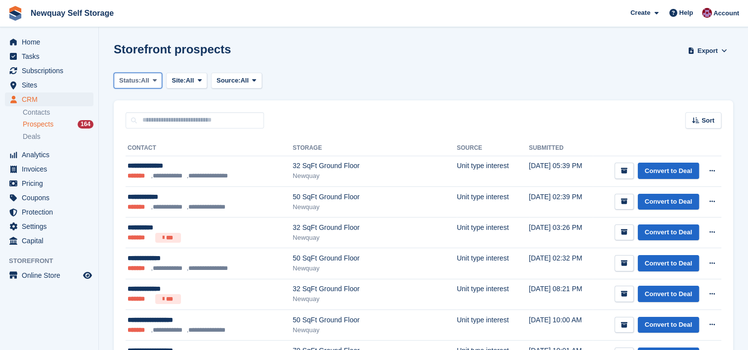
click at [150, 77] on button "Status: All" at bounding box center [138, 81] width 48 height 16
click at [148, 125] on link "Archived" at bounding box center [161, 122] width 86 height 18
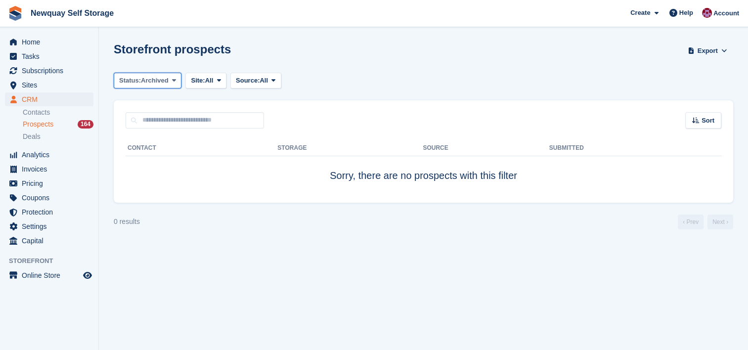
click at [159, 85] on span "Archived" at bounding box center [155, 81] width 28 height 10
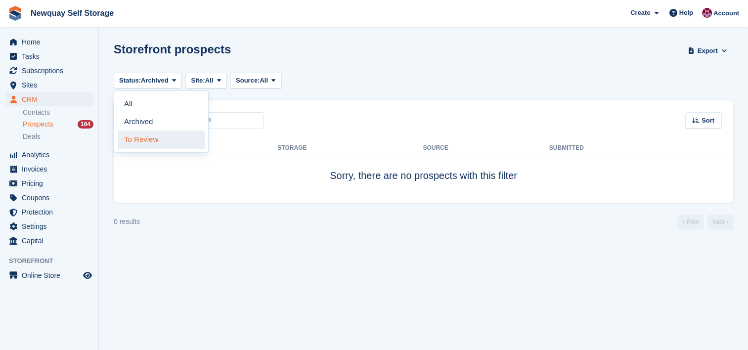
click at [144, 138] on link "To Review" at bounding box center [161, 140] width 86 height 18
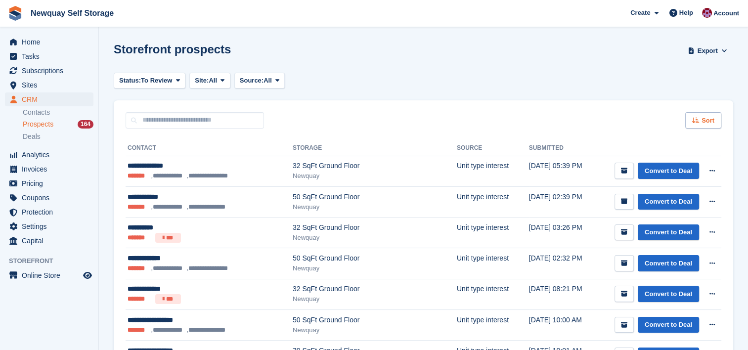
click at [698, 121] on icon at bounding box center [695, 120] width 7 height 6
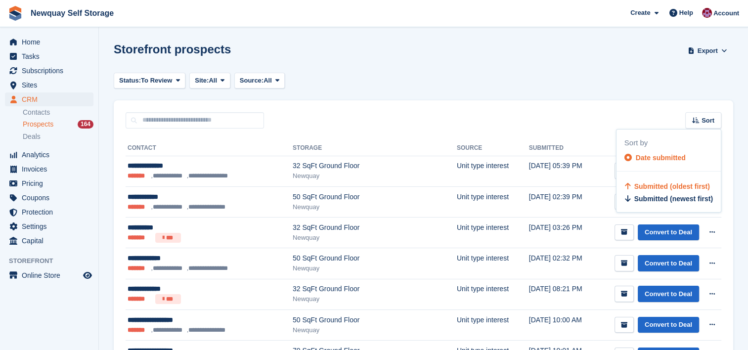
click at [542, 103] on div "Sort Sort by Date submitted Submitted (oldest first) Submitted (newest first)" at bounding box center [424, 114] width 620 height 28
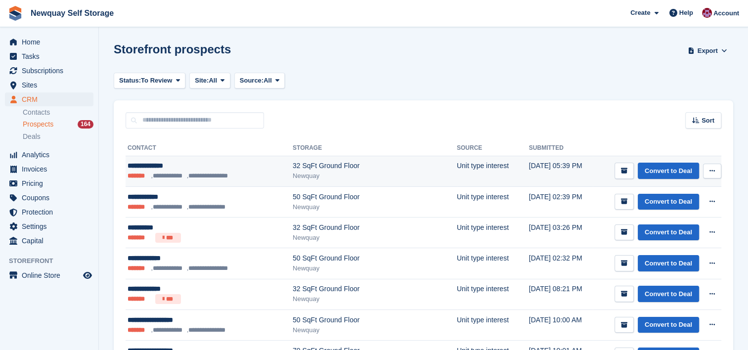
click at [712, 173] on icon at bounding box center [712, 171] width 5 height 6
click at [668, 226] on p "Delete prospect" at bounding box center [674, 224] width 86 height 13
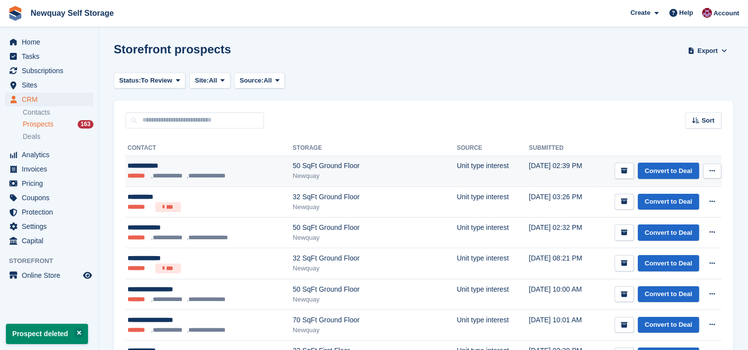
click at [713, 172] on icon at bounding box center [712, 171] width 5 height 6
click at [668, 226] on p "Delete prospect" at bounding box center [674, 224] width 86 height 13
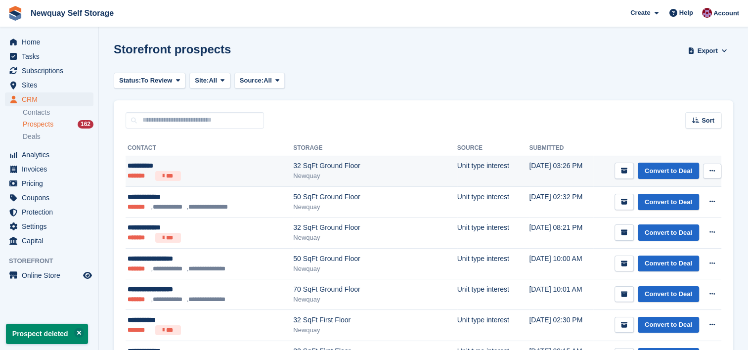
click at [712, 170] on icon at bounding box center [712, 171] width 5 height 6
click at [669, 226] on p "Delete prospect" at bounding box center [674, 224] width 86 height 13
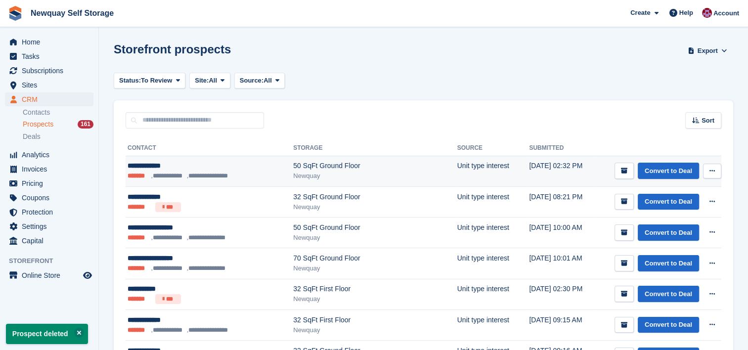
click at [715, 170] on icon at bounding box center [712, 171] width 5 height 6
click at [678, 222] on p "Delete prospect" at bounding box center [674, 224] width 86 height 13
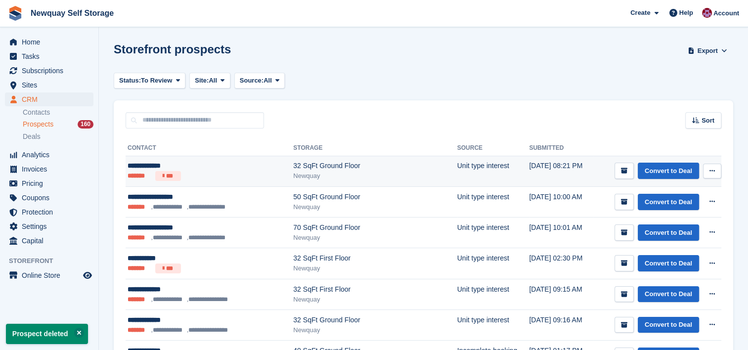
click at [714, 174] on icon at bounding box center [712, 171] width 5 height 6
click at [667, 223] on p "Delete prospect" at bounding box center [674, 224] width 86 height 13
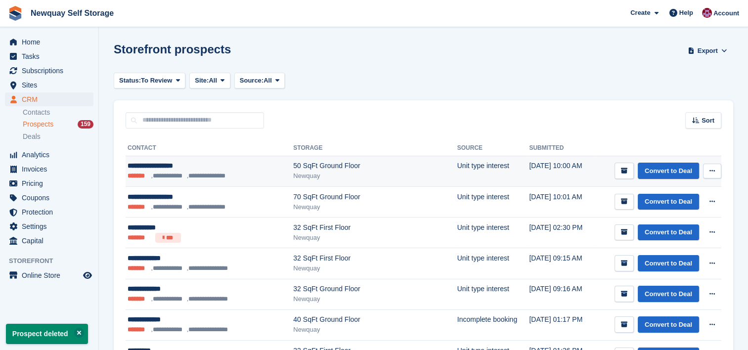
click at [716, 171] on button at bounding box center [712, 171] width 18 height 15
click at [672, 225] on p "Delete prospect" at bounding box center [674, 224] width 86 height 13
click at [711, 168] on icon at bounding box center [712, 171] width 5 height 6
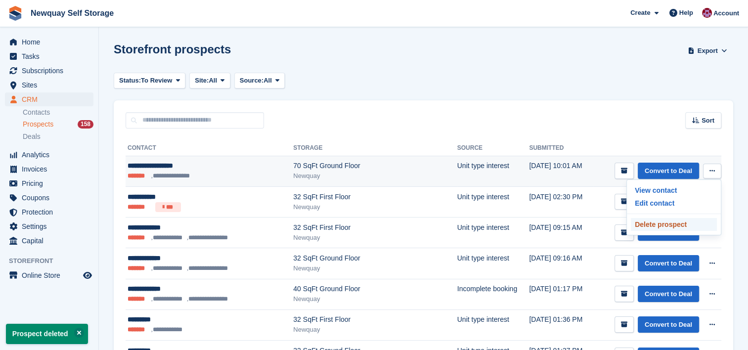
click at [670, 222] on p "Delete prospect" at bounding box center [674, 224] width 86 height 13
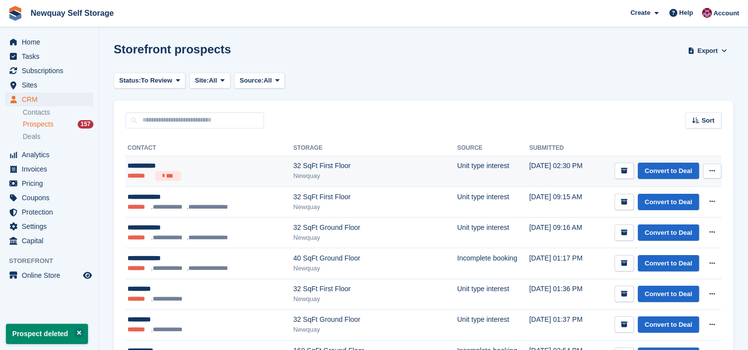
click at [710, 172] on icon at bounding box center [712, 171] width 5 height 6
click at [662, 224] on p "Delete prospect" at bounding box center [674, 224] width 86 height 13
click at [720, 173] on button at bounding box center [712, 171] width 18 height 15
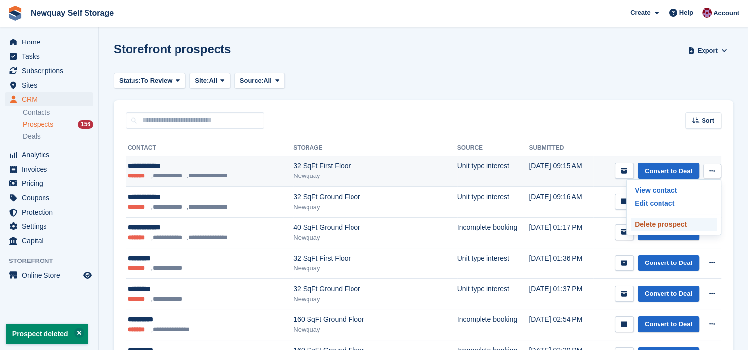
click at [675, 223] on p "Delete prospect" at bounding box center [674, 224] width 86 height 13
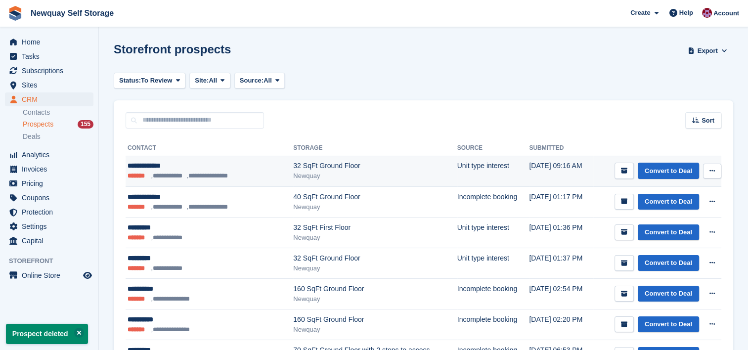
click at [714, 170] on icon at bounding box center [712, 171] width 5 height 6
click at [669, 227] on p "Delete prospect" at bounding box center [674, 224] width 86 height 13
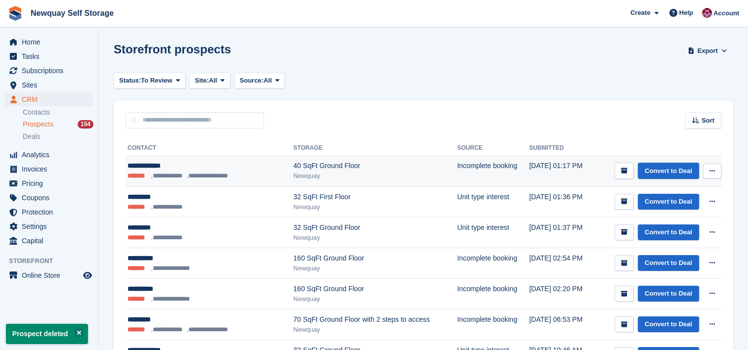
click at [709, 172] on button at bounding box center [712, 171] width 18 height 15
click at [665, 225] on p "Delete prospect" at bounding box center [674, 224] width 86 height 13
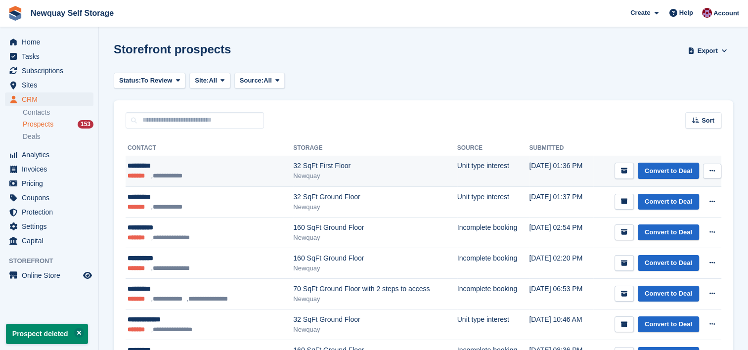
click at [719, 170] on button at bounding box center [712, 171] width 18 height 15
click at [669, 224] on p "Delete prospect" at bounding box center [674, 224] width 86 height 13
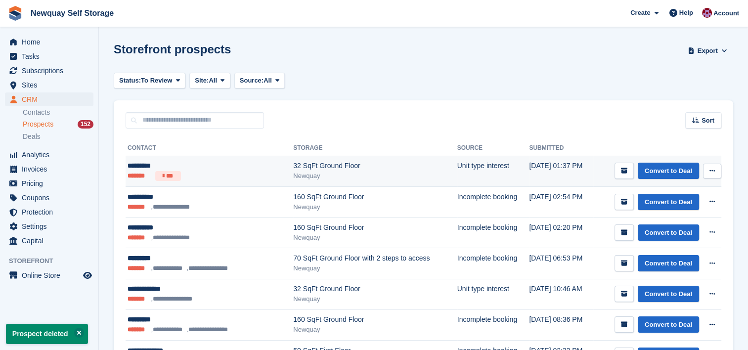
click at [710, 173] on icon at bounding box center [712, 171] width 5 height 6
click at [674, 222] on p "Delete prospect" at bounding box center [674, 224] width 86 height 13
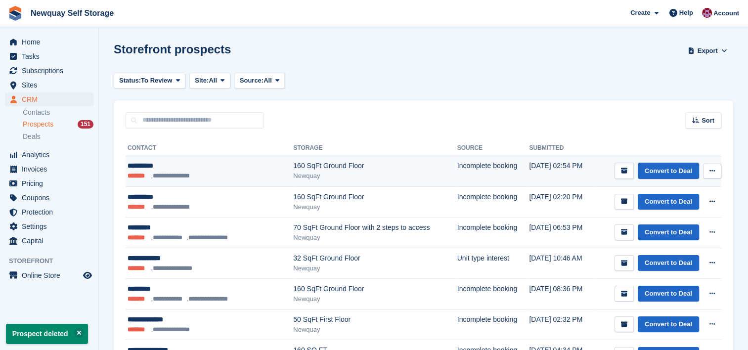
click at [714, 172] on icon at bounding box center [712, 171] width 5 height 6
click at [673, 219] on p "Delete prospect" at bounding box center [674, 224] width 86 height 13
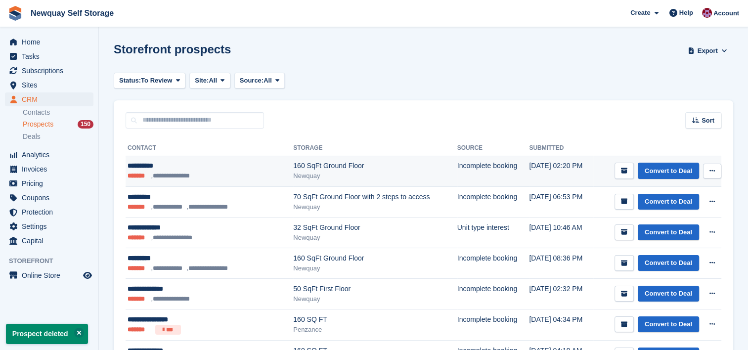
click at [716, 168] on button at bounding box center [712, 171] width 18 height 15
click at [671, 220] on p "Delete prospect" at bounding box center [674, 224] width 86 height 13
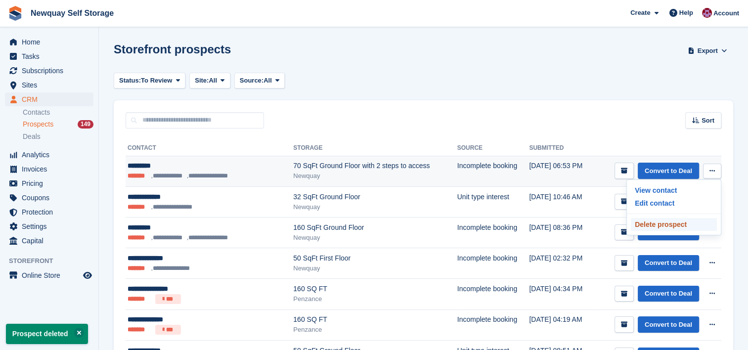
click at [671, 220] on p "Delete prospect" at bounding box center [674, 224] width 86 height 13
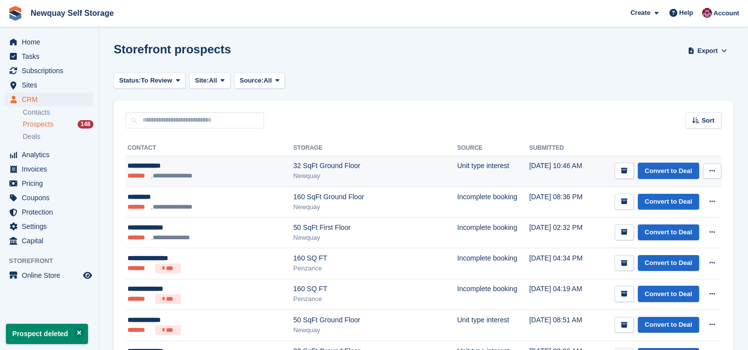
click at [715, 174] on button at bounding box center [712, 171] width 18 height 15
click at [673, 222] on p "Delete prospect" at bounding box center [674, 224] width 86 height 13
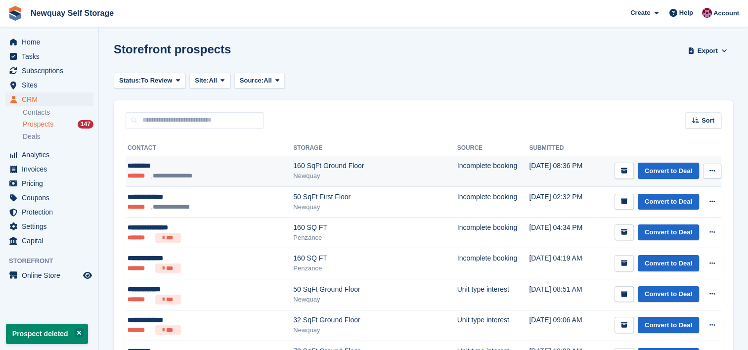
click at [720, 172] on button at bounding box center [712, 171] width 18 height 15
click at [671, 220] on p "Delete prospect" at bounding box center [674, 224] width 86 height 13
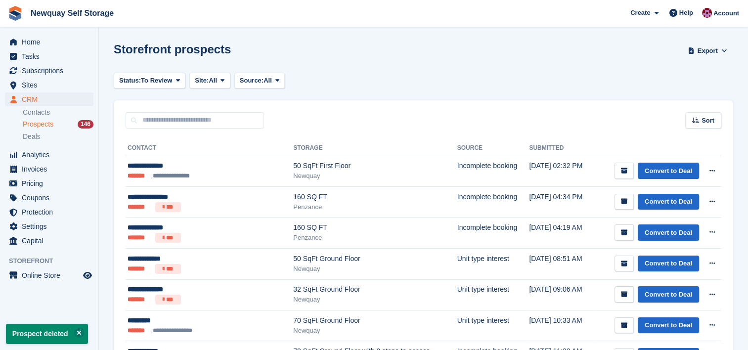
click at [713, 169] on icon at bounding box center [712, 171] width 5 height 6
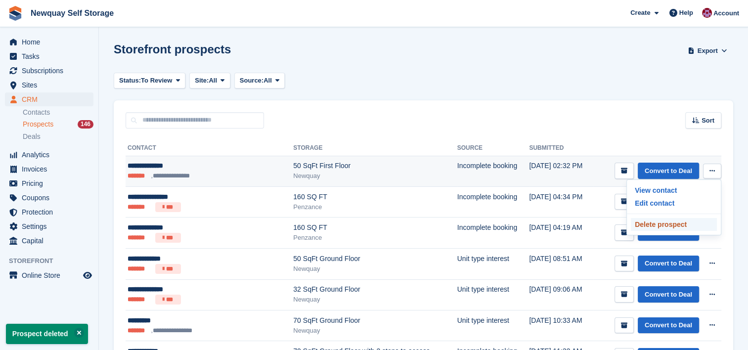
click at [673, 221] on p "Delete prospect" at bounding box center [674, 224] width 86 height 13
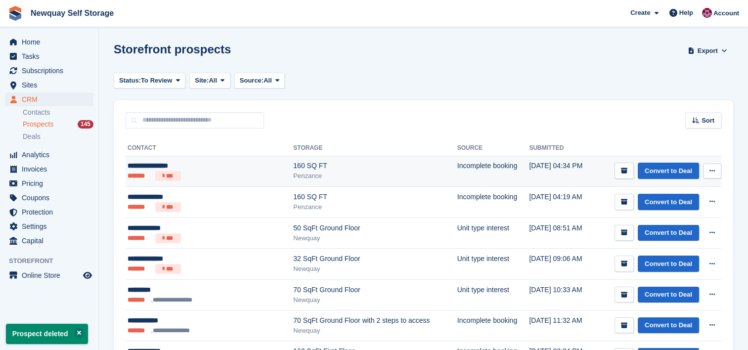
click at [720, 176] on button at bounding box center [712, 171] width 18 height 15
drag, startPoint x: 720, startPoint y: 176, endPoint x: 665, endPoint y: 220, distance: 70.0
click at [703, 179] on div "View contact Edit contact Delete prospect" at bounding box center [712, 171] width 18 height 15
click at [667, 226] on p "Delete prospect" at bounding box center [674, 224] width 86 height 13
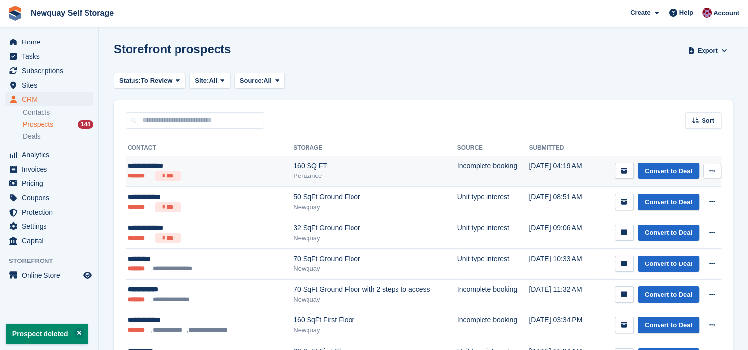
click at [716, 170] on button at bounding box center [712, 171] width 18 height 15
click at [678, 218] on p "Delete prospect" at bounding box center [674, 224] width 86 height 13
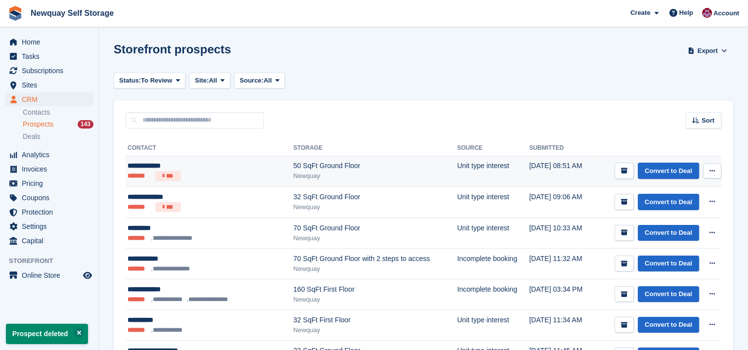
click at [706, 168] on button at bounding box center [712, 171] width 18 height 15
click at [682, 217] on div "View contact Edit contact Delete prospect" at bounding box center [674, 208] width 95 height 56
click at [675, 228] on p "Delete prospect" at bounding box center [674, 224] width 86 height 13
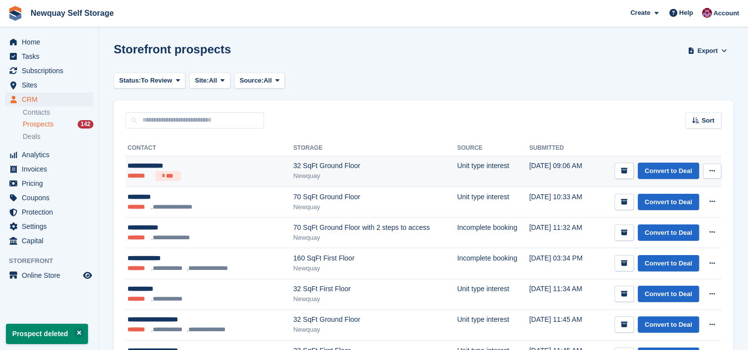
click at [712, 168] on icon at bounding box center [712, 171] width 5 height 6
click at [667, 224] on p "Delete prospect" at bounding box center [674, 224] width 86 height 13
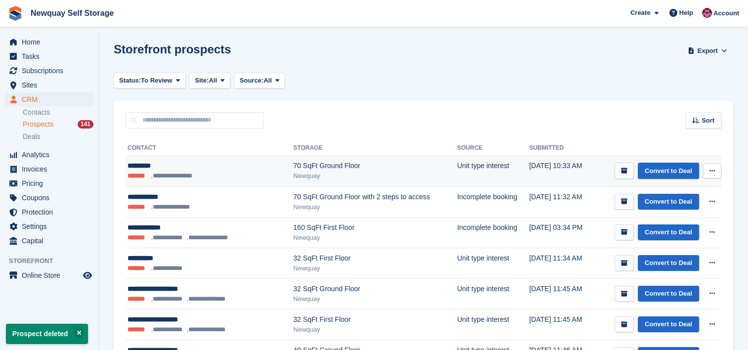
click at [712, 168] on icon at bounding box center [712, 171] width 5 height 6
click at [671, 225] on p "Delete prospect" at bounding box center [674, 224] width 86 height 13
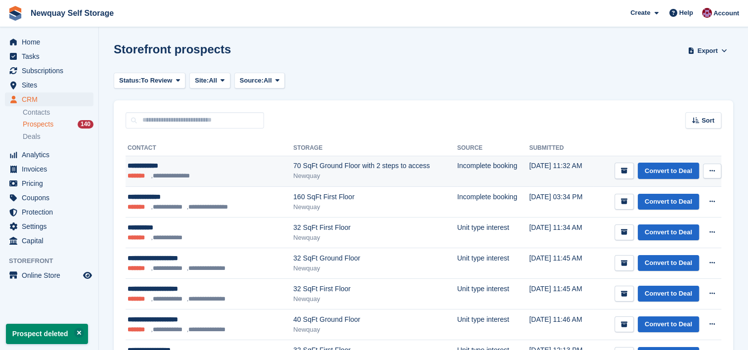
click at [716, 175] on button at bounding box center [712, 171] width 18 height 15
click at [671, 223] on p "Delete prospect" at bounding box center [674, 224] width 86 height 13
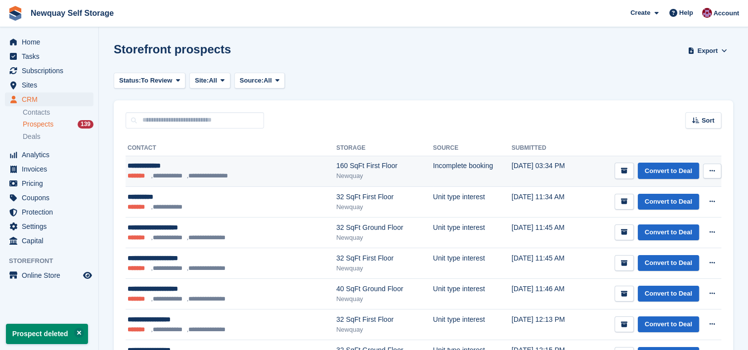
click at [719, 171] on button at bounding box center [712, 171] width 18 height 15
click at [662, 223] on p "Delete prospect" at bounding box center [674, 224] width 86 height 13
click at [714, 170] on icon at bounding box center [712, 171] width 5 height 6
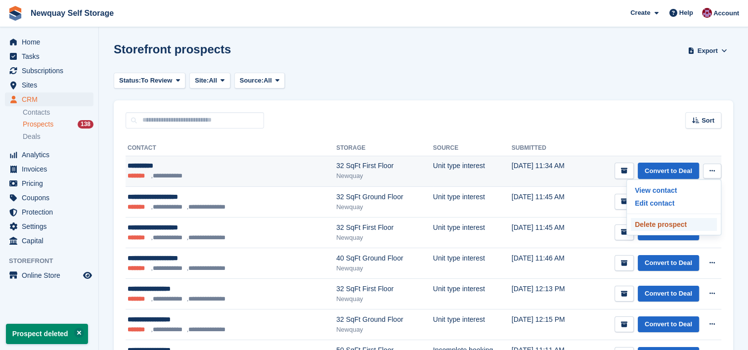
click at [670, 225] on p "Delete prospect" at bounding box center [674, 224] width 86 height 13
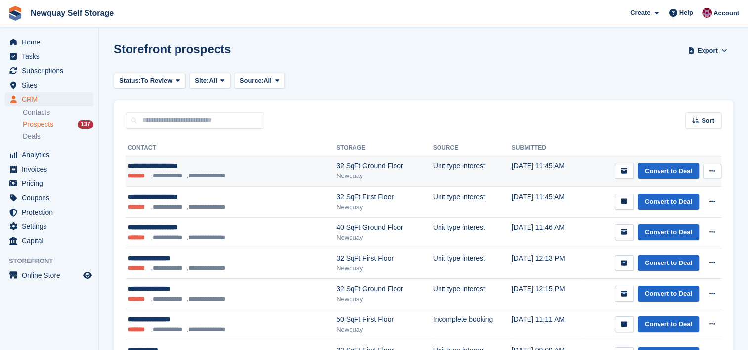
click at [712, 168] on icon at bounding box center [712, 171] width 5 height 6
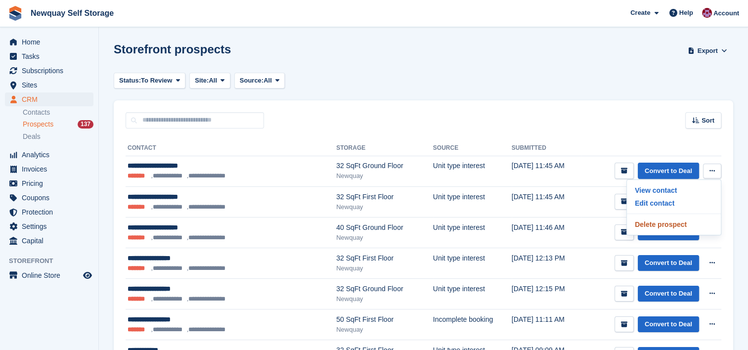
drag, startPoint x: 669, startPoint y: 225, endPoint x: 433, endPoint y: 30, distance: 306.2
click at [669, 225] on p "Delete prospect" at bounding box center [674, 224] width 86 height 13
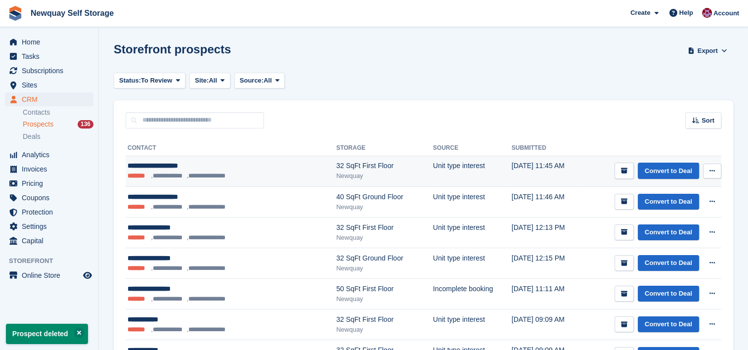
click at [712, 169] on icon at bounding box center [712, 171] width 5 height 6
click at [668, 222] on p "Delete prospect" at bounding box center [674, 224] width 86 height 13
click at [714, 174] on icon at bounding box center [712, 171] width 5 height 6
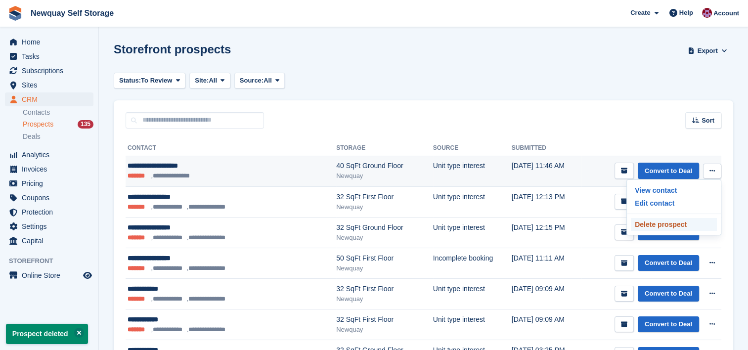
click at [667, 225] on p "Delete prospect" at bounding box center [674, 224] width 86 height 13
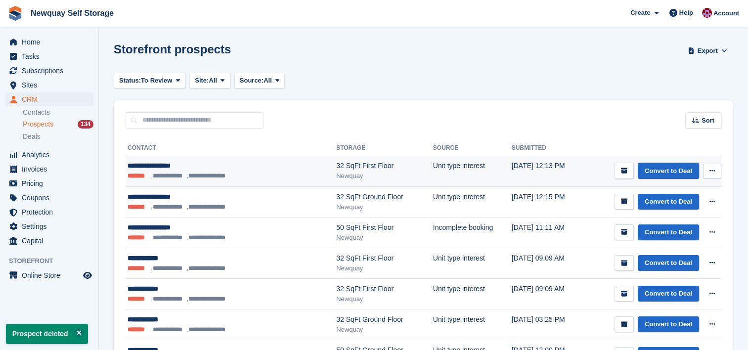
click at [715, 171] on button at bounding box center [712, 171] width 18 height 15
click at [669, 224] on p "Delete prospect" at bounding box center [674, 224] width 86 height 13
click at [713, 168] on icon at bounding box center [712, 171] width 5 height 6
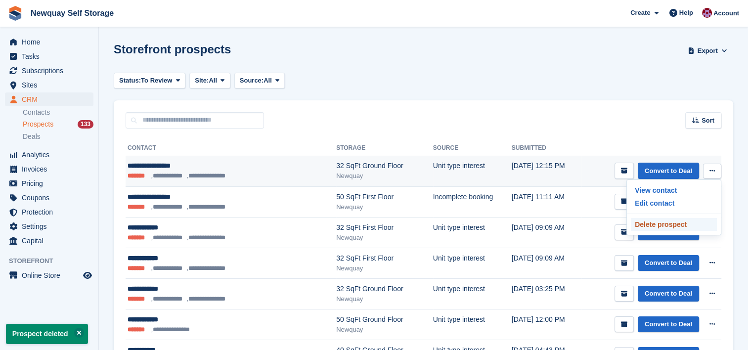
click at [665, 226] on p "Delete prospect" at bounding box center [674, 224] width 86 height 13
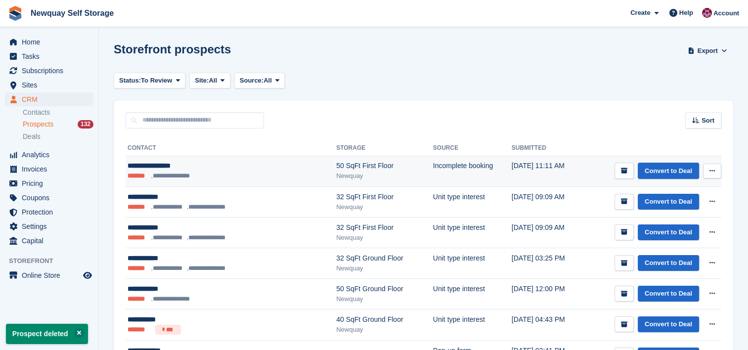
click at [715, 173] on icon at bounding box center [712, 171] width 5 height 6
click at [675, 224] on p "Delete prospect" at bounding box center [674, 224] width 86 height 13
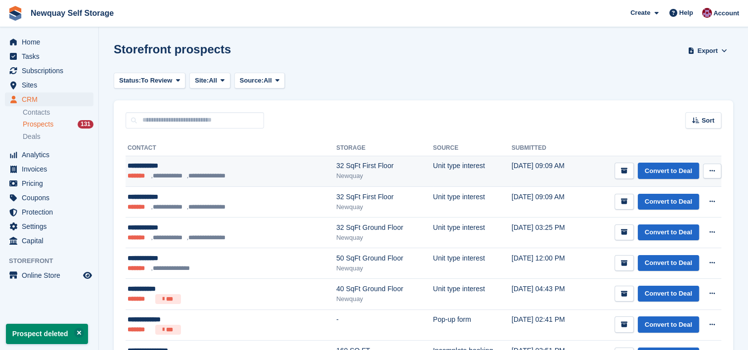
click at [716, 171] on button at bounding box center [712, 171] width 18 height 15
click at [673, 224] on p "Delete prospect" at bounding box center [674, 224] width 86 height 13
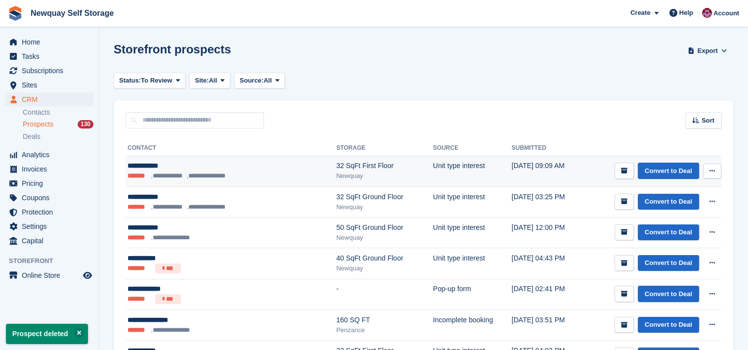
click at [716, 170] on button at bounding box center [712, 171] width 18 height 15
click at [661, 222] on p "Delete prospect" at bounding box center [674, 224] width 86 height 13
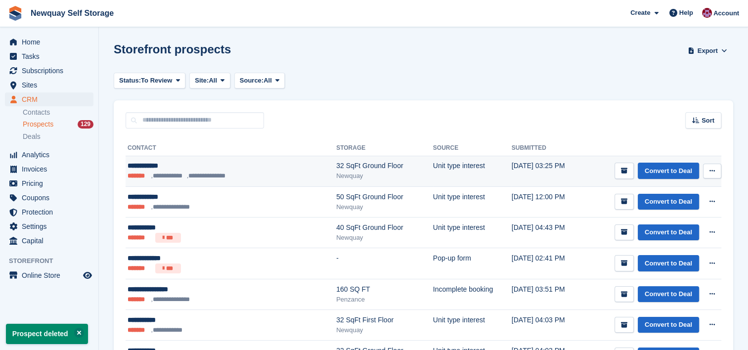
click at [712, 170] on icon at bounding box center [712, 171] width 5 height 6
click at [676, 222] on p "Delete prospect" at bounding box center [674, 224] width 86 height 13
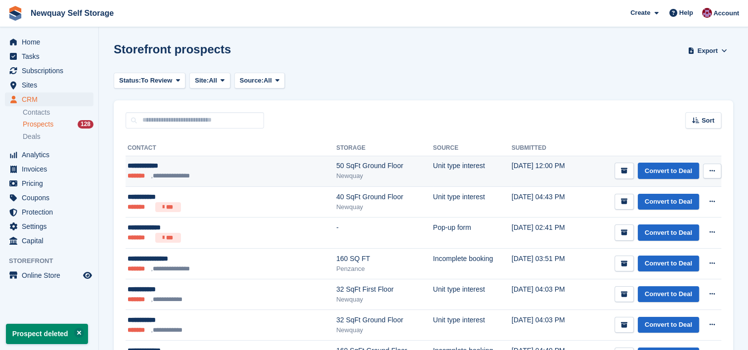
click at [232, 170] on div "**********" at bounding box center [207, 166] width 159 height 10
click at [713, 168] on icon at bounding box center [712, 171] width 5 height 6
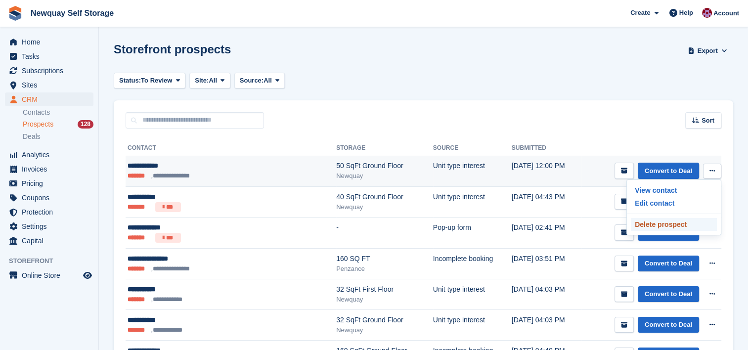
click at [671, 218] on p "Delete prospect" at bounding box center [674, 224] width 86 height 13
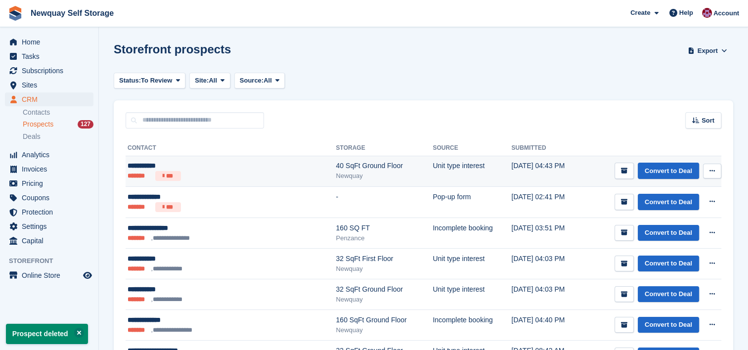
click at [711, 168] on icon at bounding box center [712, 171] width 5 height 6
click at [675, 222] on p "Delete prospect" at bounding box center [674, 224] width 86 height 13
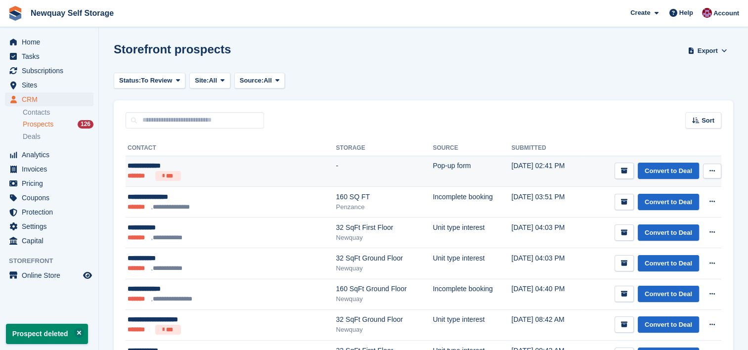
click at [712, 172] on icon at bounding box center [712, 171] width 5 height 6
click at [675, 222] on p "Delete prospect" at bounding box center [674, 224] width 86 height 13
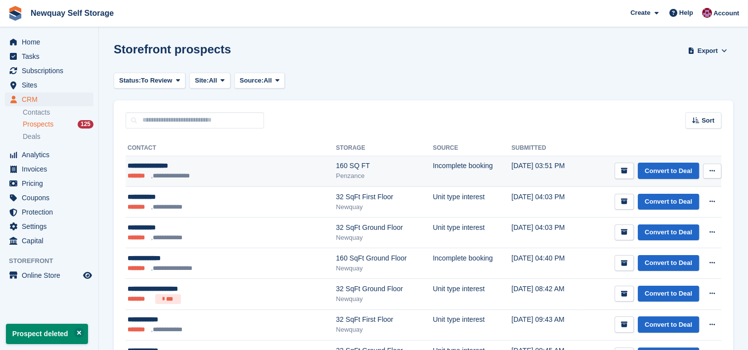
click at [720, 167] on button at bounding box center [712, 171] width 18 height 15
click at [670, 221] on p "Delete prospect" at bounding box center [674, 224] width 86 height 13
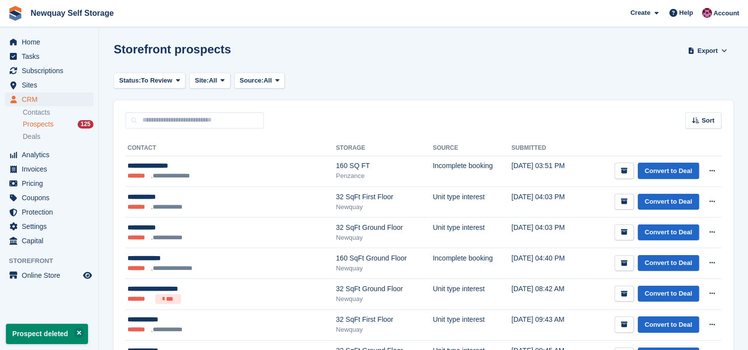
click at [426, 26] on span "Newquay Self Storage Create Subscription Invoice Contact Deal Discount Page Hel…" at bounding box center [374, 13] width 748 height 27
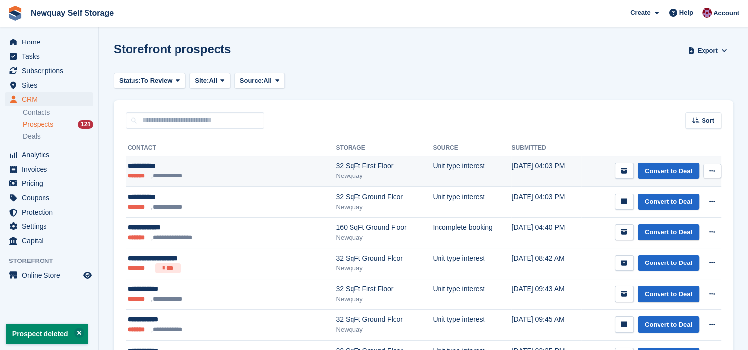
click at [710, 167] on button at bounding box center [712, 171] width 18 height 15
click at [661, 225] on p "Delete prospect" at bounding box center [674, 224] width 86 height 13
click at [710, 173] on icon at bounding box center [712, 171] width 5 height 6
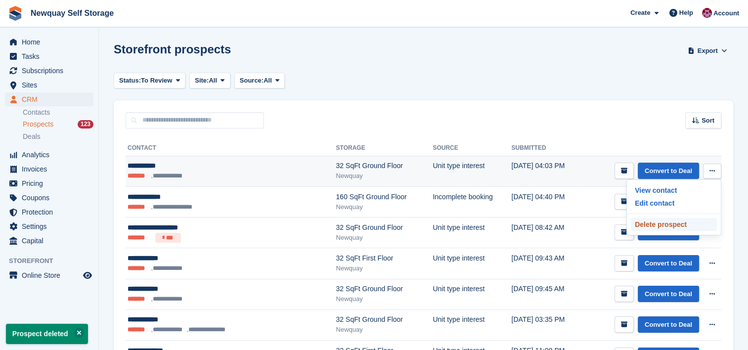
click at [671, 225] on p "Delete prospect" at bounding box center [674, 224] width 86 height 13
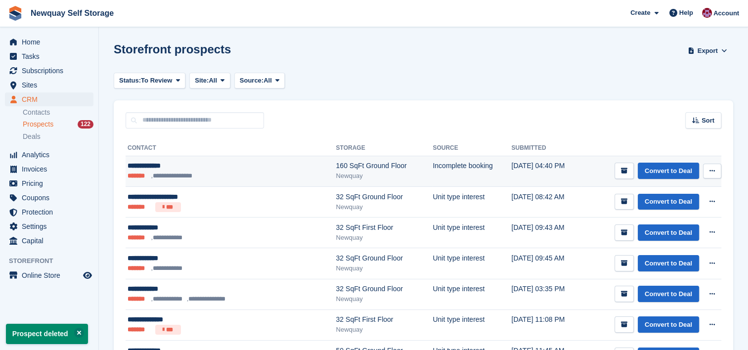
click at [715, 171] on icon at bounding box center [712, 171] width 5 height 6
click at [683, 219] on p "Delete prospect" at bounding box center [674, 224] width 86 height 13
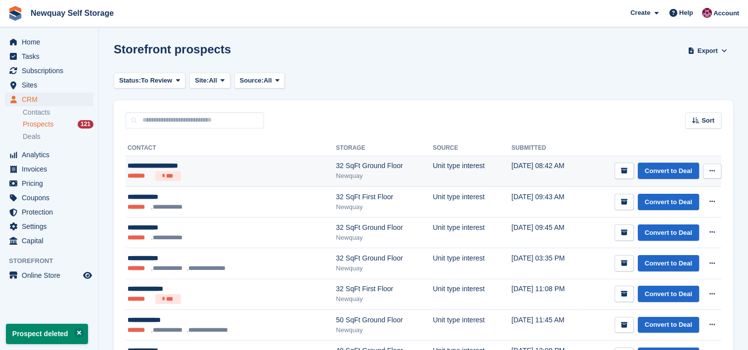
click at [710, 173] on icon at bounding box center [712, 171] width 5 height 6
click at [675, 225] on p "Delete prospect" at bounding box center [674, 224] width 86 height 13
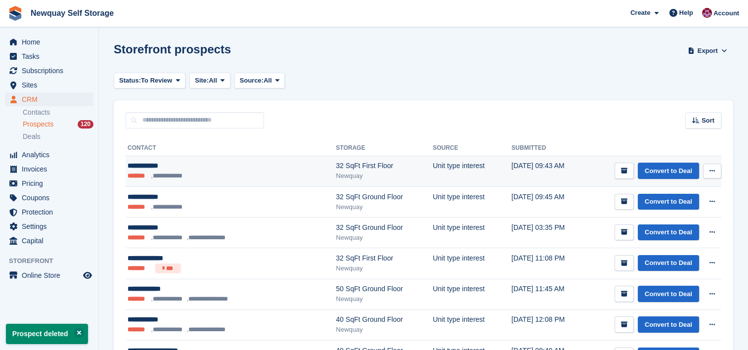
click at [716, 165] on button at bounding box center [712, 171] width 18 height 15
click at [674, 224] on p "Delete prospect" at bounding box center [674, 224] width 86 height 13
click at [716, 166] on button at bounding box center [712, 171] width 18 height 15
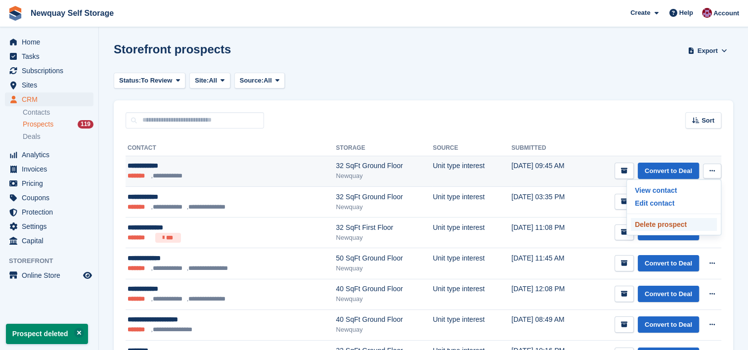
click at [676, 222] on p "Delete prospect" at bounding box center [674, 224] width 86 height 13
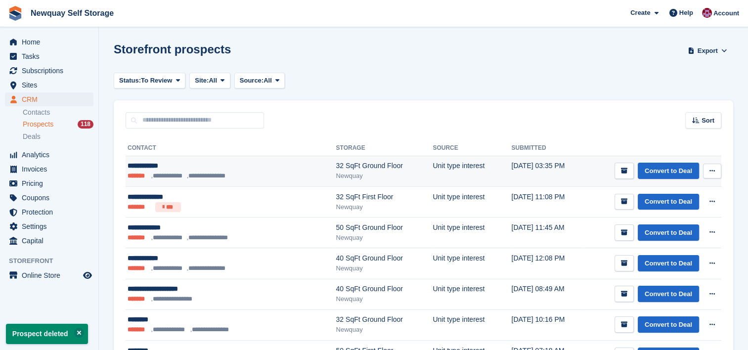
click at [714, 170] on icon at bounding box center [712, 171] width 5 height 6
click at [679, 222] on p "Delete prospect" at bounding box center [674, 224] width 86 height 13
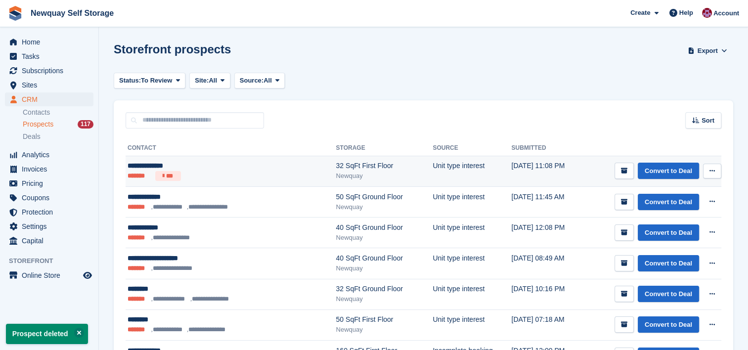
click at [714, 168] on icon at bounding box center [712, 171] width 5 height 6
click at [674, 226] on p "Delete prospect" at bounding box center [674, 224] width 86 height 13
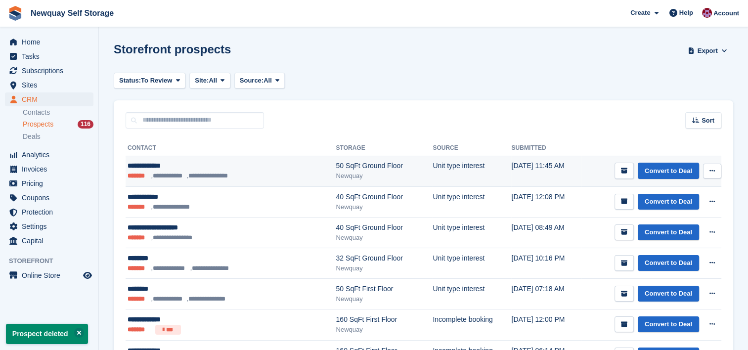
click at [711, 169] on icon at bounding box center [712, 171] width 5 height 6
click at [675, 223] on p "Delete prospect" at bounding box center [674, 224] width 86 height 13
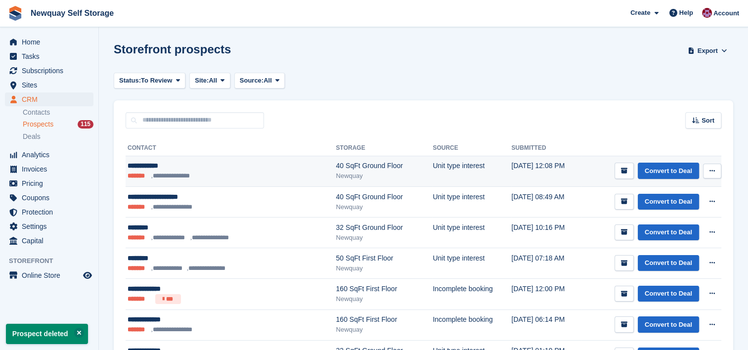
click at [714, 168] on icon at bounding box center [712, 171] width 5 height 6
click at [675, 222] on p "Delete prospect" at bounding box center [674, 224] width 86 height 13
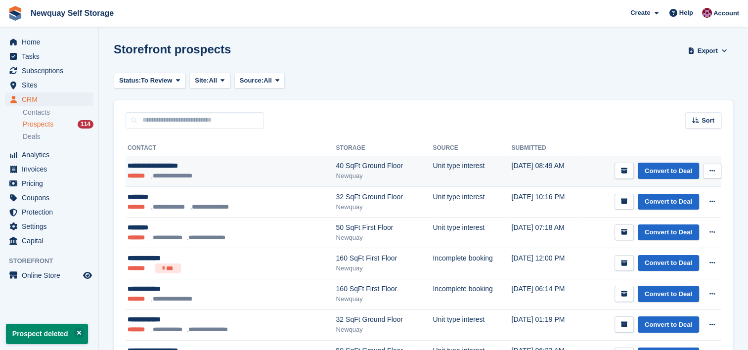
click at [713, 167] on button at bounding box center [712, 171] width 18 height 15
click at [677, 223] on p "Delete prospect" at bounding box center [674, 224] width 86 height 13
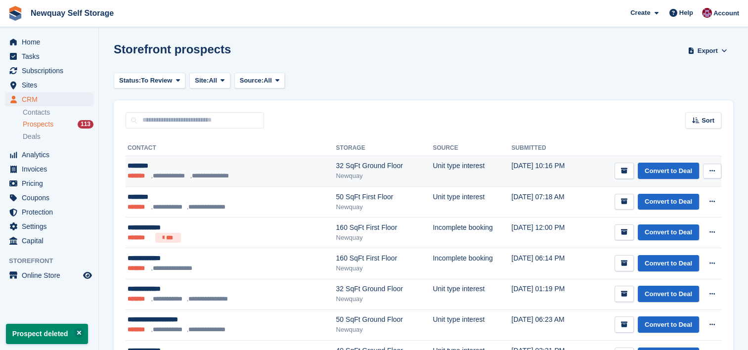
click at [714, 171] on icon at bounding box center [712, 171] width 5 height 6
click at [667, 223] on p "Delete prospect" at bounding box center [674, 224] width 86 height 13
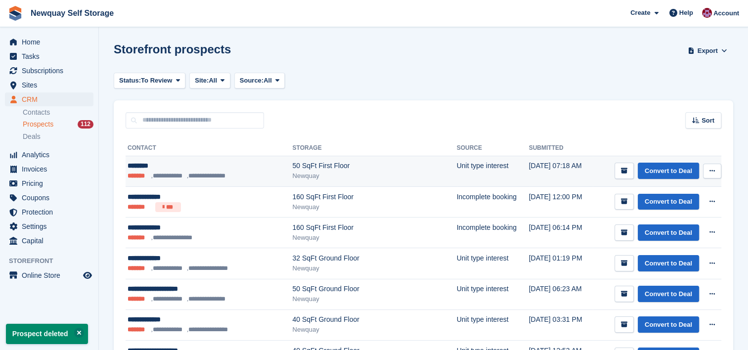
click at [712, 173] on icon at bounding box center [712, 171] width 5 height 6
click at [668, 221] on p "Delete prospect" at bounding box center [674, 224] width 86 height 13
click at [710, 174] on icon at bounding box center [712, 171] width 5 height 6
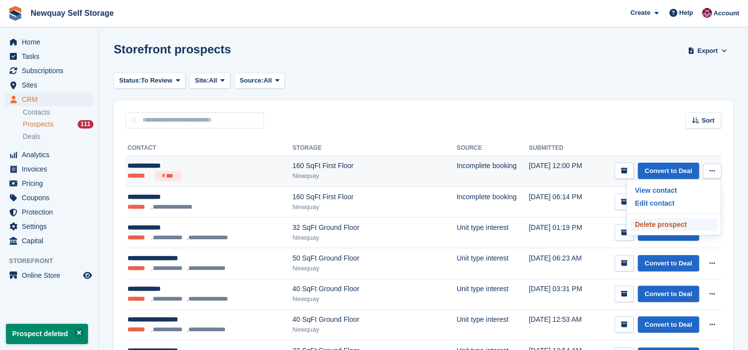
click at [672, 220] on p "Delete prospect" at bounding box center [674, 224] width 86 height 13
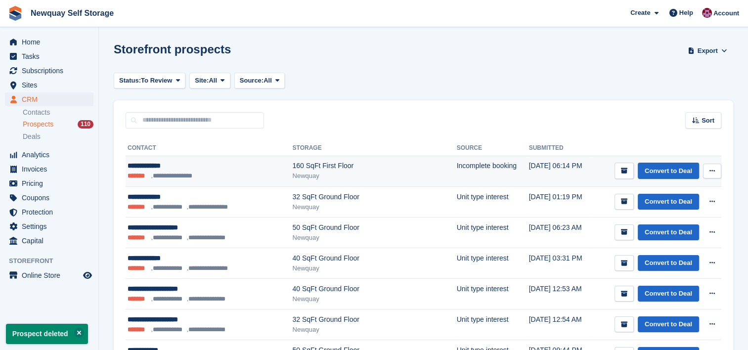
click at [713, 170] on icon at bounding box center [712, 171] width 5 height 6
click at [672, 221] on p "Delete prospect" at bounding box center [674, 224] width 86 height 13
click at [711, 169] on icon at bounding box center [712, 171] width 5 height 6
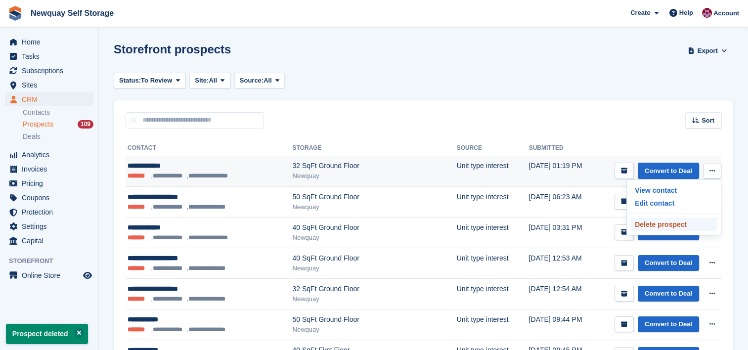
click at [666, 226] on p "Delete prospect" at bounding box center [674, 224] width 86 height 13
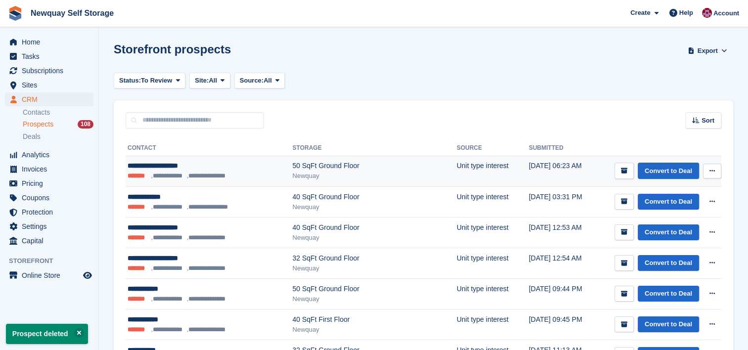
click at [715, 172] on button at bounding box center [712, 171] width 18 height 15
click at [673, 227] on p "Delete prospect" at bounding box center [674, 224] width 86 height 13
click at [721, 167] on button at bounding box center [712, 171] width 18 height 15
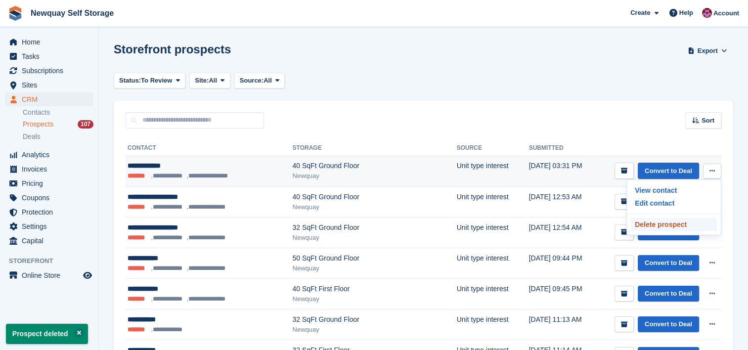
click at [670, 224] on p "Delete prospect" at bounding box center [674, 224] width 86 height 13
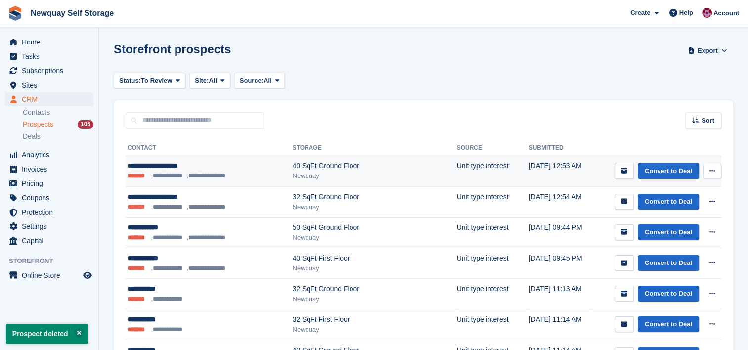
click at [718, 169] on button at bounding box center [712, 171] width 18 height 15
click at [677, 228] on p "Delete prospect" at bounding box center [674, 224] width 86 height 13
click at [717, 175] on button at bounding box center [712, 171] width 18 height 15
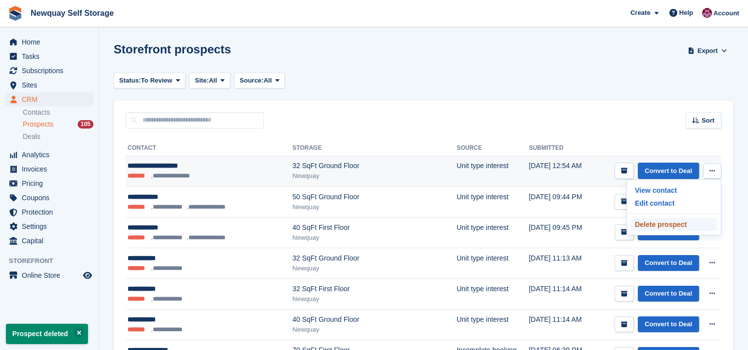
click at [673, 224] on p "Delete prospect" at bounding box center [674, 224] width 86 height 13
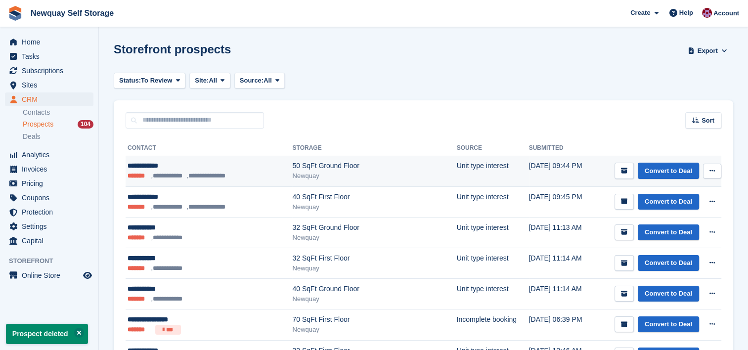
click at [712, 174] on icon at bounding box center [712, 171] width 5 height 6
click at [668, 224] on p "Delete prospect" at bounding box center [674, 224] width 86 height 13
click at [708, 172] on button at bounding box center [712, 171] width 18 height 15
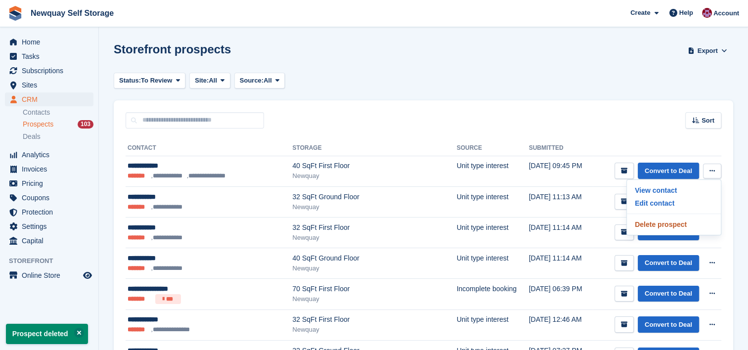
click at [665, 228] on p "Delete prospect" at bounding box center [674, 224] width 86 height 13
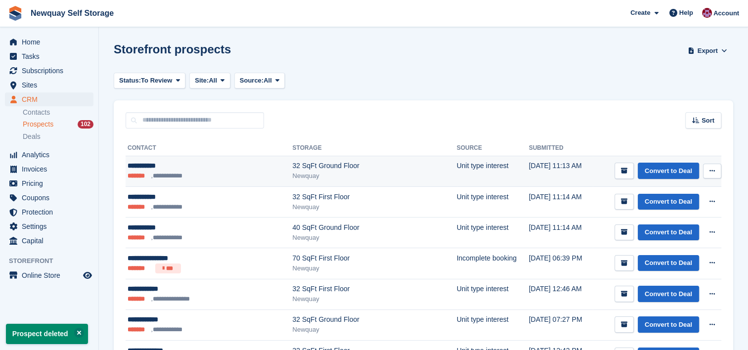
click at [713, 167] on button at bounding box center [712, 171] width 18 height 15
click at [660, 229] on p "Delete prospect" at bounding box center [674, 224] width 86 height 13
click at [714, 168] on icon at bounding box center [712, 171] width 5 height 6
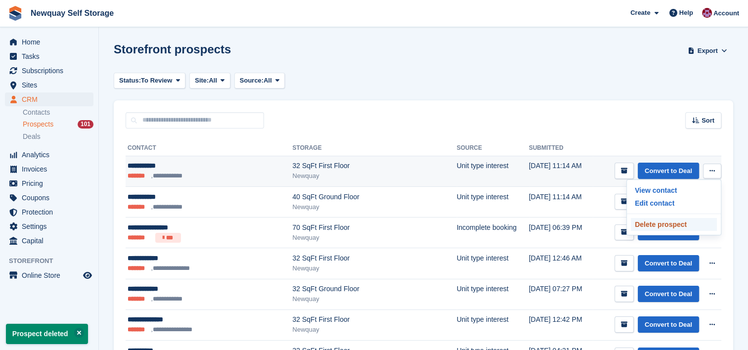
click at [667, 222] on p "Delete prospect" at bounding box center [674, 224] width 86 height 13
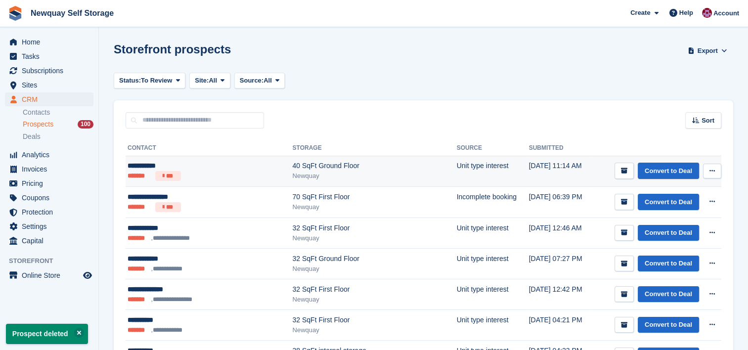
click at [710, 168] on icon at bounding box center [712, 171] width 5 height 6
click at [669, 225] on p "Delete prospect" at bounding box center [674, 224] width 86 height 13
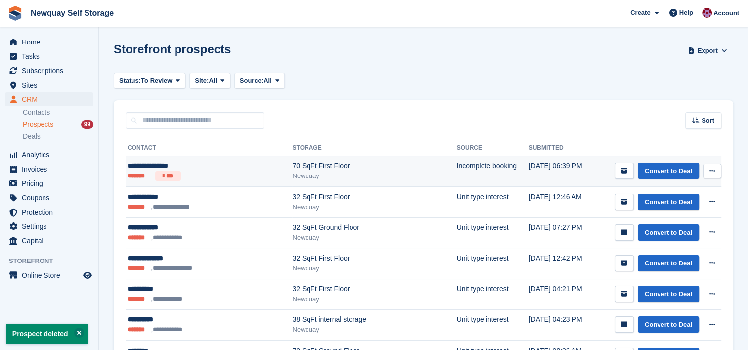
click at [424, 161] on div "70 SqFt First Floor" at bounding box center [374, 166] width 164 height 10
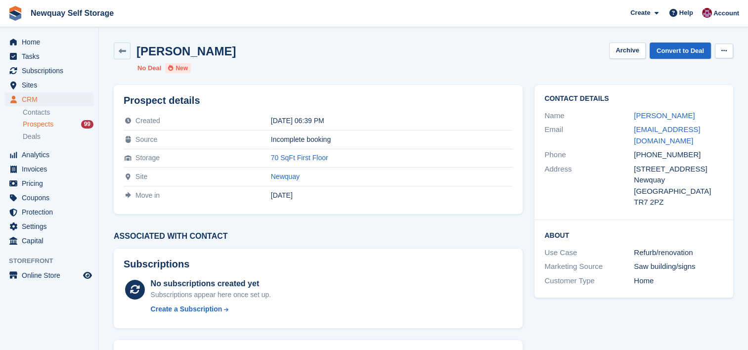
click at [720, 51] on button at bounding box center [724, 51] width 18 height 15
click at [546, 55] on div "[PERSON_NAME] Archive Convert to Deal Delete prospect" at bounding box center [424, 51] width 620 height 17
click at [720, 48] on button at bounding box center [724, 51] width 18 height 15
click at [682, 72] on p "Delete prospect" at bounding box center [686, 70] width 86 height 13
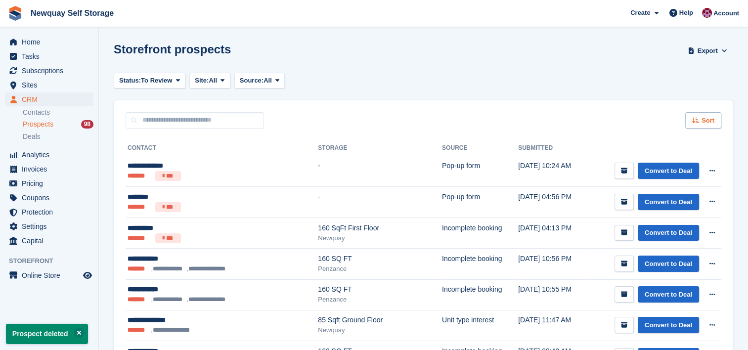
click at [714, 122] on span "Sort" at bounding box center [708, 121] width 13 height 10
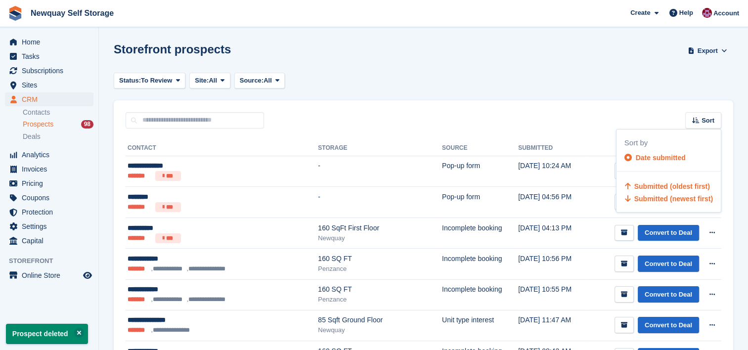
click at [687, 184] on span "Submitted (oldest first)" at bounding box center [672, 186] width 76 height 8
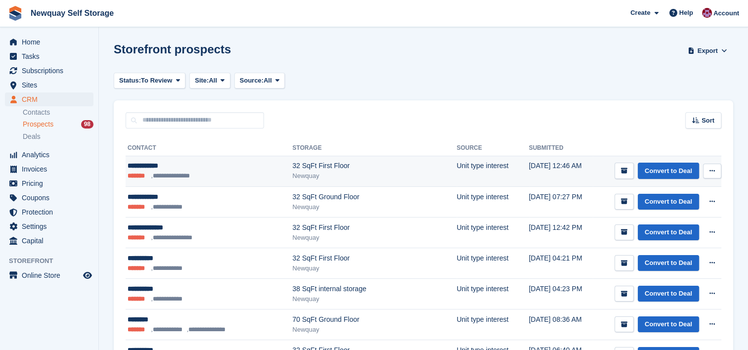
click at [717, 170] on button at bounding box center [712, 171] width 18 height 15
click at [668, 224] on p "Delete prospect" at bounding box center [674, 224] width 86 height 13
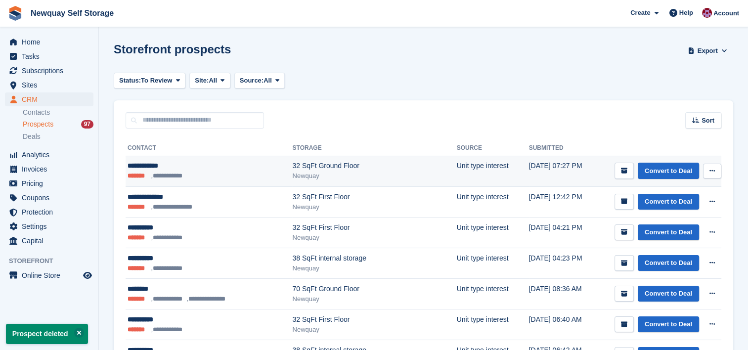
click at [715, 170] on icon at bounding box center [712, 171] width 5 height 6
click at [665, 222] on p "Delete prospect" at bounding box center [674, 224] width 86 height 13
click at [716, 169] on button at bounding box center [712, 171] width 18 height 15
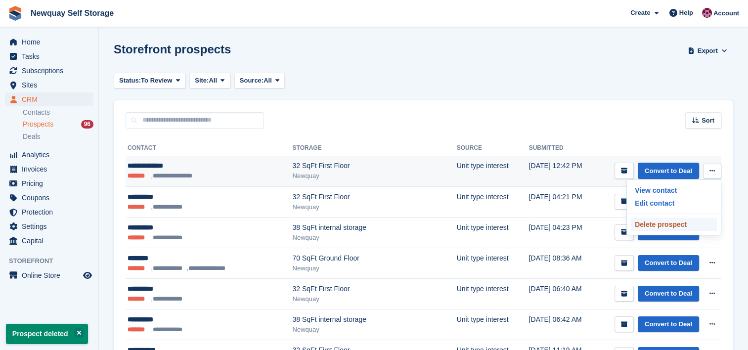
click at [672, 220] on p "Delete prospect" at bounding box center [674, 224] width 86 height 13
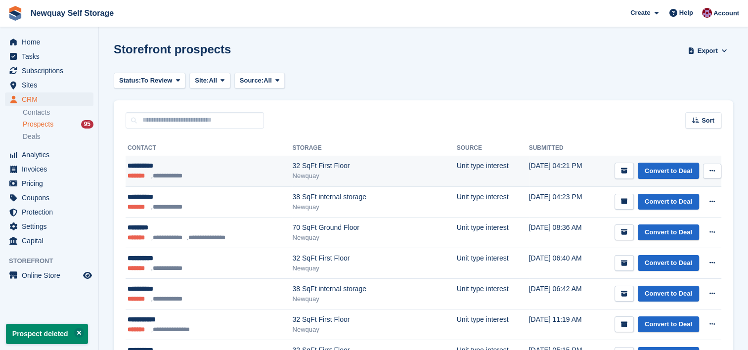
click at [712, 172] on icon at bounding box center [712, 171] width 5 height 6
click at [669, 224] on p "Delete prospect" at bounding box center [674, 224] width 86 height 13
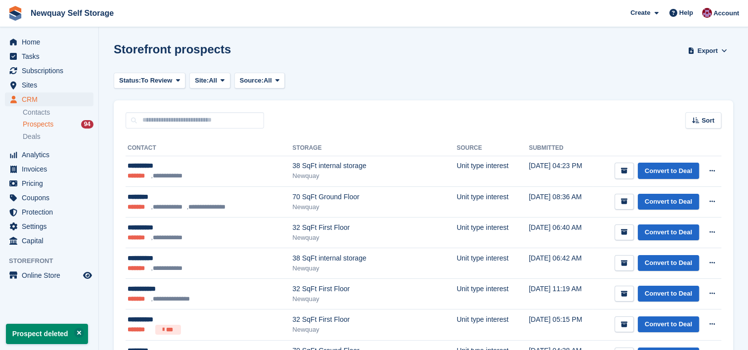
click at [718, 170] on button at bounding box center [712, 171] width 18 height 15
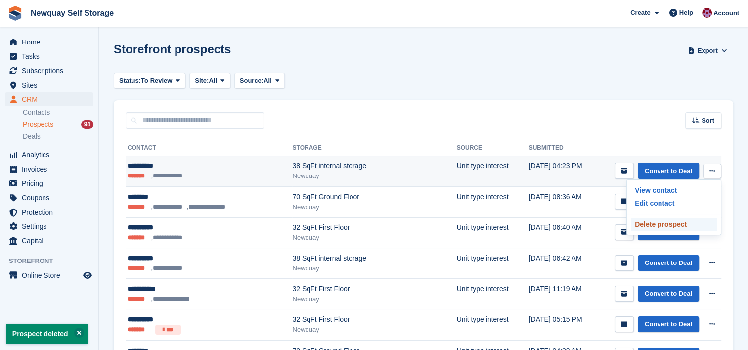
click at [665, 228] on p "Delete prospect" at bounding box center [674, 224] width 86 height 13
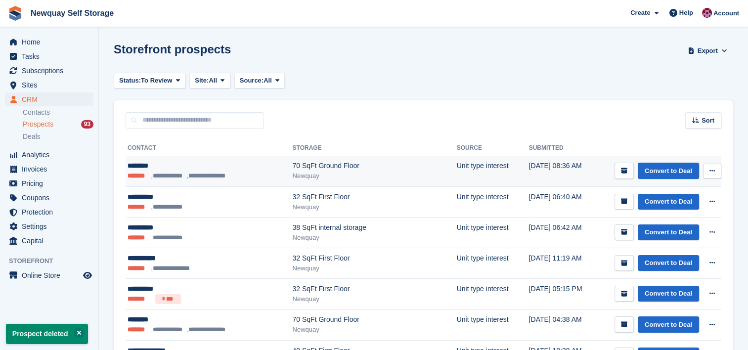
click at [711, 168] on icon at bounding box center [712, 171] width 5 height 6
click at [675, 220] on p "Delete prospect" at bounding box center [674, 224] width 86 height 13
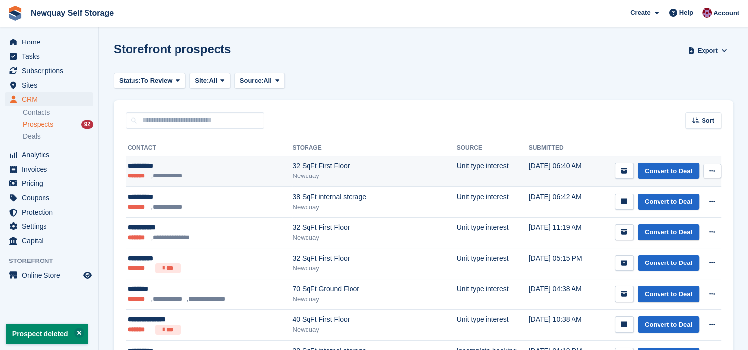
click at [712, 166] on button at bounding box center [712, 171] width 18 height 15
click at [674, 217] on div "View contact Edit contact Delete prospect" at bounding box center [674, 208] width 95 height 56
click at [667, 226] on p "Delete prospect" at bounding box center [674, 224] width 86 height 13
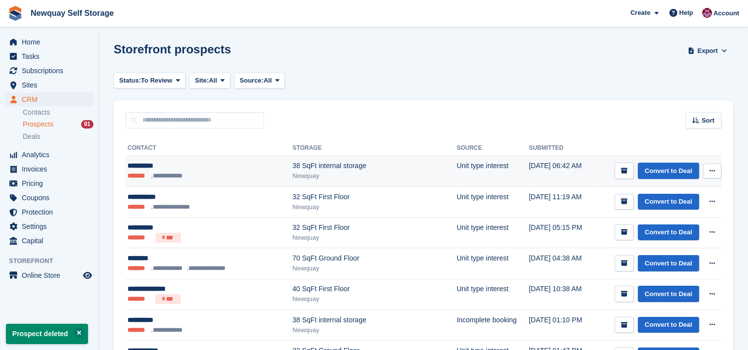
click at [717, 178] on button at bounding box center [712, 171] width 18 height 15
click at [668, 224] on p "Delete prospect" at bounding box center [674, 224] width 86 height 13
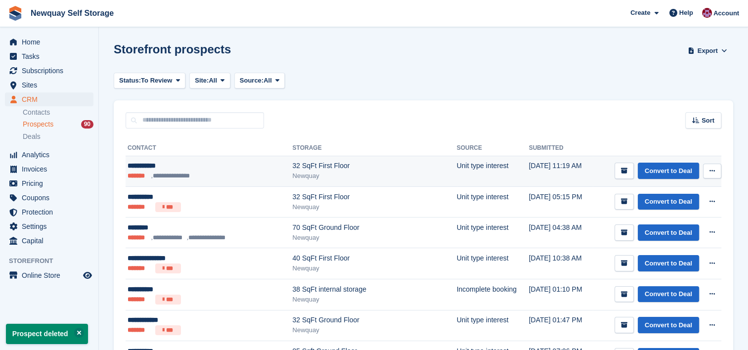
click at [715, 174] on icon at bounding box center [712, 171] width 5 height 6
click at [673, 225] on p "Delete prospect" at bounding box center [674, 224] width 86 height 13
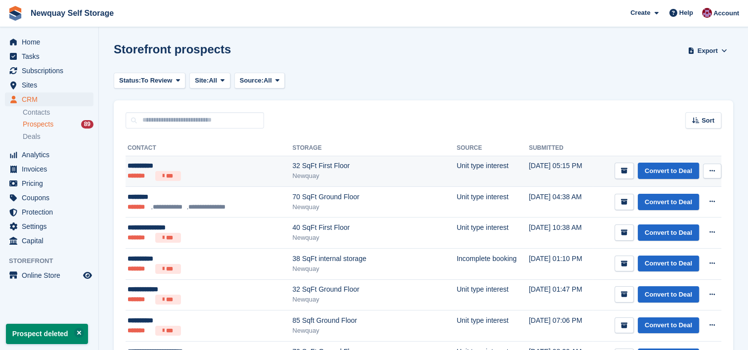
click at [710, 168] on icon at bounding box center [712, 171] width 5 height 6
click at [672, 221] on p "Delete prospect" at bounding box center [674, 224] width 86 height 13
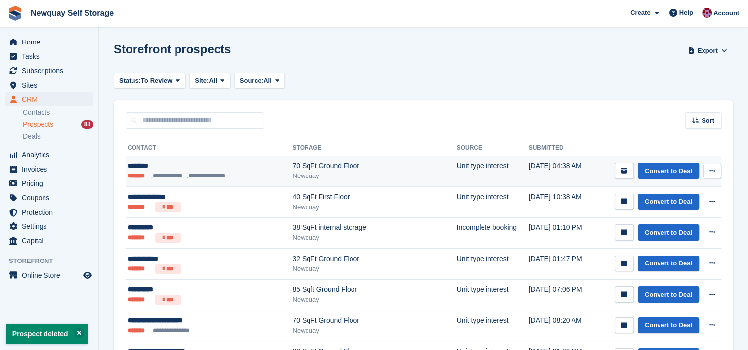
click at [712, 170] on icon at bounding box center [712, 171] width 5 height 6
click at [667, 224] on p "Delete prospect" at bounding box center [674, 224] width 86 height 13
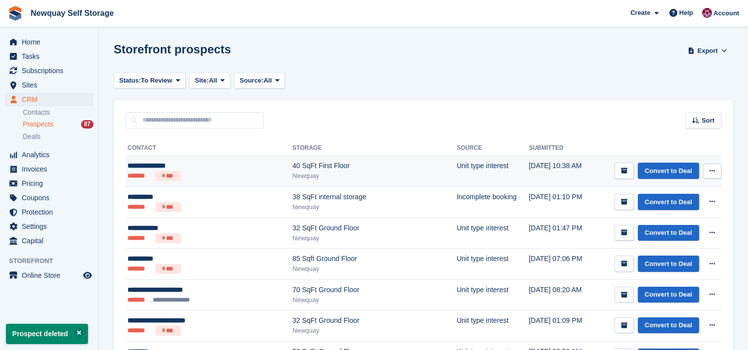
click at [714, 170] on icon at bounding box center [712, 171] width 5 height 6
click at [673, 231] on div "View contact Edit contact Delete prospect" at bounding box center [674, 208] width 95 height 56
click at [658, 218] on p "Delete prospect" at bounding box center [674, 224] width 86 height 13
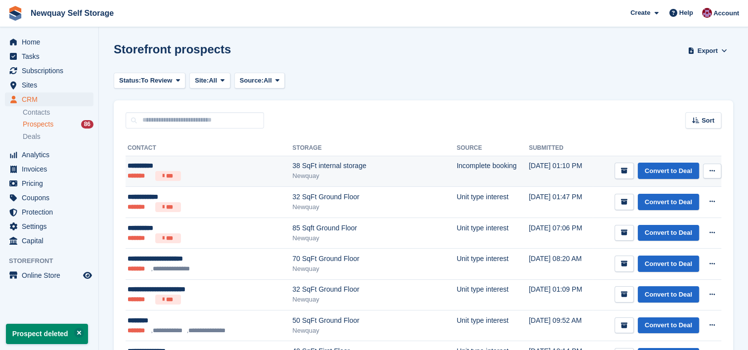
click at [711, 167] on button at bounding box center [712, 171] width 18 height 15
click at [671, 224] on p "Delete prospect" at bounding box center [674, 224] width 86 height 13
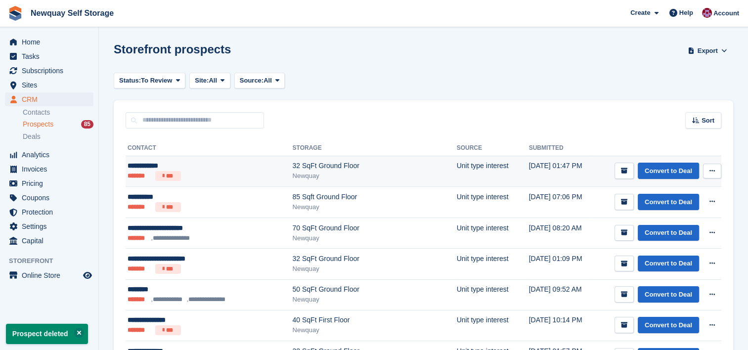
click at [716, 167] on button at bounding box center [712, 171] width 18 height 15
click at [671, 222] on p "Delete prospect" at bounding box center [674, 224] width 86 height 13
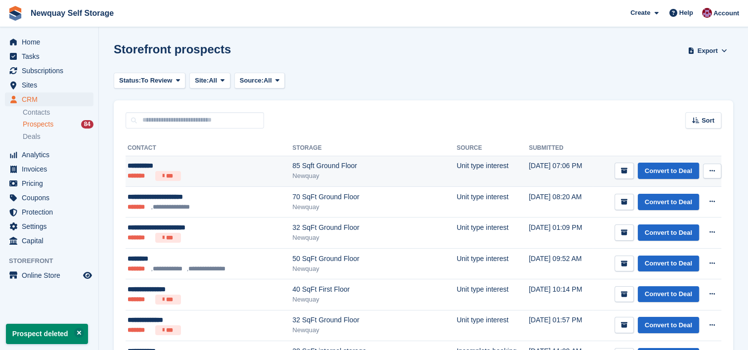
click at [706, 166] on button at bounding box center [712, 171] width 18 height 15
click at [673, 221] on p "Delete prospect" at bounding box center [674, 224] width 86 height 13
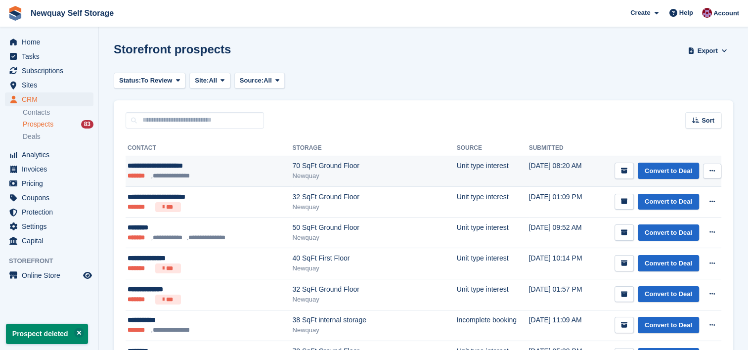
click at [720, 176] on button at bounding box center [712, 171] width 18 height 15
click at [672, 225] on p "Delete prospect" at bounding box center [674, 224] width 86 height 13
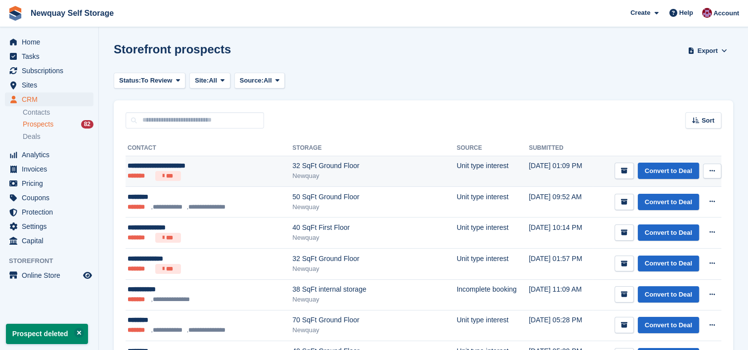
click at [713, 167] on button at bounding box center [712, 171] width 18 height 15
click at [669, 225] on p "Delete prospect" at bounding box center [674, 224] width 86 height 13
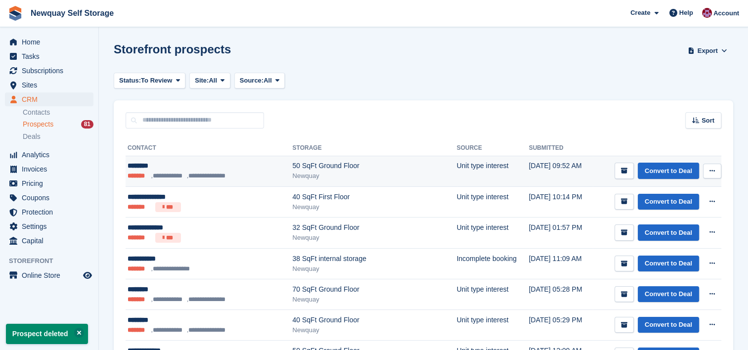
click at [712, 169] on icon at bounding box center [712, 171] width 5 height 6
click at [673, 224] on p "Delete prospect" at bounding box center [674, 224] width 86 height 13
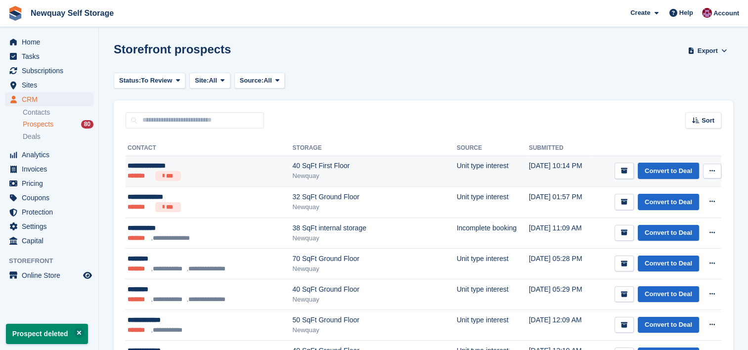
click at [718, 176] on button at bounding box center [712, 171] width 18 height 15
click at [671, 225] on p "Delete prospect" at bounding box center [674, 224] width 86 height 13
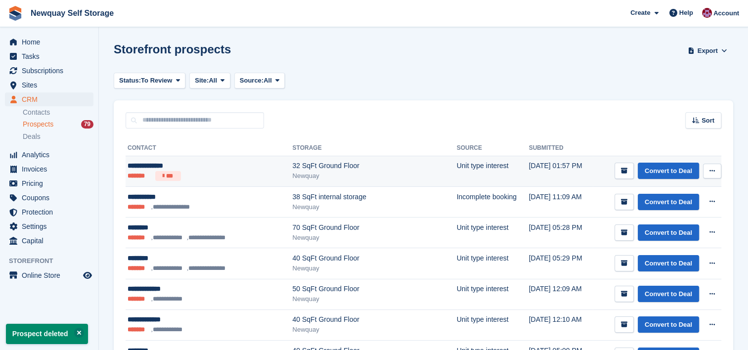
click at [716, 168] on button at bounding box center [712, 171] width 18 height 15
click at [671, 224] on p "Delete prospect" at bounding box center [674, 224] width 86 height 13
click at [719, 168] on button at bounding box center [712, 171] width 18 height 15
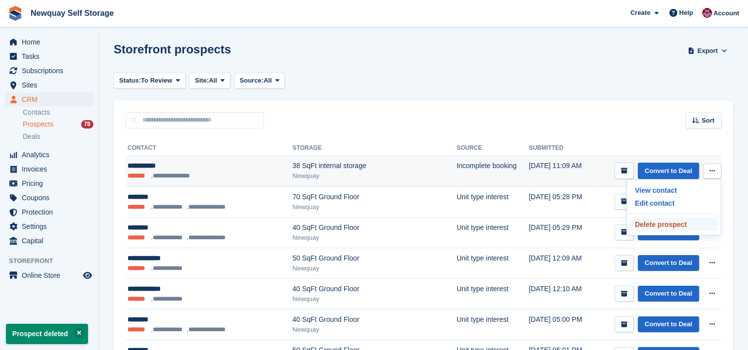
click at [683, 224] on p "Delete prospect" at bounding box center [674, 224] width 86 height 13
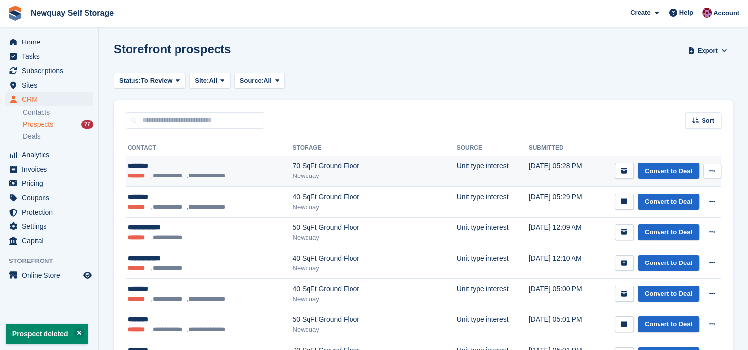
click at [714, 169] on icon at bounding box center [712, 171] width 5 height 6
click at [680, 222] on p "Delete prospect" at bounding box center [674, 224] width 86 height 13
click at [713, 173] on icon at bounding box center [712, 171] width 5 height 6
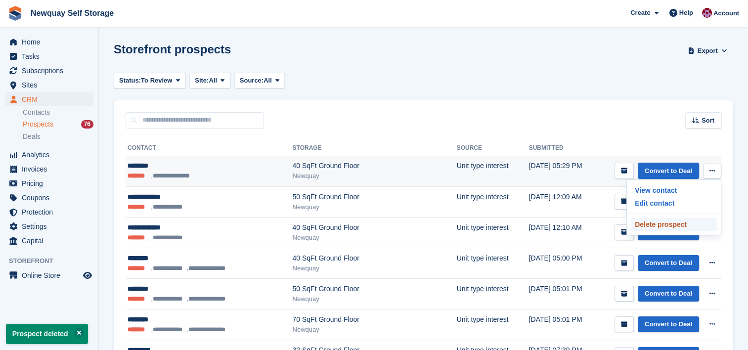
click at [680, 221] on p "Delete prospect" at bounding box center [674, 224] width 86 height 13
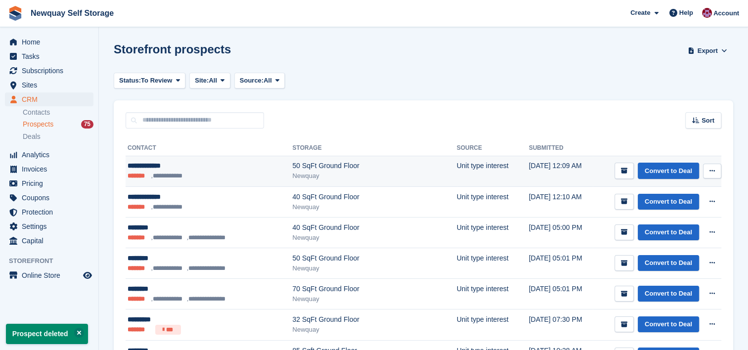
click at [715, 170] on icon at bounding box center [712, 171] width 5 height 6
click at [666, 219] on p "Delete prospect" at bounding box center [674, 224] width 86 height 13
click at [708, 166] on button at bounding box center [712, 171] width 18 height 15
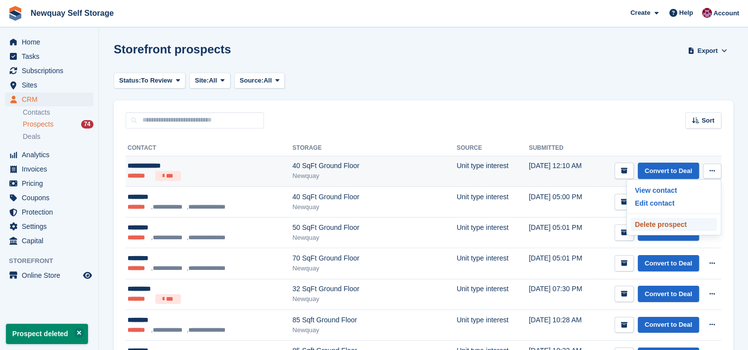
click at [665, 219] on p "Delete prospect" at bounding box center [674, 224] width 86 height 13
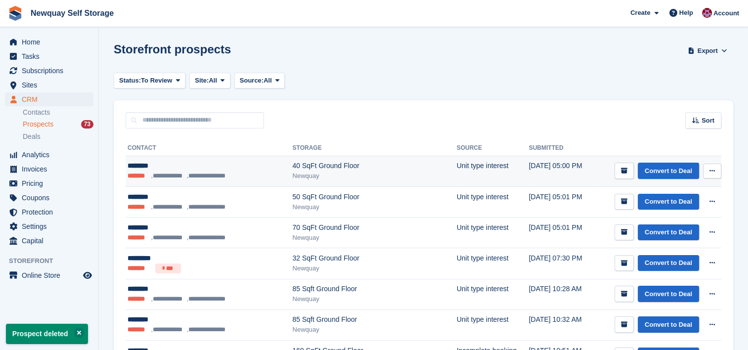
click at [709, 165] on button at bounding box center [712, 171] width 18 height 15
click at [671, 229] on p "Delete prospect" at bounding box center [674, 224] width 86 height 13
click at [713, 176] on button at bounding box center [712, 171] width 18 height 15
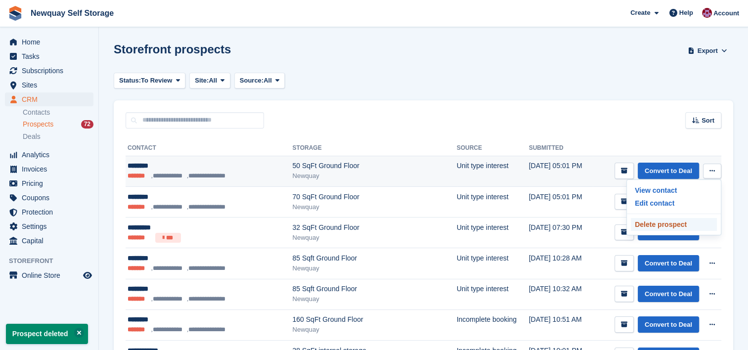
click at [669, 224] on p "Delete prospect" at bounding box center [674, 224] width 86 height 13
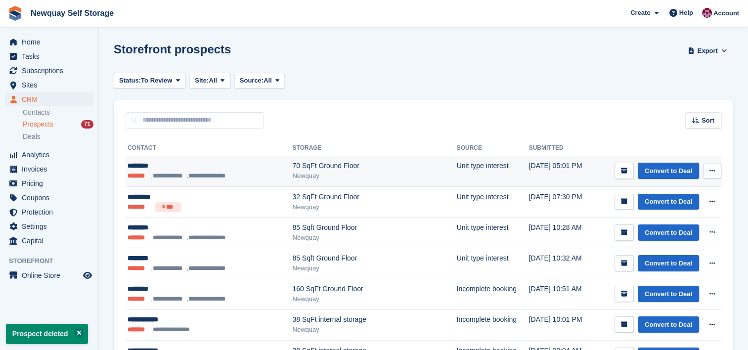
click at [720, 170] on button at bounding box center [712, 171] width 18 height 15
click at [666, 223] on p "Delete prospect" at bounding box center [674, 224] width 86 height 13
click at [713, 169] on icon at bounding box center [712, 171] width 5 height 6
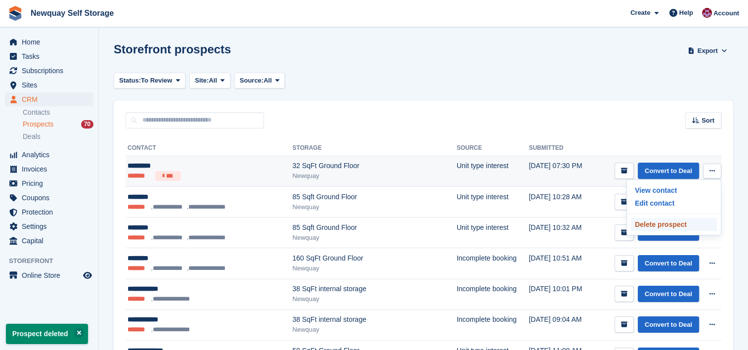
click at [675, 224] on p "Delete prospect" at bounding box center [674, 224] width 86 height 13
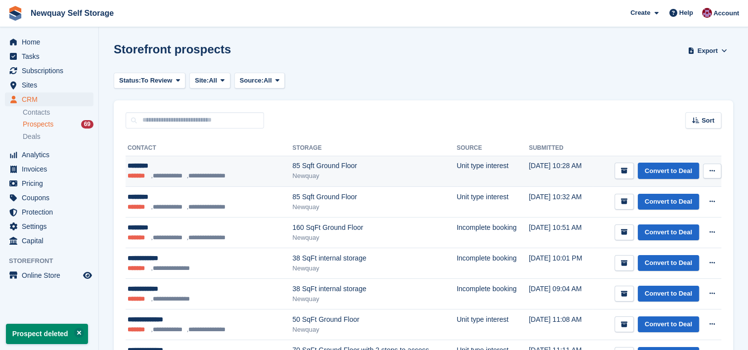
click at [714, 170] on icon at bounding box center [712, 171] width 5 height 6
click at [673, 224] on p "Delete prospect" at bounding box center [674, 224] width 86 height 13
click at [708, 174] on button at bounding box center [712, 171] width 18 height 15
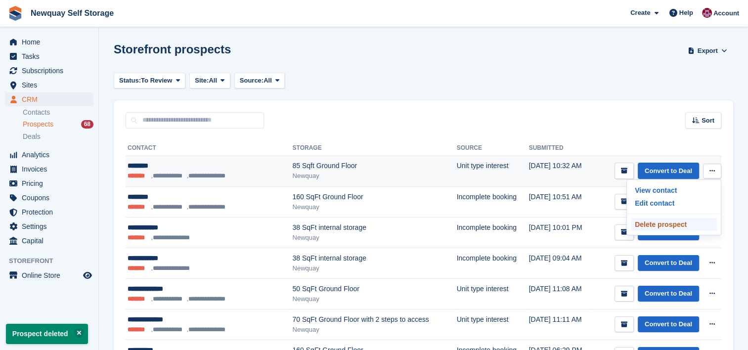
click at [675, 229] on p "Delete prospect" at bounding box center [674, 224] width 86 height 13
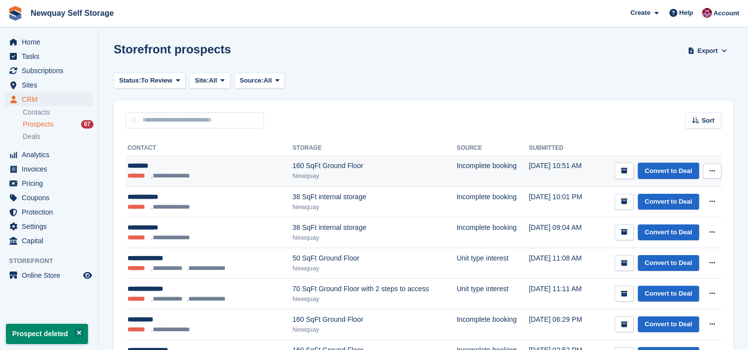
click at [717, 172] on button at bounding box center [712, 171] width 18 height 15
click at [675, 230] on p "Delete prospect" at bounding box center [674, 224] width 86 height 13
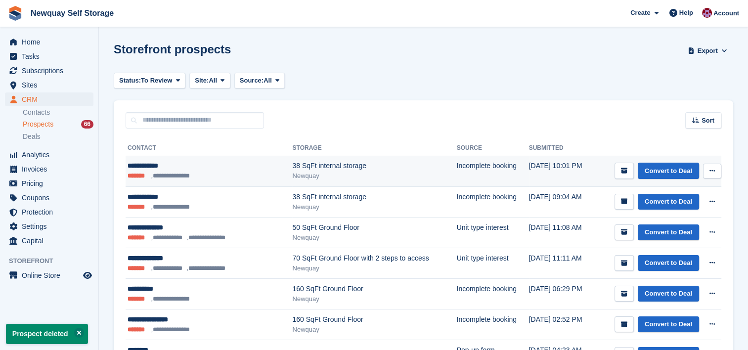
click at [713, 170] on icon at bounding box center [712, 171] width 5 height 6
click at [671, 224] on p "Delete prospect" at bounding box center [674, 224] width 86 height 13
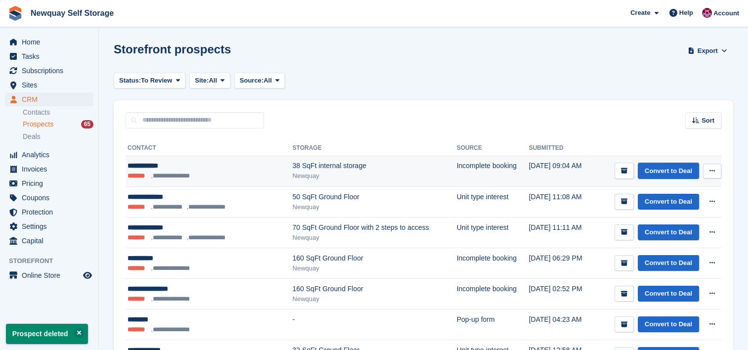
click at [714, 171] on icon at bounding box center [712, 171] width 5 height 6
click at [665, 229] on p "Delete prospect" at bounding box center [674, 224] width 86 height 13
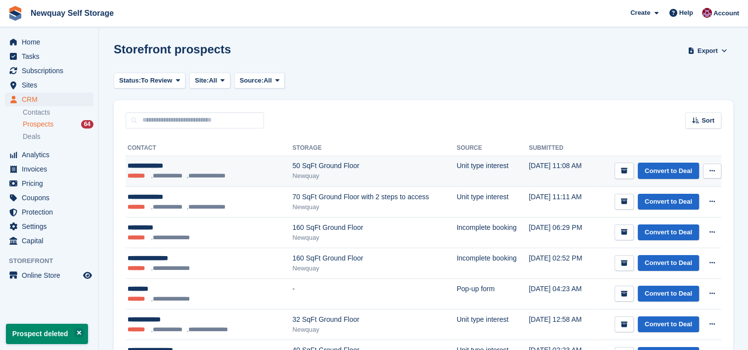
click at [717, 171] on button at bounding box center [712, 171] width 18 height 15
click at [674, 221] on p "Delete prospect" at bounding box center [674, 224] width 86 height 13
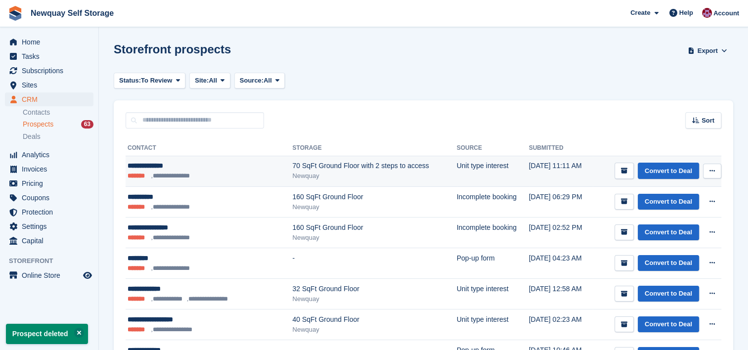
click at [718, 170] on button at bounding box center [712, 171] width 18 height 15
click at [673, 222] on p "Delete prospect" at bounding box center [674, 224] width 86 height 13
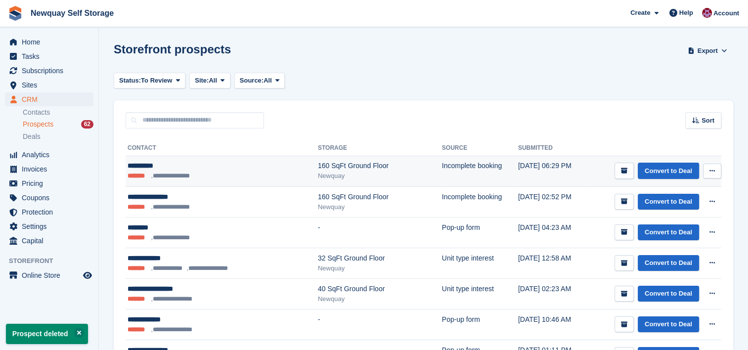
click at [716, 170] on button at bounding box center [712, 171] width 18 height 15
click at [669, 223] on p "Delete prospect" at bounding box center [674, 224] width 86 height 13
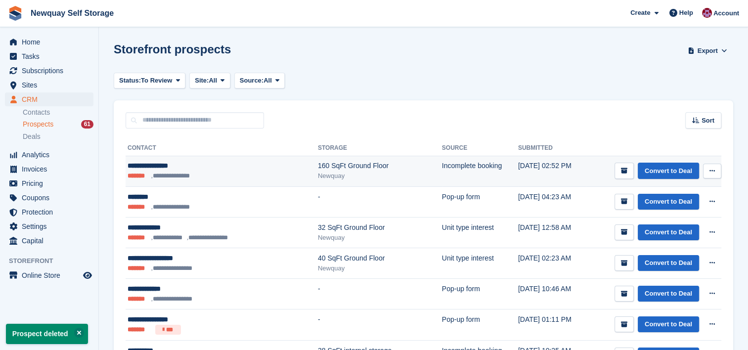
click at [704, 176] on button at bounding box center [712, 171] width 18 height 15
click at [671, 218] on p "Delete prospect" at bounding box center [674, 224] width 86 height 13
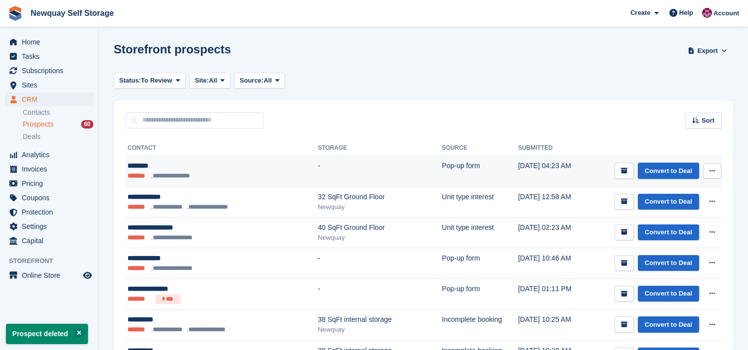
click at [716, 169] on button at bounding box center [712, 171] width 18 height 15
click at [661, 222] on p "Delete prospect" at bounding box center [674, 224] width 86 height 13
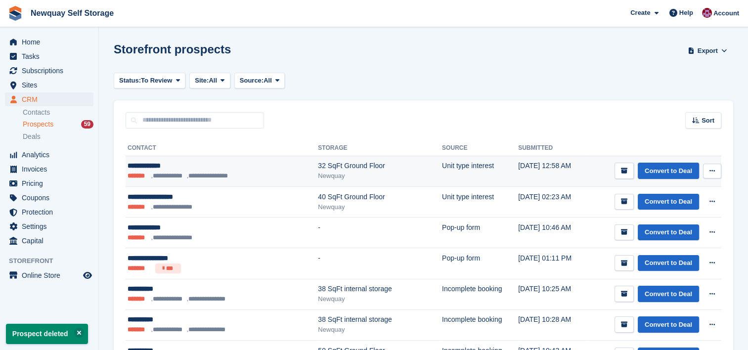
click at [716, 171] on button at bounding box center [712, 171] width 18 height 15
click at [661, 225] on p "Delete prospect" at bounding box center [674, 224] width 86 height 13
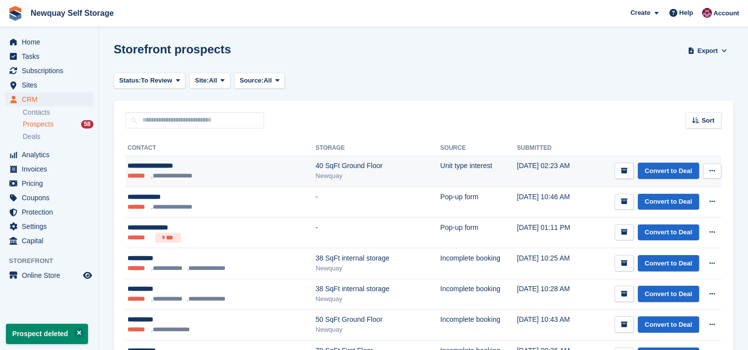
click at [713, 170] on icon at bounding box center [712, 171] width 5 height 6
click at [660, 221] on p "Delete prospect" at bounding box center [674, 224] width 86 height 13
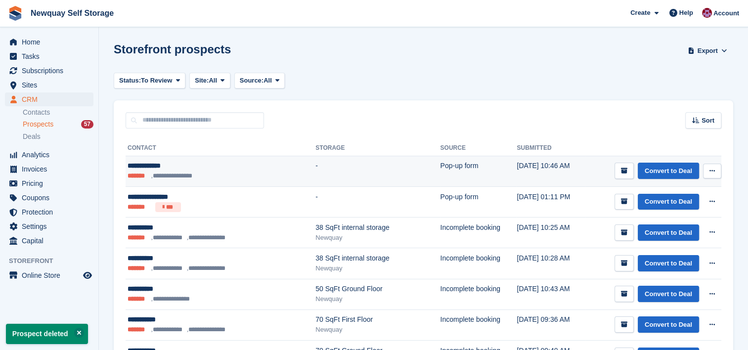
click at [714, 169] on icon at bounding box center [712, 171] width 5 height 6
click at [671, 224] on p "Delete prospect" at bounding box center [674, 224] width 86 height 13
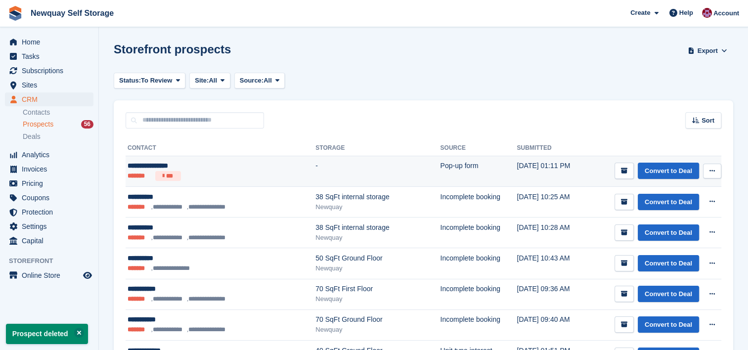
click at [710, 166] on button at bounding box center [712, 171] width 18 height 15
click at [667, 219] on p "Delete prospect" at bounding box center [674, 224] width 86 height 13
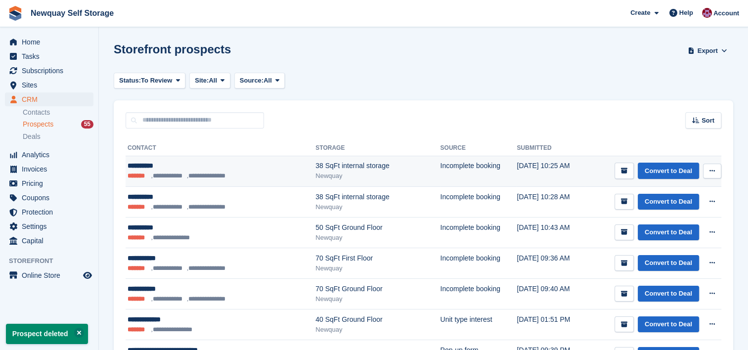
click at [720, 172] on button at bounding box center [712, 171] width 18 height 15
click at [674, 220] on p "Delete prospect" at bounding box center [674, 224] width 86 height 13
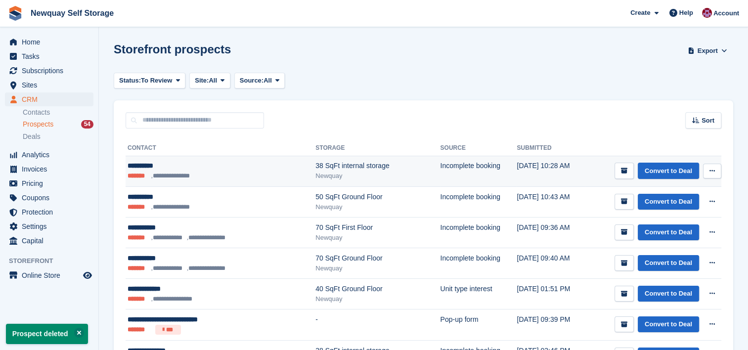
click at [714, 172] on icon at bounding box center [712, 171] width 5 height 6
click at [676, 224] on p "Delete prospect" at bounding box center [674, 224] width 86 height 13
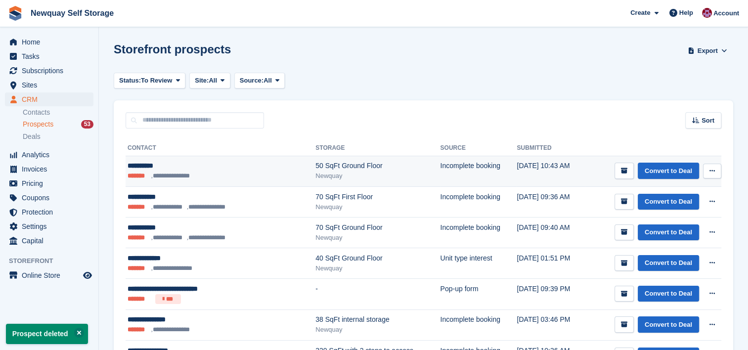
click at [712, 170] on icon at bounding box center [712, 171] width 5 height 6
click at [673, 226] on p "Delete prospect" at bounding box center [674, 224] width 86 height 13
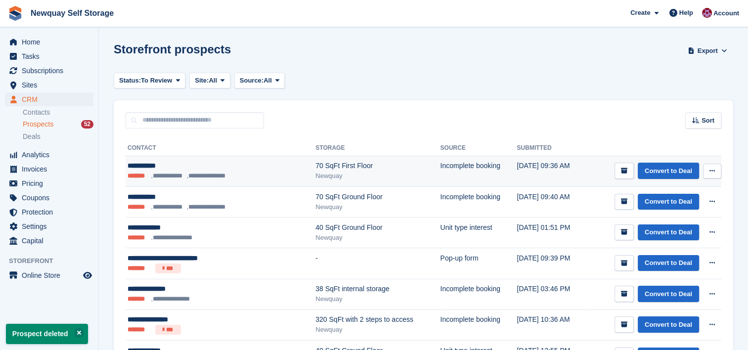
click at [713, 172] on icon at bounding box center [712, 171] width 5 height 6
click at [667, 225] on p "Delete prospect" at bounding box center [674, 224] width 86 height 13
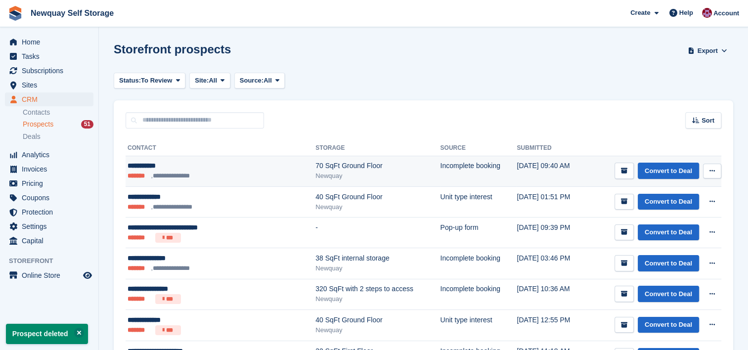
click at [720, 172] on button at bounding box center [712, 171] width 18 height 15
click at [671, 225] on p "Delete prospect" at bounding box center [674, 224] width 86 height 13
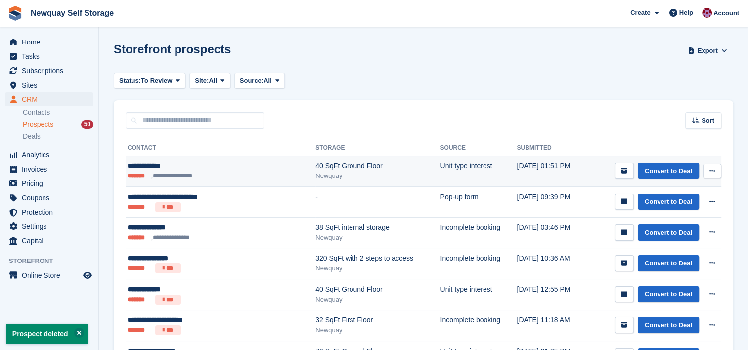
click at [717, 168] on button at bounding box center [712, 171] width 18 height 15
click at [675, 218] on p "Delete prospect" at bounding box center [674, 224] width 86 height 13
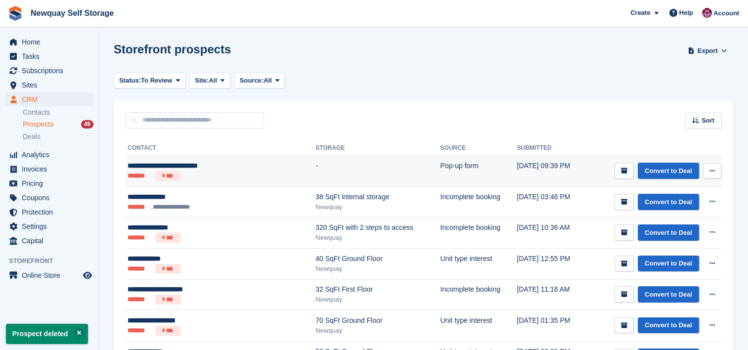
click at [715, 170] on icon at bounding box center [712, 171] width 5 height 6
click at [655, 227] on p "Delete prospect" at bounding box center [674, 224] width 86 height 13
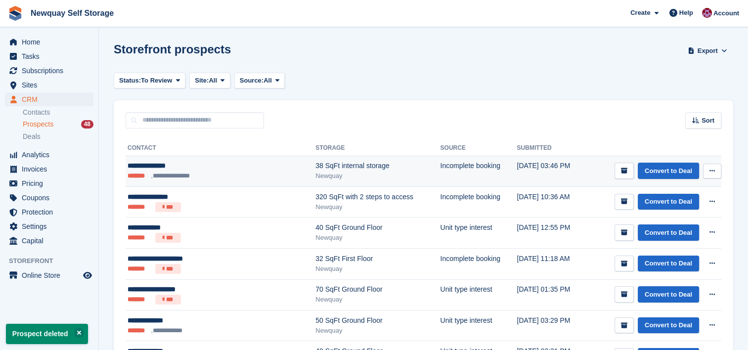
click at [717, 172] on button at bounding box center [712, 171] width 18 height 15
click at [662, 224] on p "Delete prospect" at bounding box center [674, 224] width 86 height 13
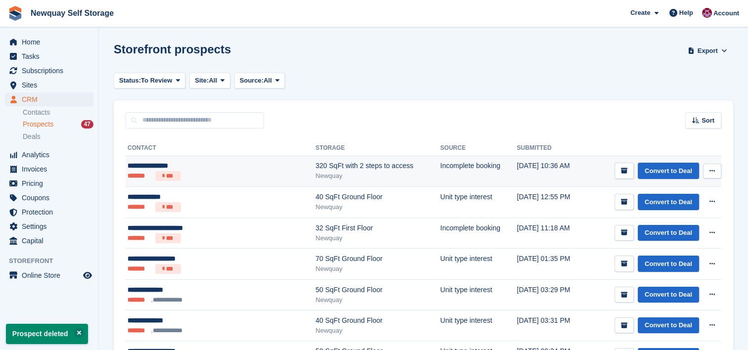
click at [709, 167] on button at bounding box center [712, 171] width 18 height 15
click at [664, 224] on p "Delete prospect" at bounding box center [674, 224] width 86 height 13
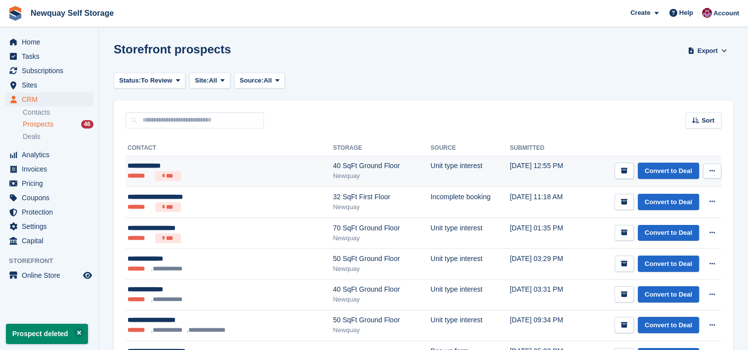
click at [716, 174] on button at bounding box center [712, 171] width 18 height 15
click at [675, 219] on p "Delete prospect" at bounding box center [674, 224] width 86 height 13
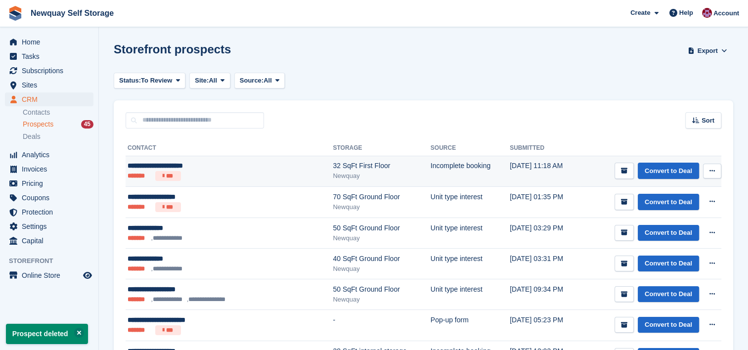
click at [712, 168] on icon at bounding box center [712, 171] width 5 height 6
click at [673, 225] on p "Delete prospect" at bounding box center [674, 224] width 86 height 13
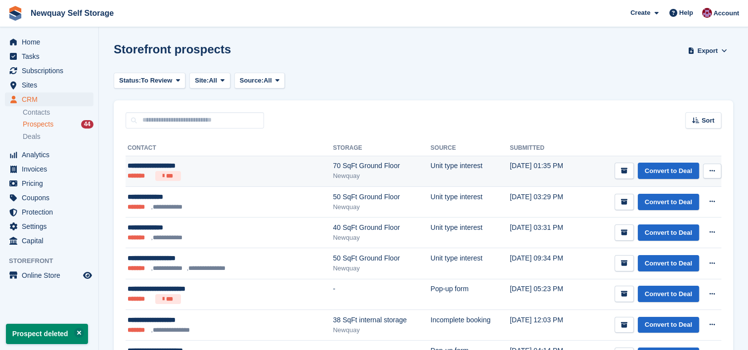
click at [716, 176] on button at bounding box center [712, 171] width 18 height 15
click at [675, 225] on p "Delete prospect" at bounding box center [674, 224] width 86 height 13
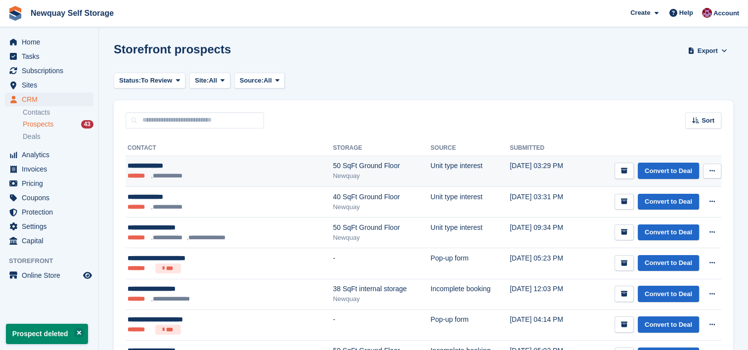
click at [714, 173] on icon at bounding box center [712, 171] width 5 height 6
click at [669, 228] on p "Delete prospect" at bounding box center [674, 224] width 86 height 13
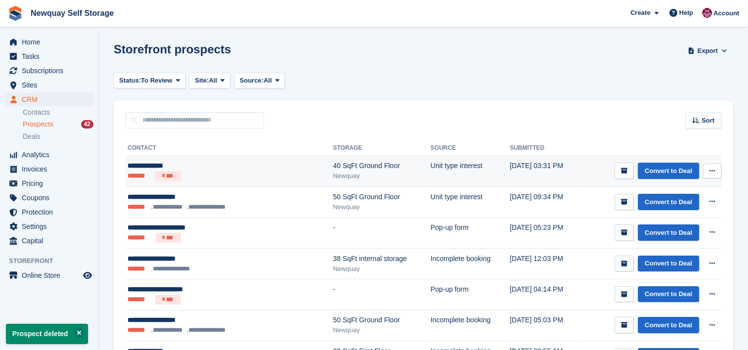
click at [713, 175] on button at bounding box center [712, 171] width 18 height 15
click at [672, 229] on p "Delete prospect" at bounding box center [674, 224] width 86 height 13
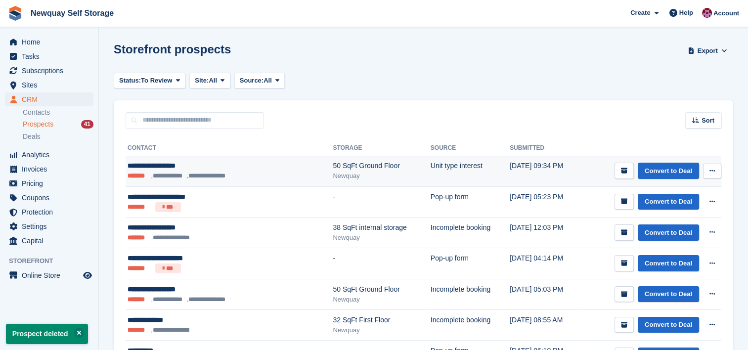
click at [718, 172] on button at bounding box center [712, 171] width 18 height 15
click at [671, 225] on p "Delete prospect" at bounding box center [674, 224] width 86 height 13
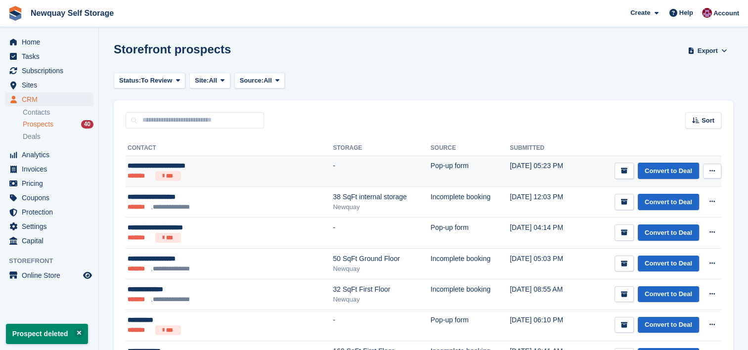
click at [717, 169] on button at bounding box center [712, 171] width 18 height 15
click at [674, 222] on p "Delete prospect" at bounding box center [674, 224] width 86 height 13
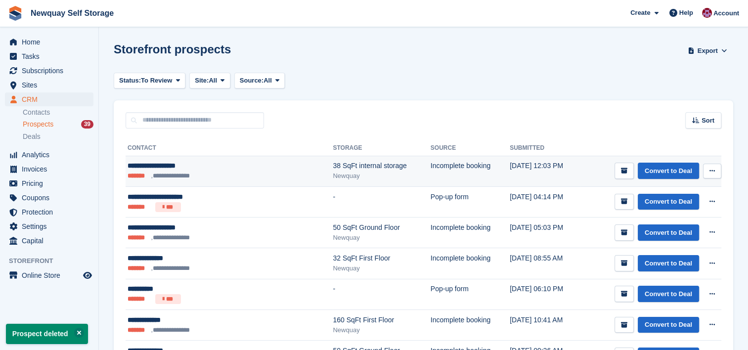
click at [717, 167] on button at bounding box center [712, 171] width 18 height 15
click at [669, 225] on p "Delete prospect" at bounding box center [674, 224] width 86 height 13
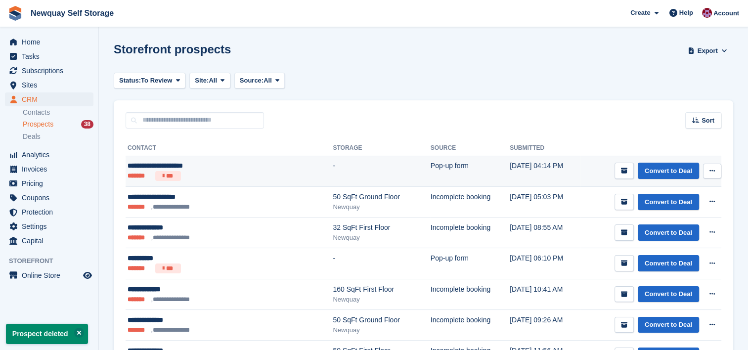
click at [720, 172] on button at bounding box center [712, 171] width 18 height 15
click at [665, 224] on p "Delete prospect" at bounding box center [674, 224] width 86 height 13
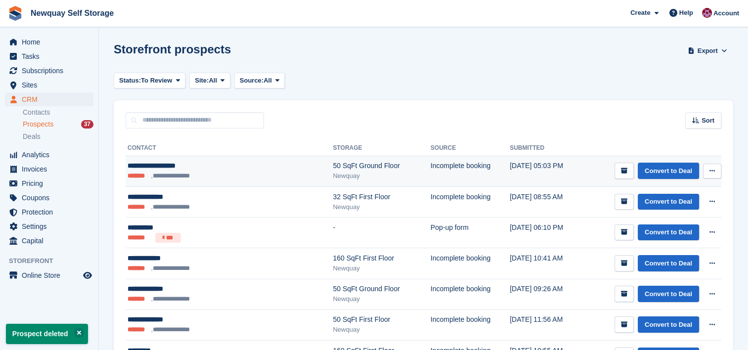
click at [714, 170] on icon at bounding box center [712, 171] width 5 height 6
click at [672, 225] on p "Delete prospect" at bounding box center [674, 224] width 86 height 13
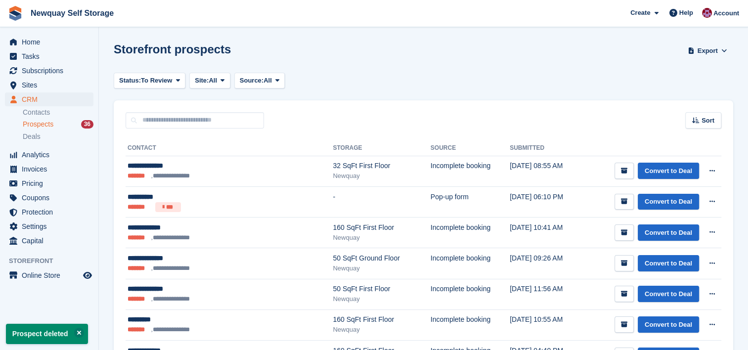
click at [719, 174] on button at bounding box center [712, 171] width 18 height 15
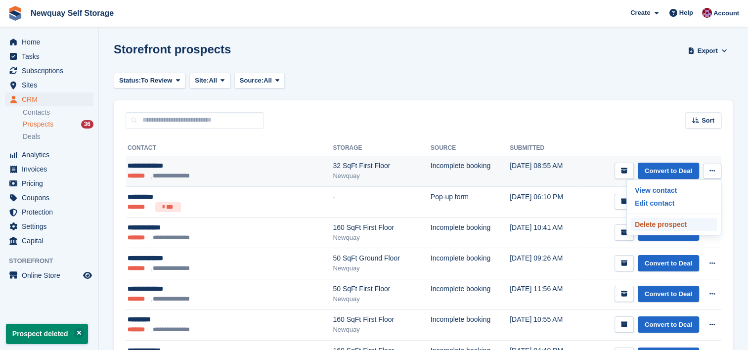
click at [669, 222] on p "Delete prospect" at bounding box center [674, 224] width 86 height 13
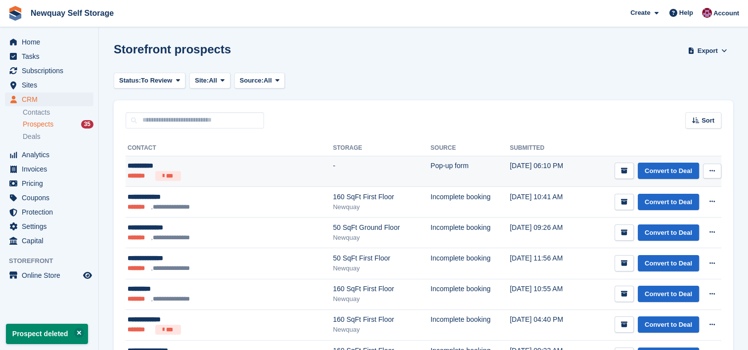
click at [702, 172] on div "Convert to Deal View contact Edit contact Delete prospect" at bounding box center [668, 171] width 107 height 16
click at [706, 172] on button at bounding box center [712, 171] width 18 height 15
click at [664, 227] on p "Delete prospect" at bounding box center [674, 224] width 86 height 13
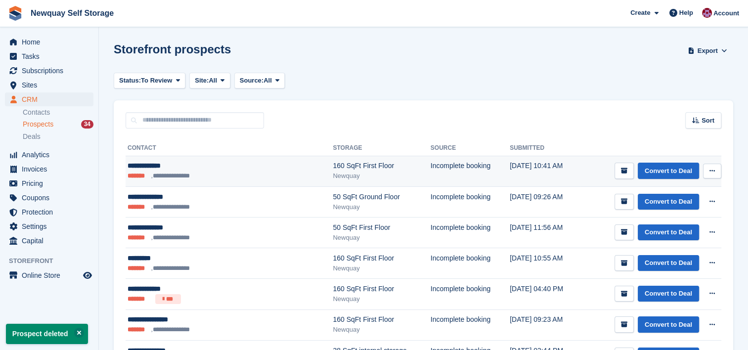
click at [709, 170] on button at bounding box center [712, 171] width 18 height 15
click at [675, 226] on p "Delete prospect" at bounding box center [674, 224] width 86 height 13
click at [718, 172] on button at bounding box center [712, 171] width 18 height 15
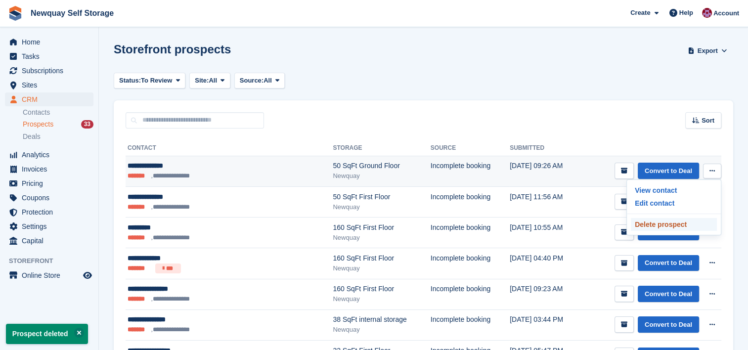
click at [662, 223] on p "Delete prospect" at bounding box center [674, 224] width 86 height 13
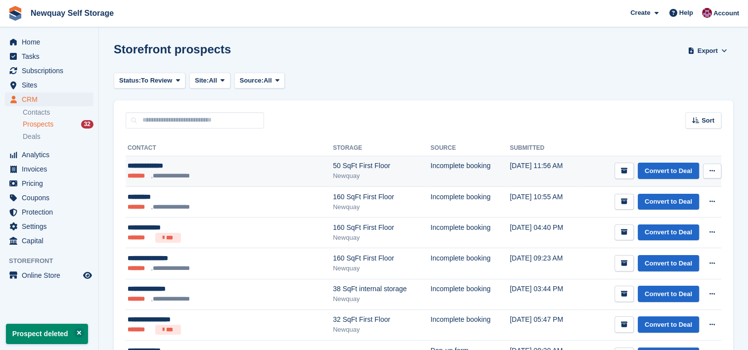
click at [717, 171] on button at bounding box center [712, 171] width 18 height 15
click at [665, 222] on p "Delete prospect" at bounding box center [674, 224] width 86 height 13
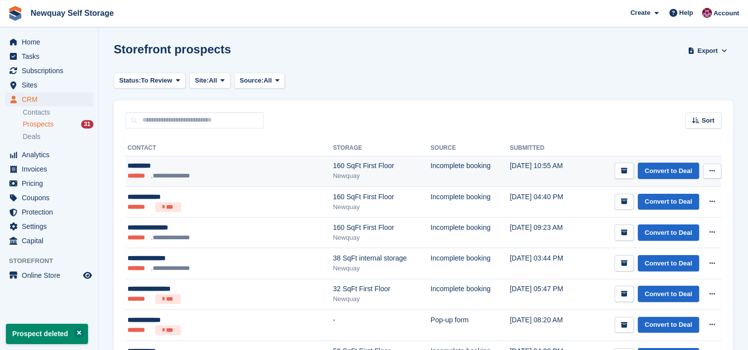
click at [719, 168] on button at bounding box center [712, 171] width 18 height 15
click at [674, 224] on p "Delete prospect" at bounding box center [674, 224] width 86 height 13
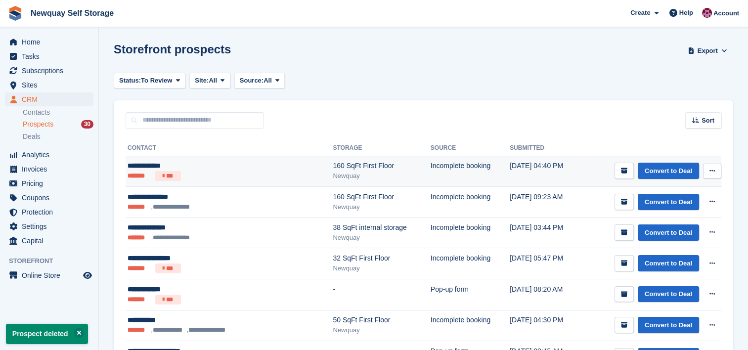
click at [720, 167] on button at bounding box center [712, 171] width 18 height 15
click at [680, 222] on p "Delete prospect" at bounding box center [674, 224] width 86 height 13
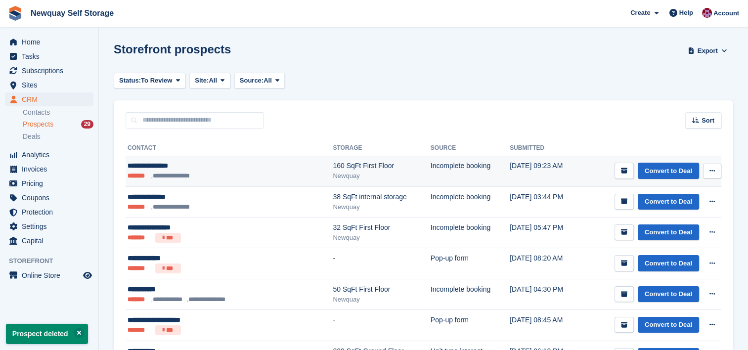
click at [714, 173] on icon at bounding box center [712, 171] width 5 height 6
click at [663, 225] on p "Delete prospect" at bounding box center [674, 224] width 86 height 13
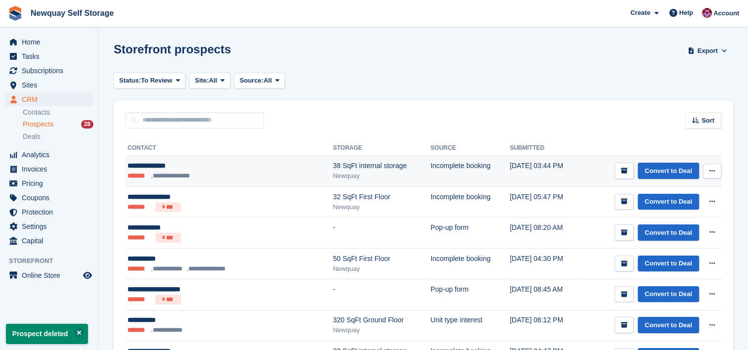
click at [717, 172] on button at bounding box center [712, 171] width 18 height 15
click at [665, 223] on p "Delete prospect" at bounding box center [674, 224] width 86 height 13
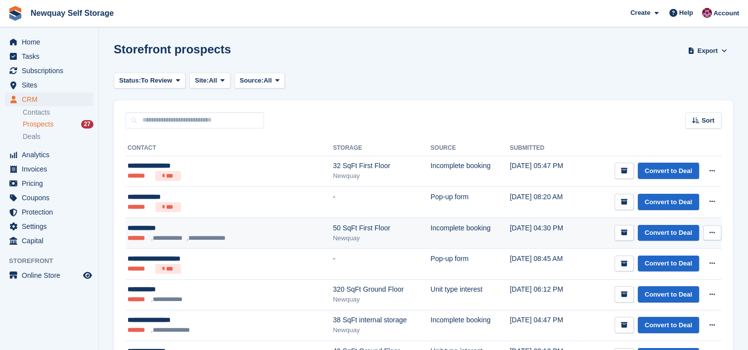
click at [714, 241] on td "Convert to Deal View contact Edit contact Delete prospect" at bounding box center [651, 233] width 141 height 31
click at [718, 229] on button at bounding box center [712, 232] width 18 height 15
click at [657, 286] on p "Delete prospect" at bounding box center [674, 286] width 86 height 13
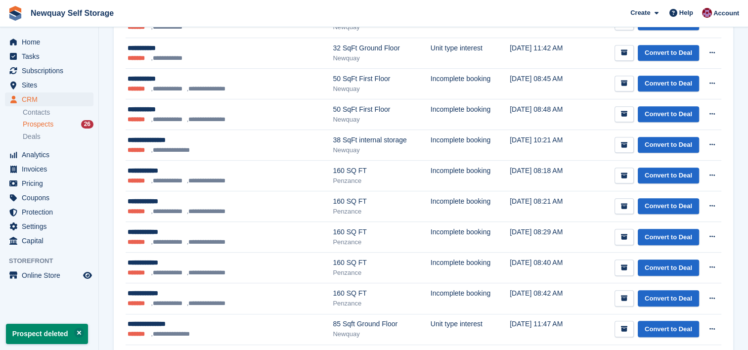
scroll to position [457, 0]
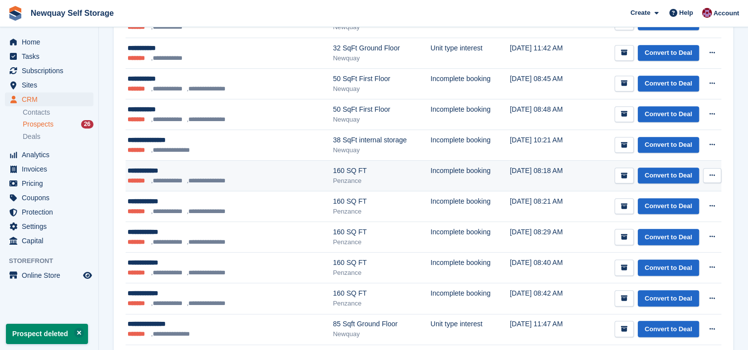
click at [712, 172] on icon at bounding box center [712, 175] width 5 height 6
click at [672, 231] on p "Delete prospect" at bounding box center [674, 229] width 86 height 13
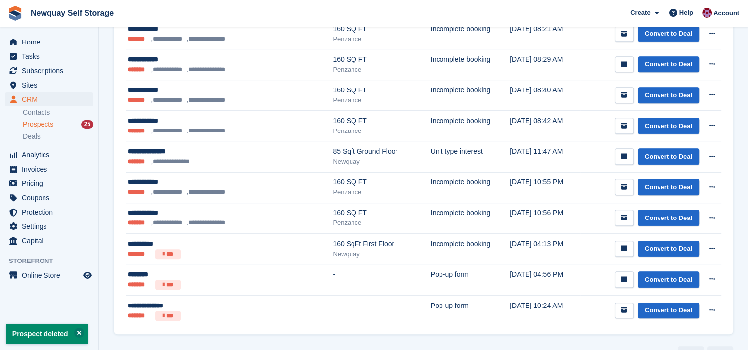
scroll to position [622, 0]
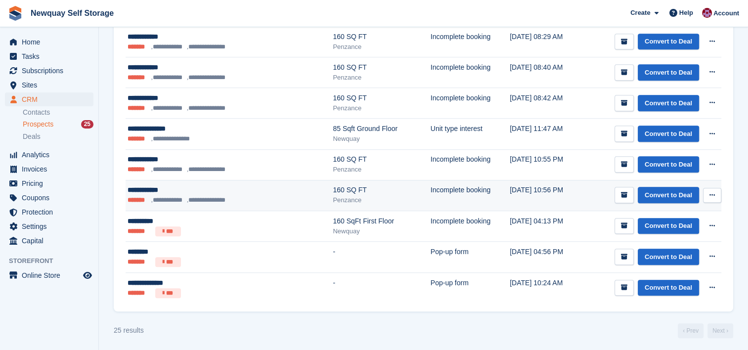
click at [714, 193] on icon at bounding box center [712, 195] width 5 height 6
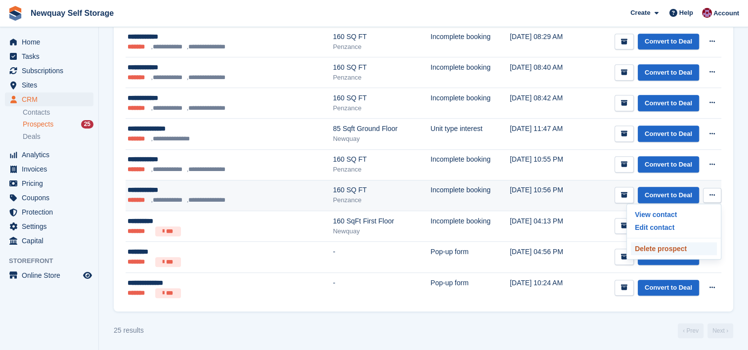
click at [674, 250] on p "Delete prospect" at bounding box center [674, 248] width 86 height 13
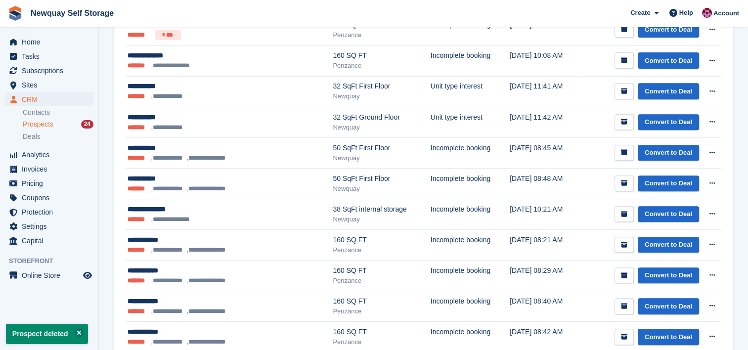
scroll to position [591, 0]
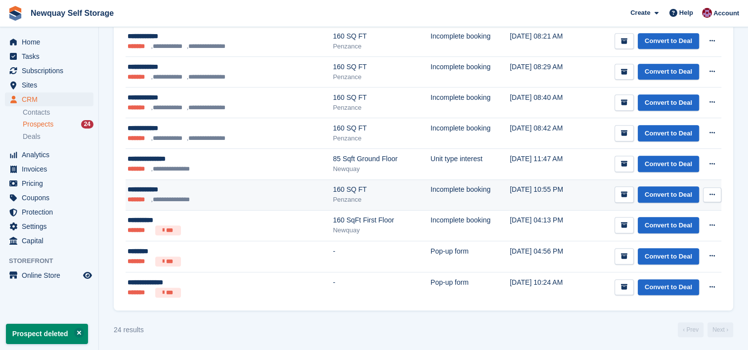
click at [714, 198] on button at bounding box center [712, 194] width 18 height 15
click at [670, 246] on p "Delete prospect" at bounding box center [674, 248] width 86 height 13
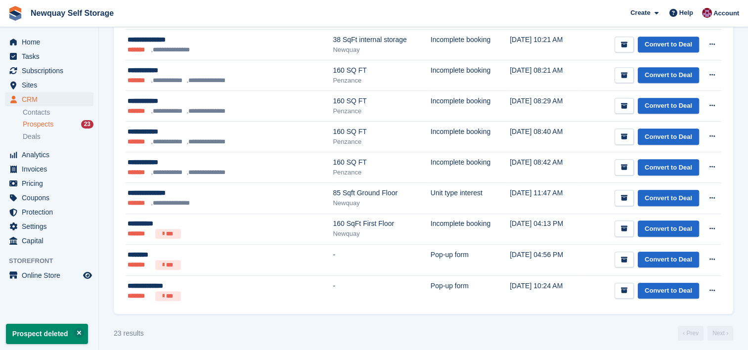
scroll to position [560, 0]
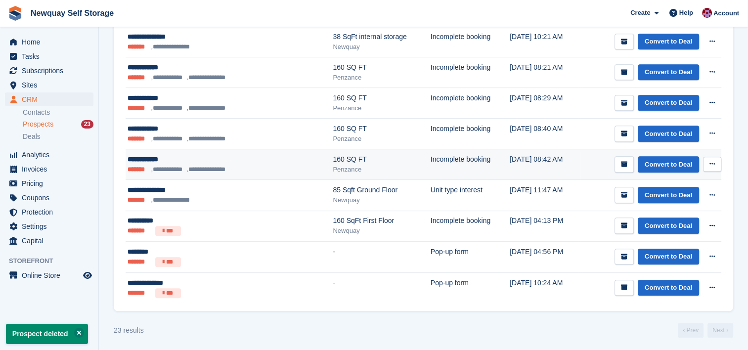
click at [718, 162] on button at bounding box center [712, 164] width 18 height 15
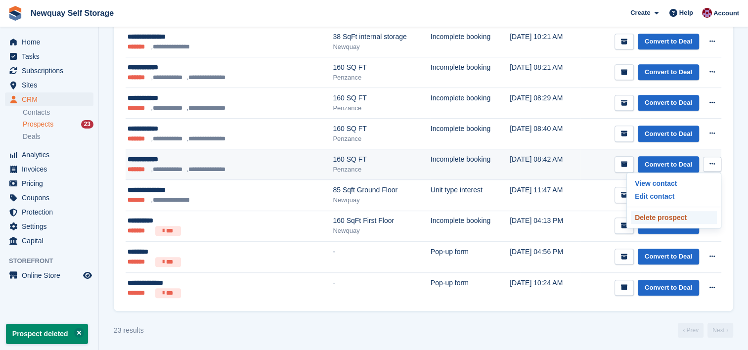
click at [666, 220] on p "Delete prospect" at bounding box center [674, 217] width 86 height 13
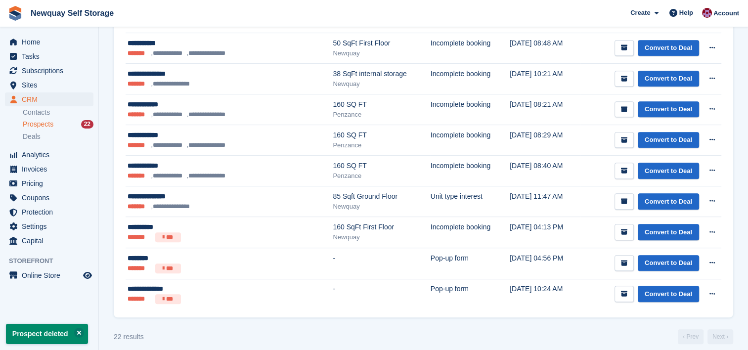
scroll to position [530, 0]
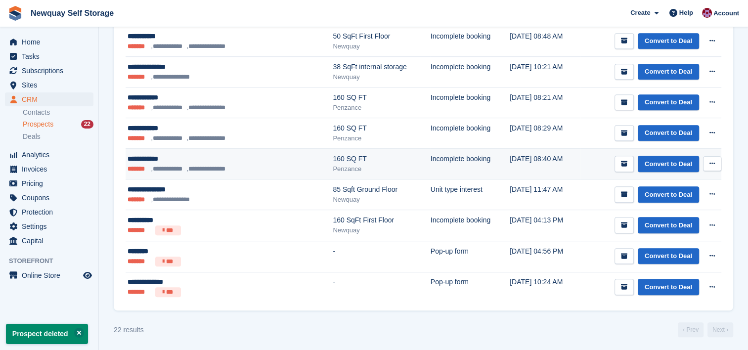
click at [720, 160] on button at bounding box center [712, 163] width 18 height 15
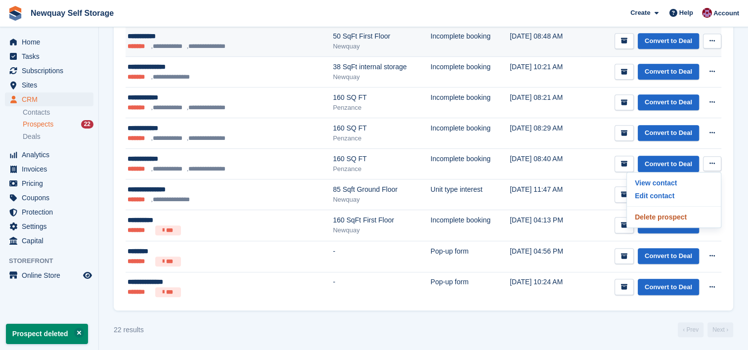
click at [669, 218] on p "Delete prospect" at bounding box center [674, 217] width 86 height 13
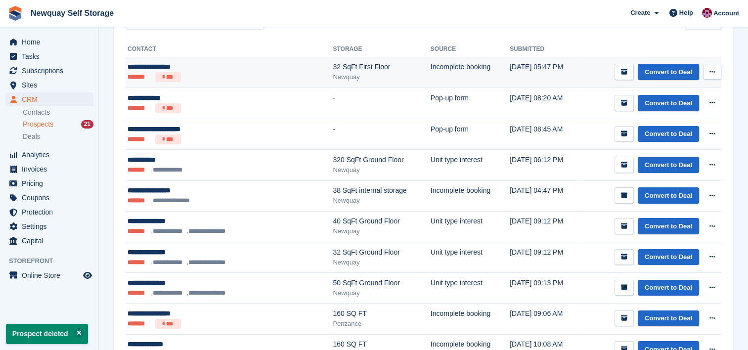
scroll to position [100, 0]
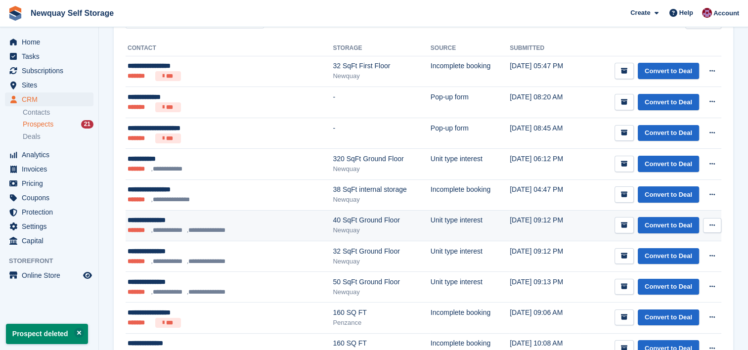
click at [712, 227] on icon at bounding box center [712, 225] width 5 height 6
click at [663, 285] on div "View contact Edit contact Delete prospect" at bounding box center [674, 262] width 95 height 56
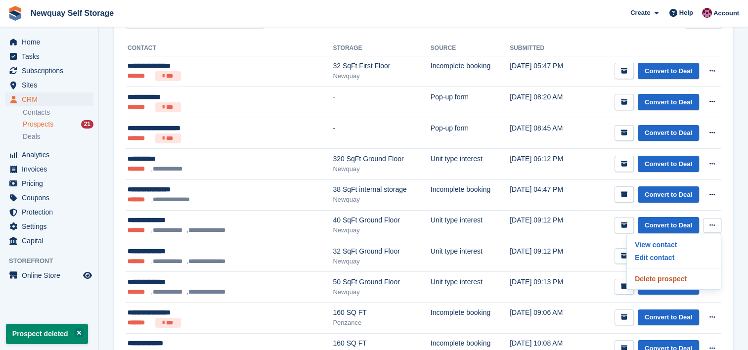
drag, startPoint x: 661, startPoint y: 279, endPoint x: 428, endPoint y: 34, distance: 338.2
click at [661, 279] on p "Delete prospect" at bounding box center [674, 278] width 86 height 13
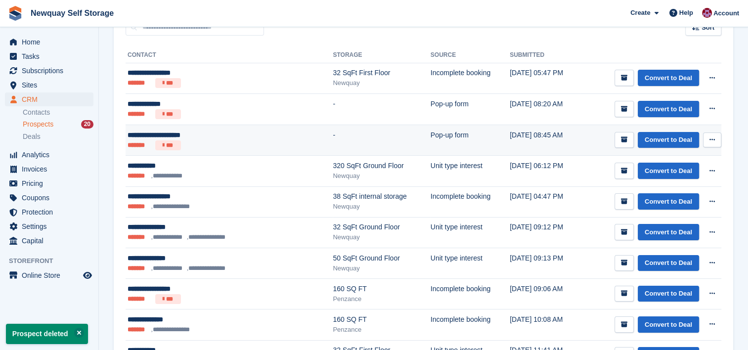
scroll to position [95, 0]
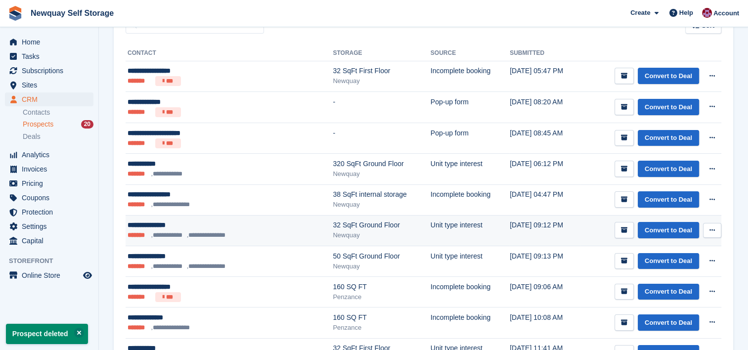
click at [712, 227] on icon at bounding box center [712, 230] width 5 height 6
click at [665, 283] on p "Delete prospect" at bounding box center [674, 283] width 86 height 13
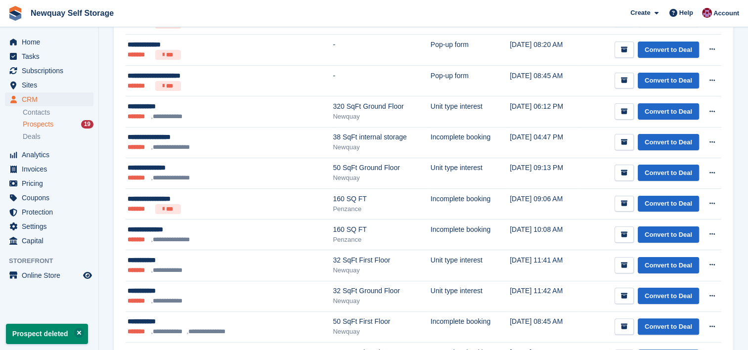
scroll to position [152, 0]
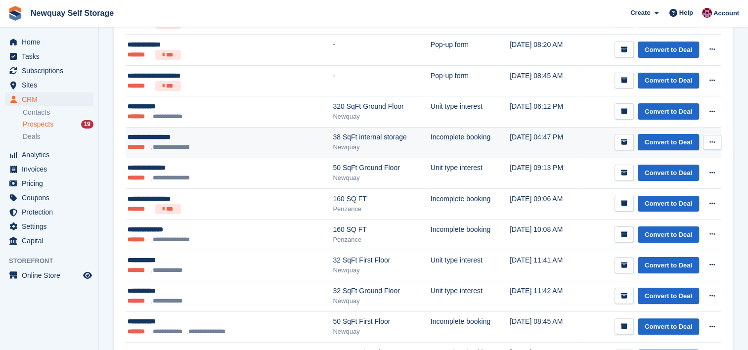
click at [710, 141] on icon at bounding box center [712, 142] width 5 height 6
click at [669, 192] on p "Delete prospect" at bounding box center [674, 195] width 86 height 13
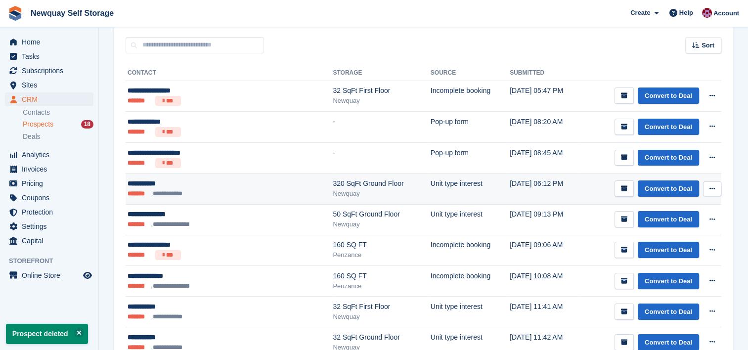
scroll to position [82, 0]
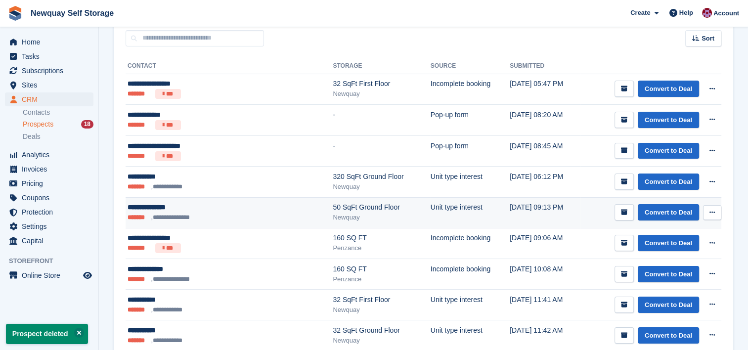
click at [710, 209] on icon at bounding box center [712, 212] width 5 height 6
click at [653, 264] on p "Delete prospect" at bounding box center [674, 266] width 86 height 13
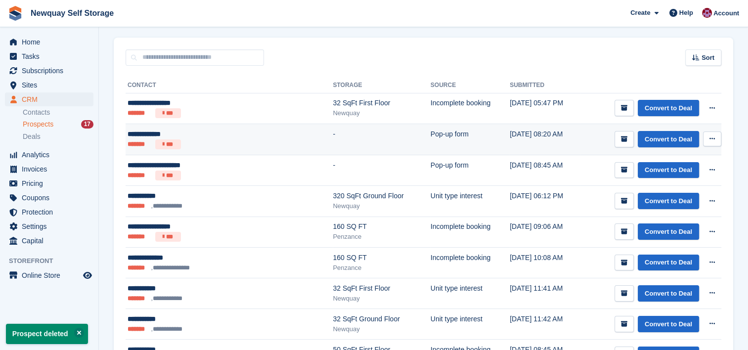
scroll to position [64, 0]
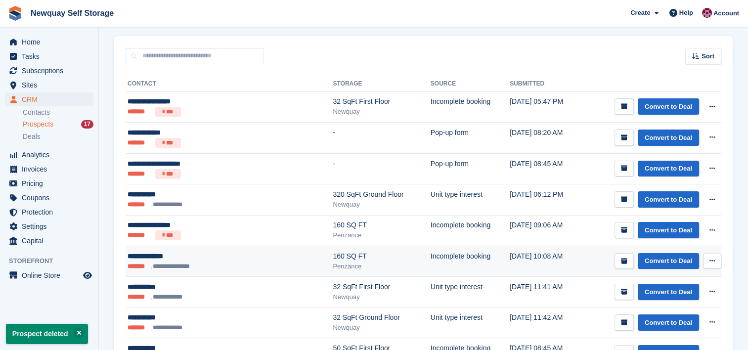
click at [714, 256] on button at bounding box center [712, 261] width 18 height 15
click at [660, 310] on p "Delete prospect" at bounding box center [674, 314] width 86 height 13
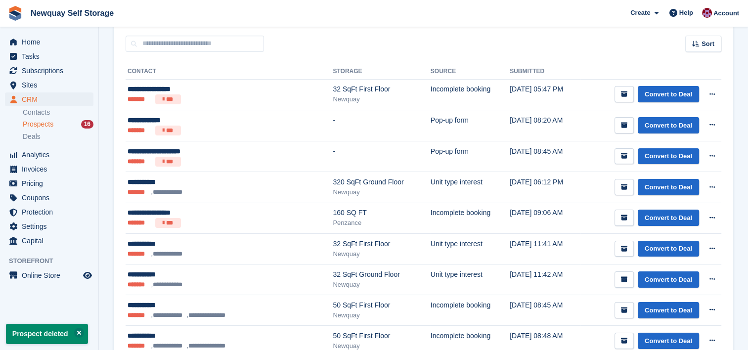
scroll to position [79, 0]
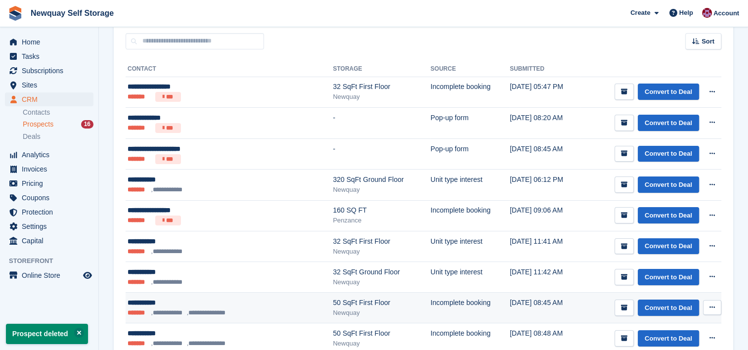
click at [714, 303] on button at bounding box center [712, 307] width 18 height 15
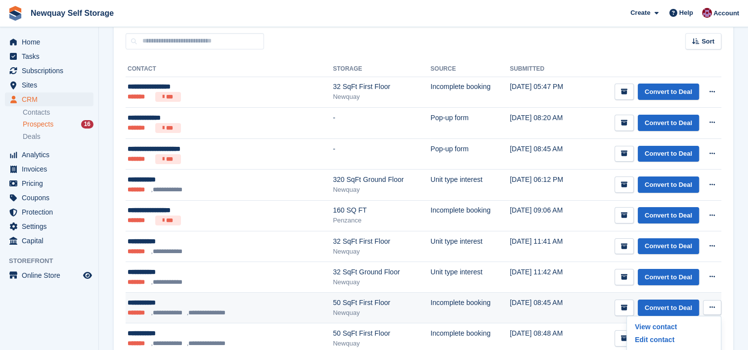
scroll to position [148, 0]
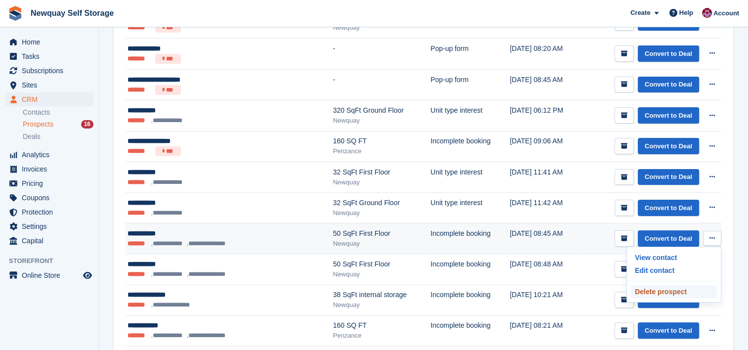
click at [666, 290] on p "Delete prospect" at bounding box center [674, 291] width 86 height 13
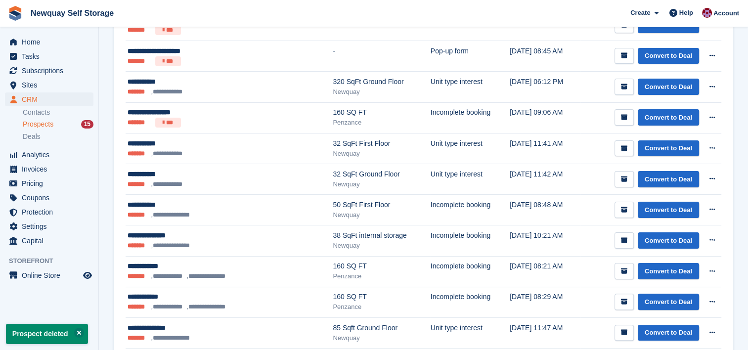
scroll to position [178, 0]
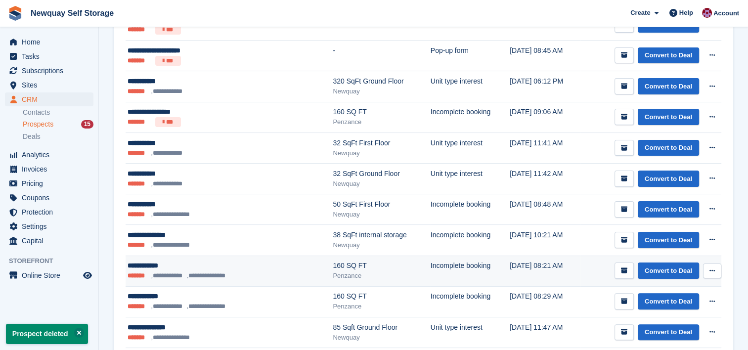
click at [717, 273] on button at bounding box center [712, 271] width 18 height 15
click at [659, 321] on p "Delete prospect" at bounding box center [674, 324] width 86 height 13
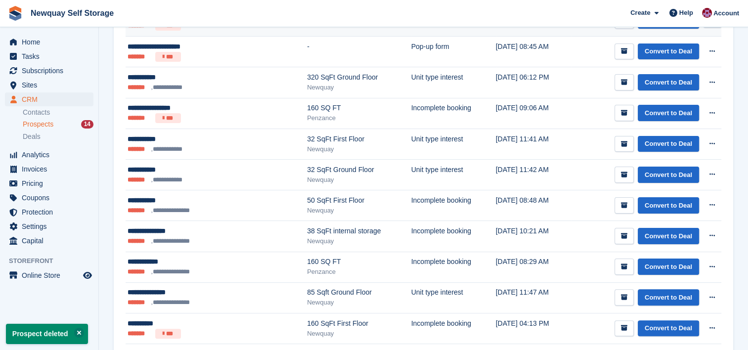
scroll to position [285, 0]
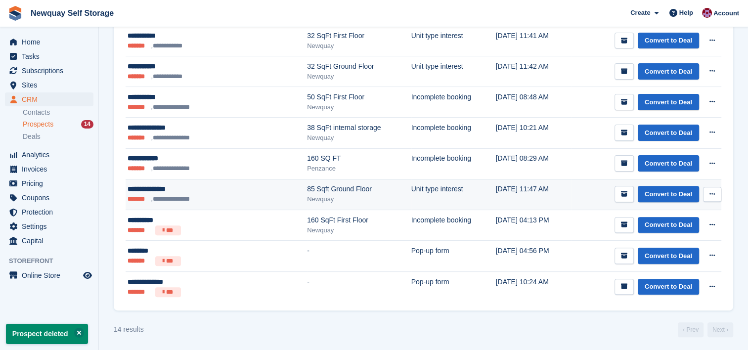
click at [714, 194] on icon at bounding box center [712, 194] width 5 height 6
click at [659, 248] on p "Delete prospect" at bounding box center [674, 247] width 86 height 13
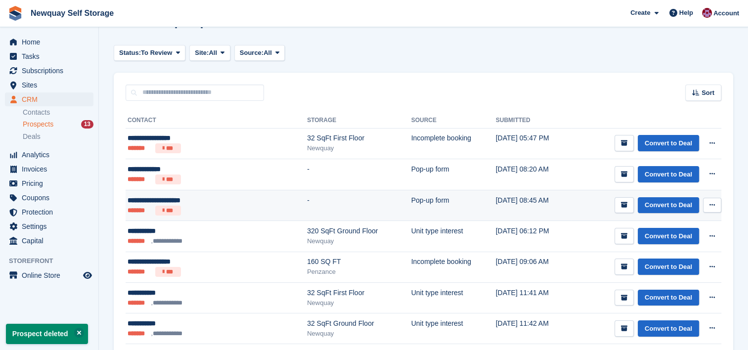
scroll to position [93, 0]
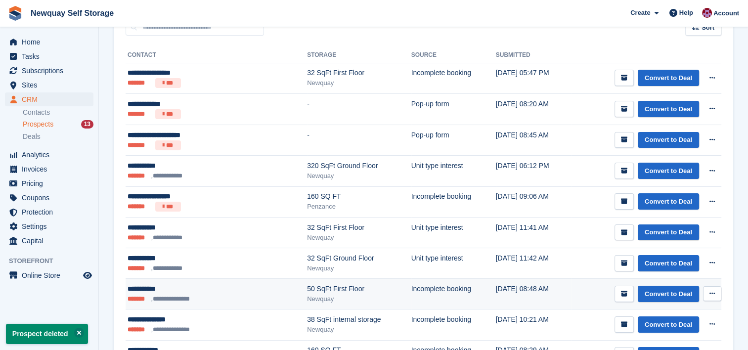
click at [715, 291] on icon at bounding box center [712, 293] width 5 height 6
click at [661, 345] on p "Delete prospect" at bounding box center [674, 347] width 86 height 13
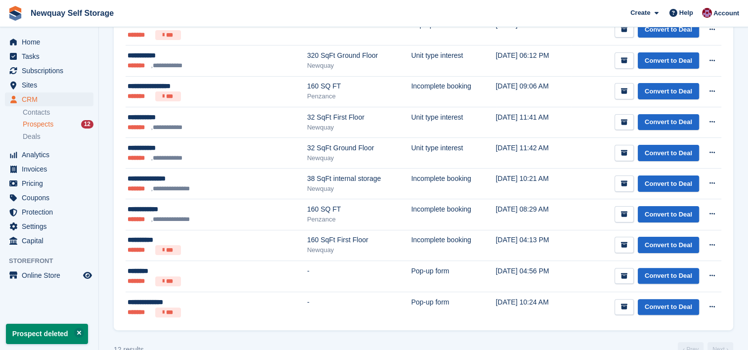
scroll to position [204, 0]
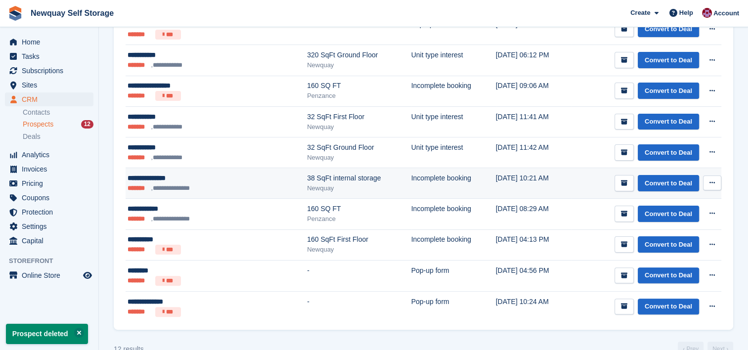
click at [715, 180] on icon at bounding box center [712, 183] width 5 height 6
click at [669, 235] on p "Delete prospect" at bounding box center [674, 236] width 86 height 13
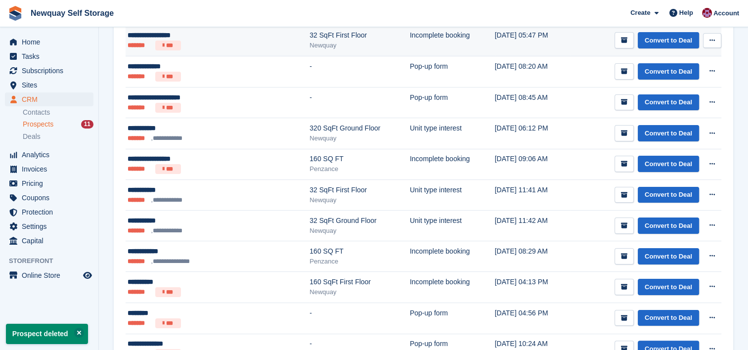
scroll to position [80, 0]
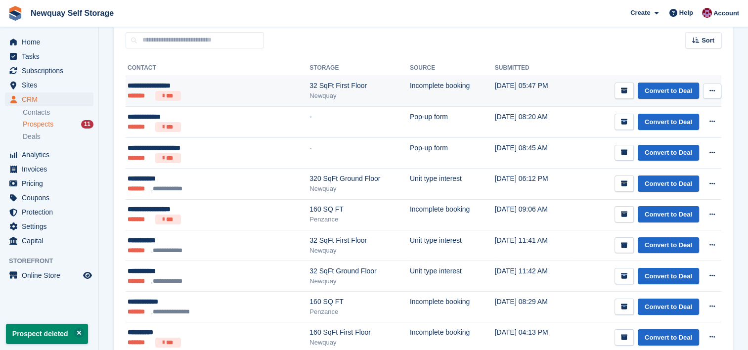
click at [713, 89] on icon at bounding box center [712, 91] width 5 height 6
click at [669, 147] on p "Delete prospect" at bounding box center [674, 144] width 86 height 13
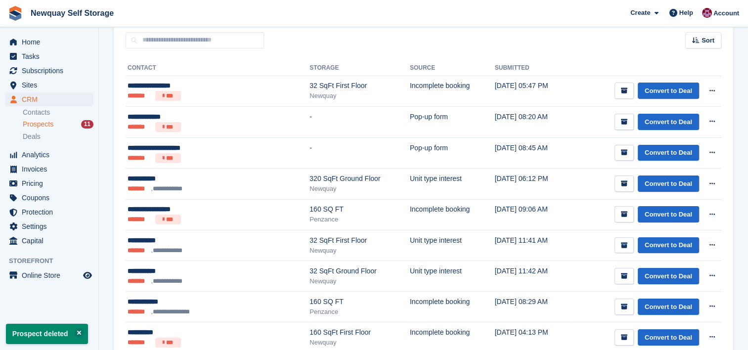
scroll to position [0, 0]
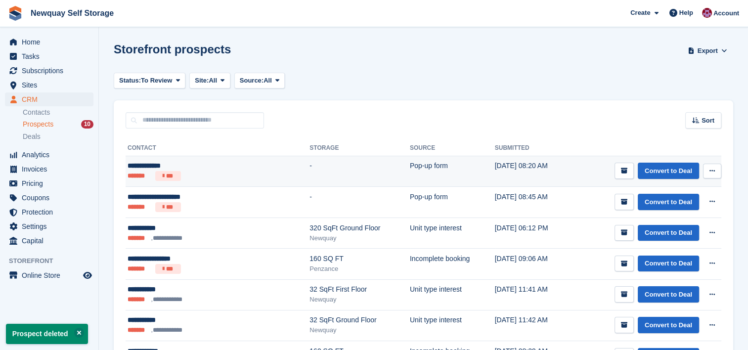
click at [715, 170] on button at bounding box center [712, 171] width 18 height 15
click at [666, 229] on p "Delete prospect" at bounding box center [674, 224] width 86 height 13
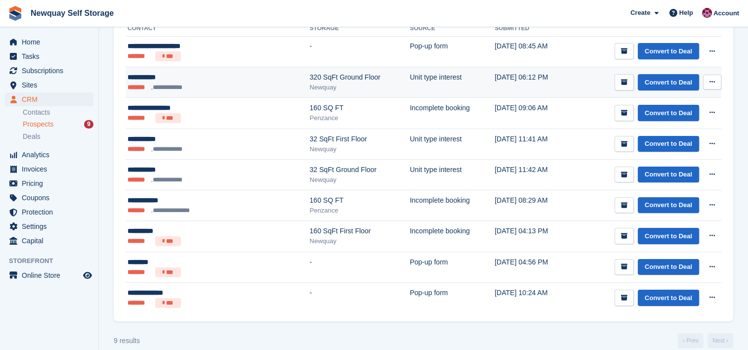
scroll to position [120, 0]
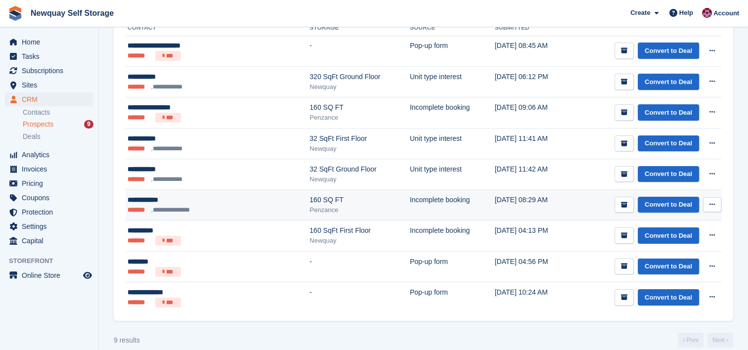
click at [712, 201] on icon at bounding box center [712, 204] width 5 height 6
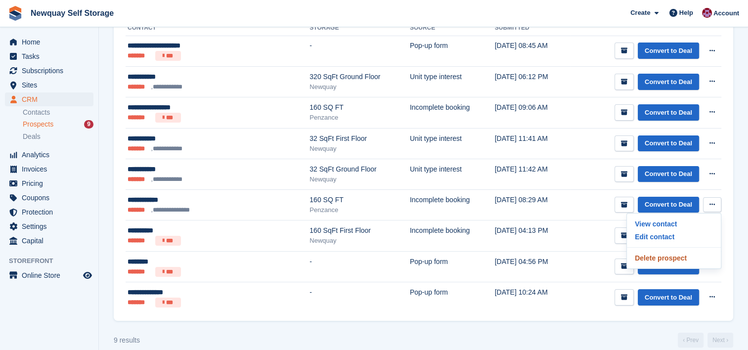
drag, startPoint x: 661, startPoint y: 255, endPoint x: 427, endPoint y: 26, distance: 327.0
click at [661, 255] on p "Delete prospect" at bounding box center [674, 258] width 86 height 13
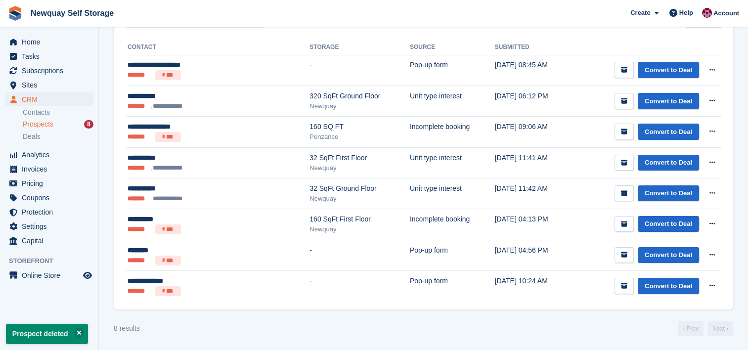
scroll to position [0, 0]
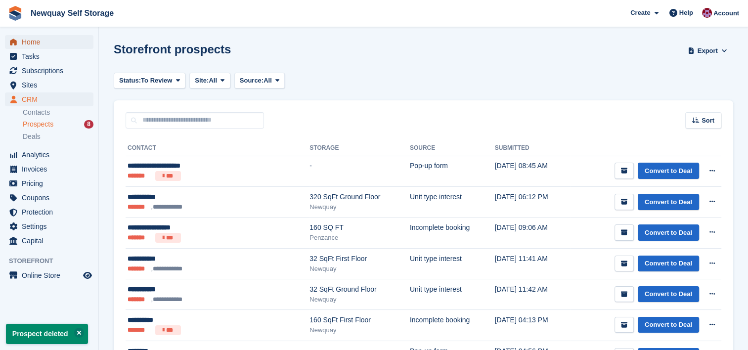
click at [34, 40] on span "Home" at bounding box center [51, 42] width 59 height 14
